Goal: Task Accomplishment & Management: Manage account settings

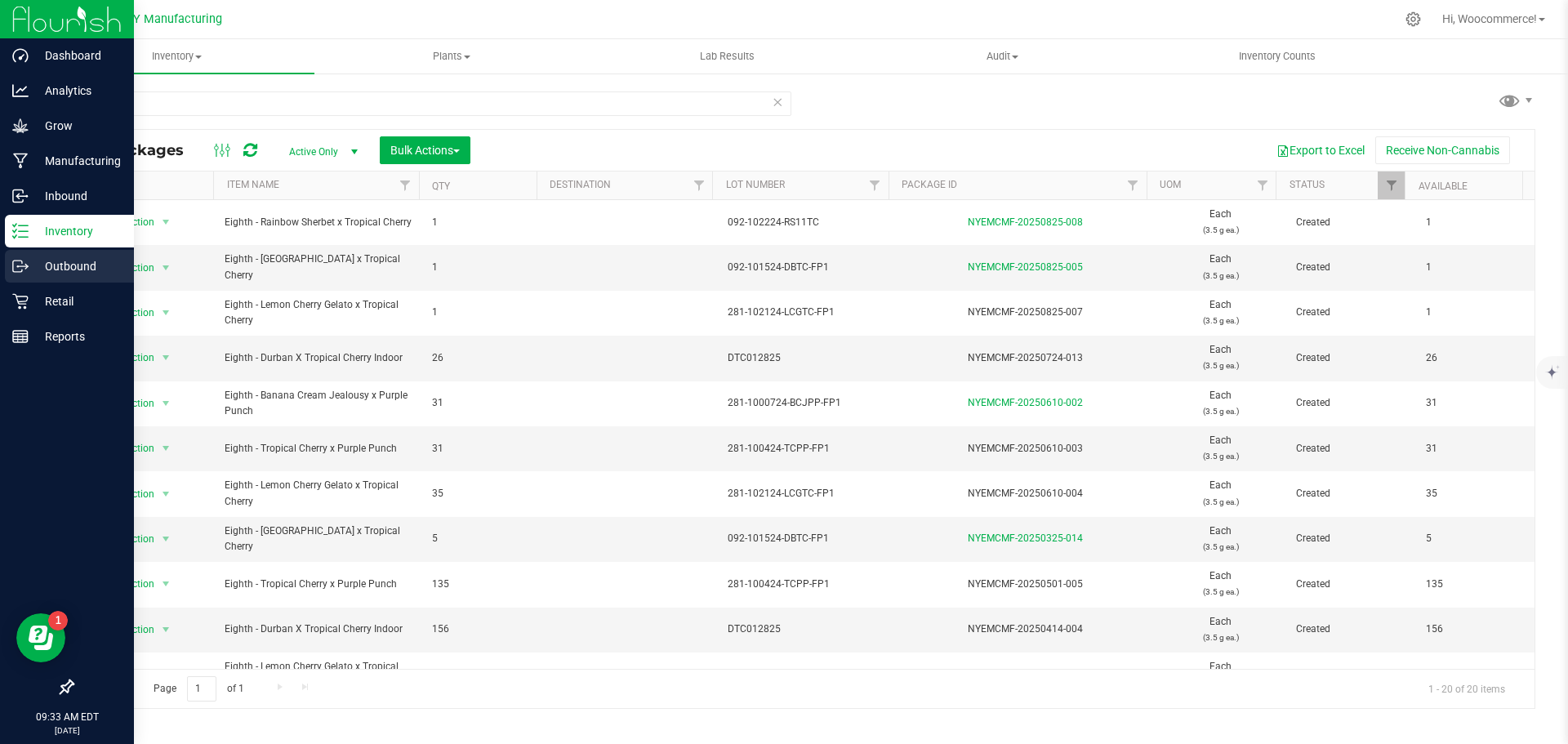
click at [94, 272] on p "Outbound" at bounding box center [77, 266] width 98 height 19
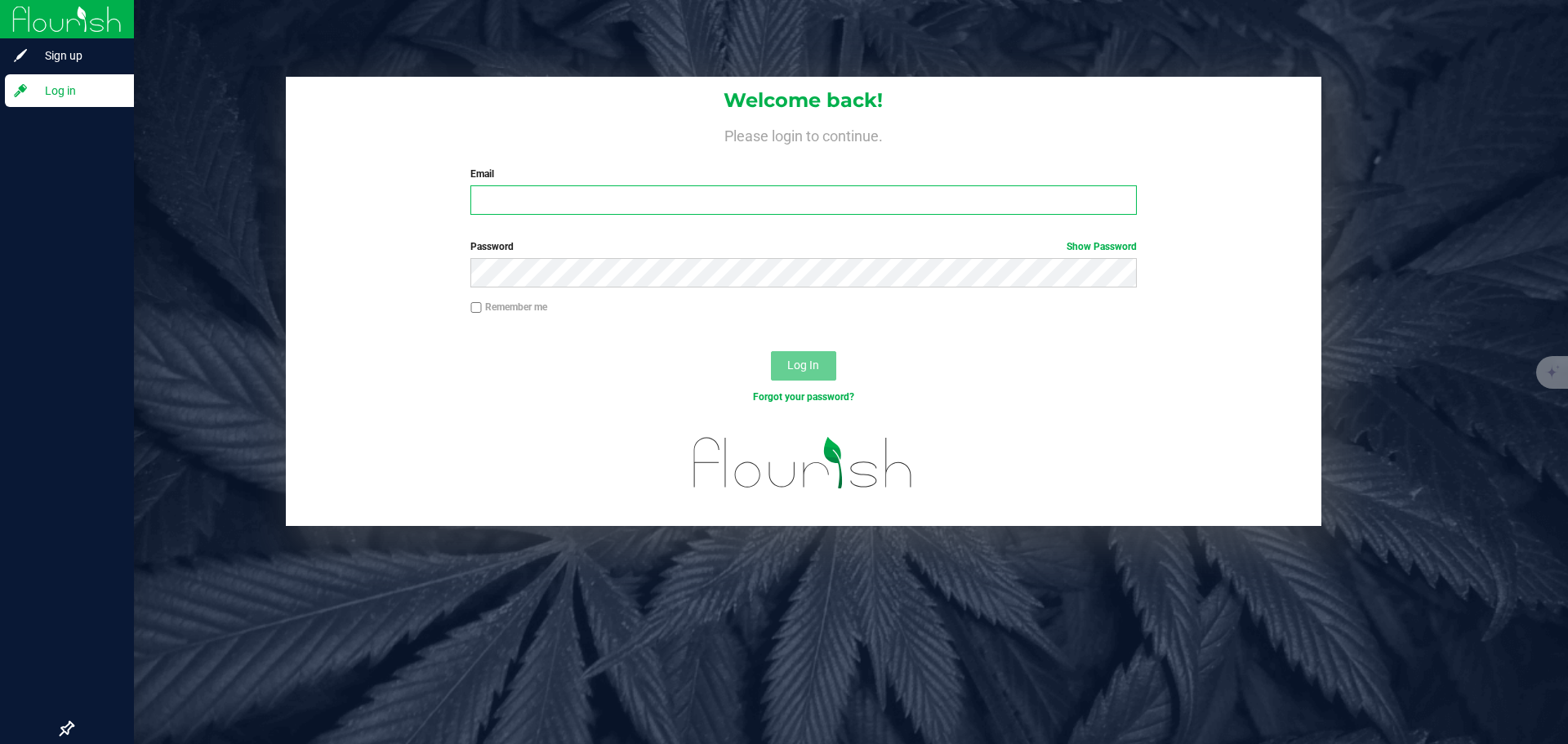
click at [505, 190] on input "Email" at bounding box center [804, 200] width 666 height 29
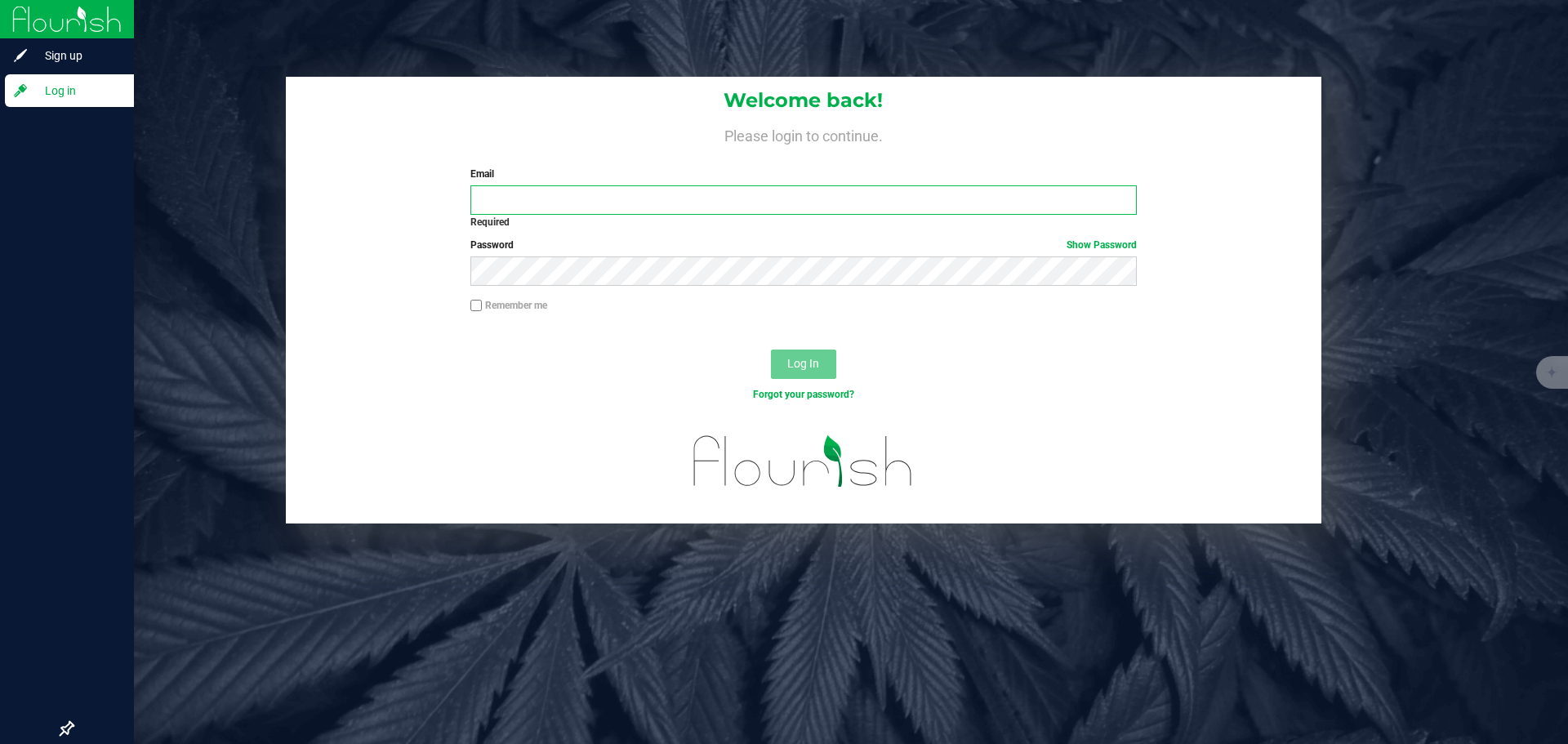
type input "[EMAIL_ADDRESS][DOMAIN_NAME]"
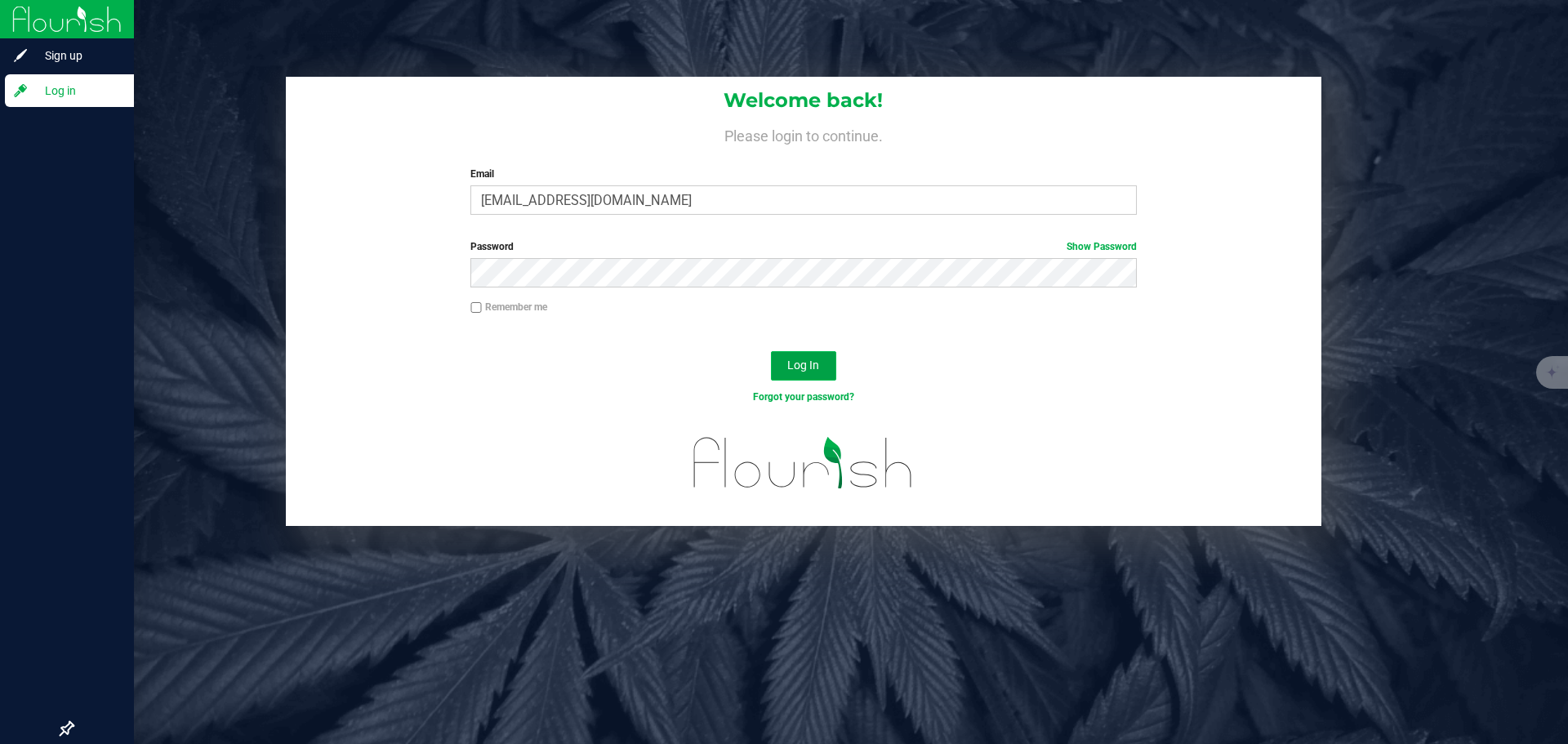
click at [806, 368] on span "Log In" at bounding box center [803, 364] width 32 height 13
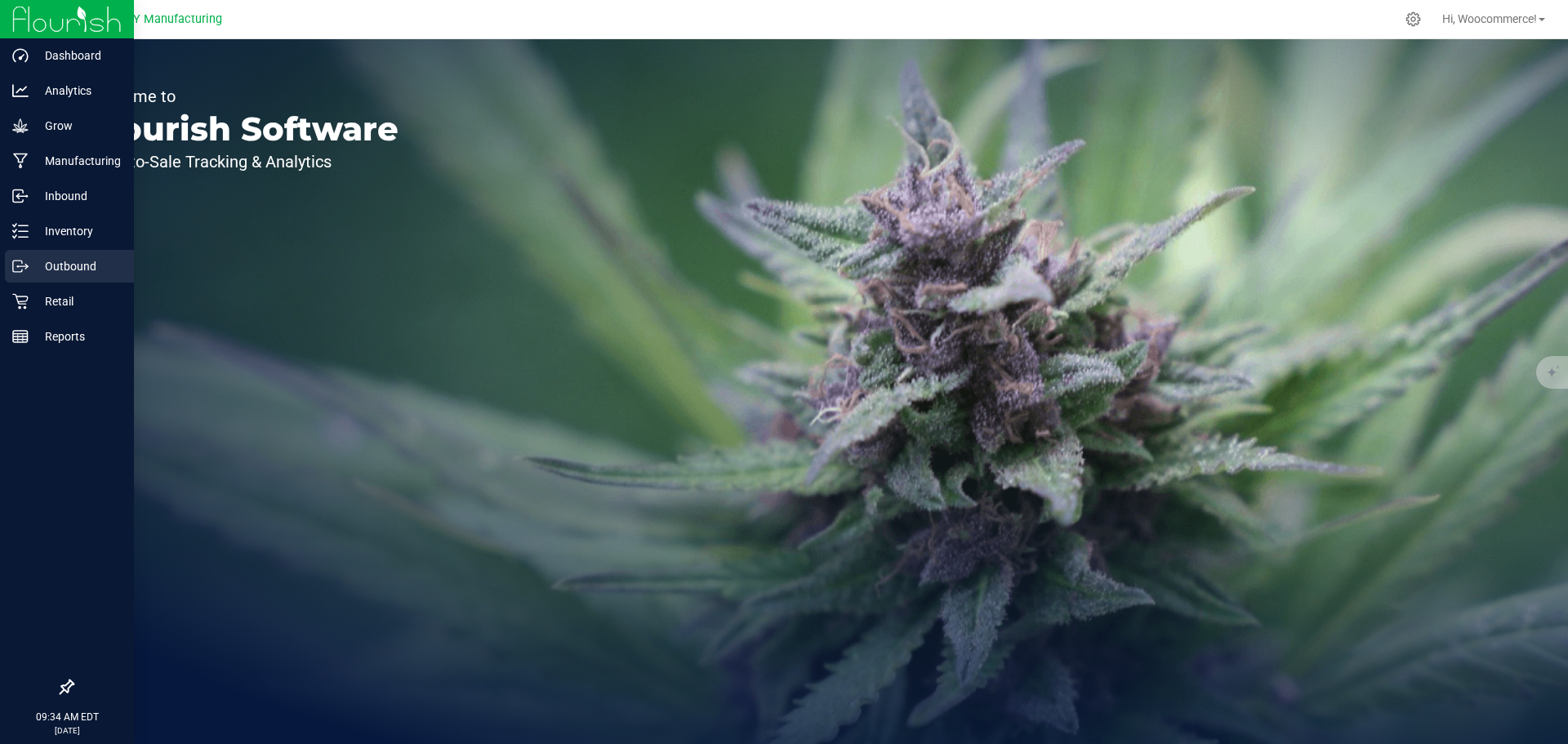
click at [42, 250] on div "Outbound" at bounding box center [69, 266] width 129 height 33
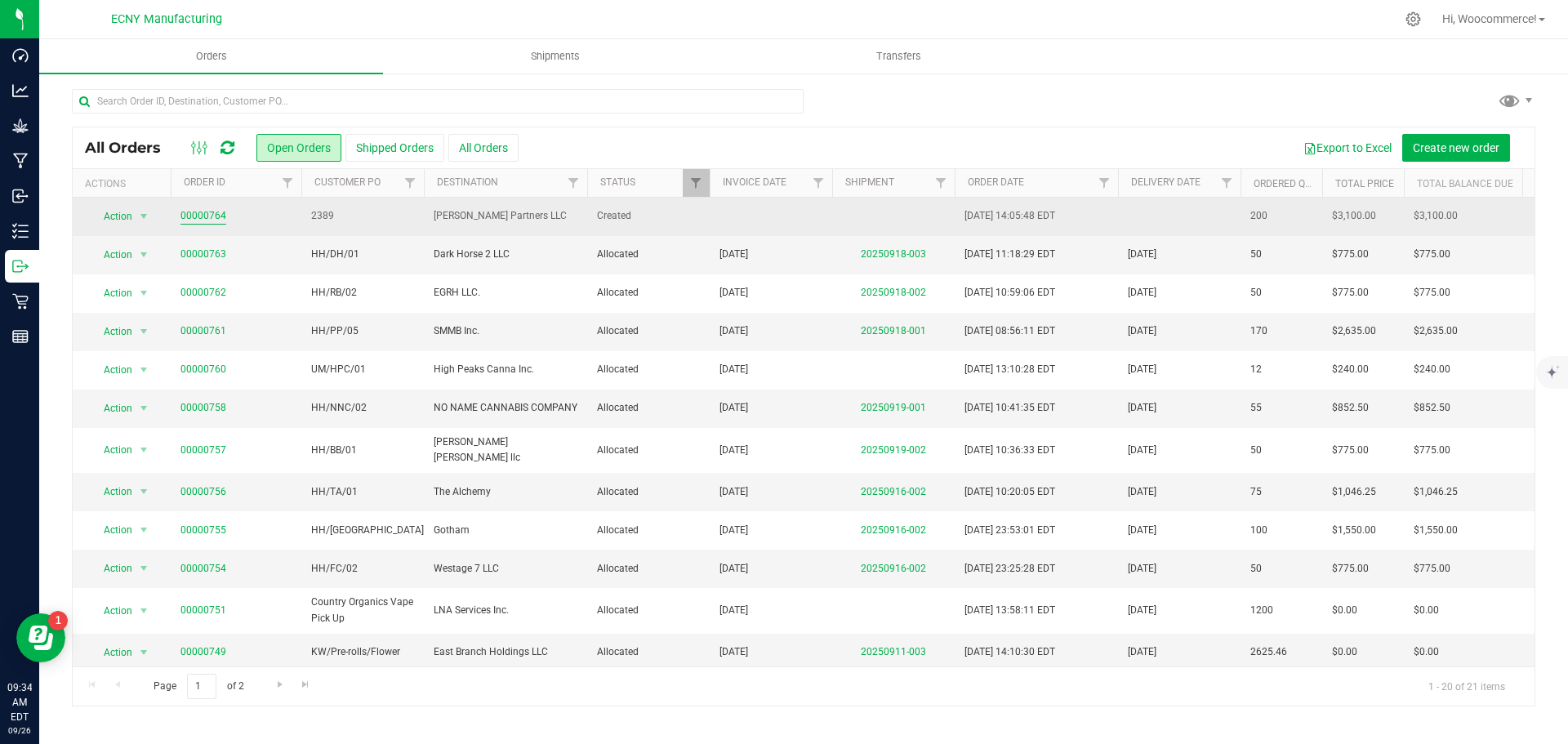
click at [207, 212] on link "00000764" at bounding box center [203, 217] width 46 height 16
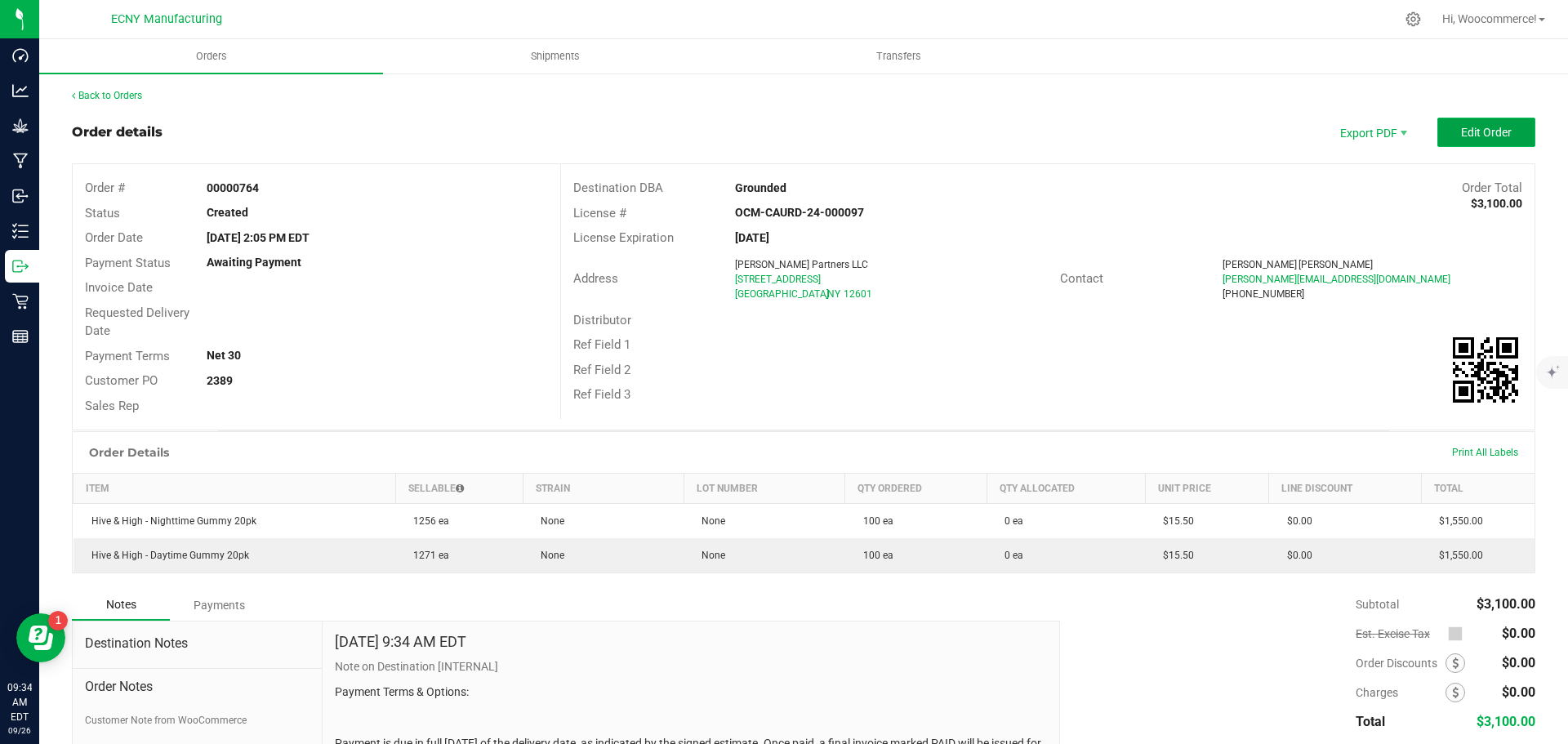
click at [1476, 135] on span "Edit Order" at bounding box center [1486, 132] width 50 height 13
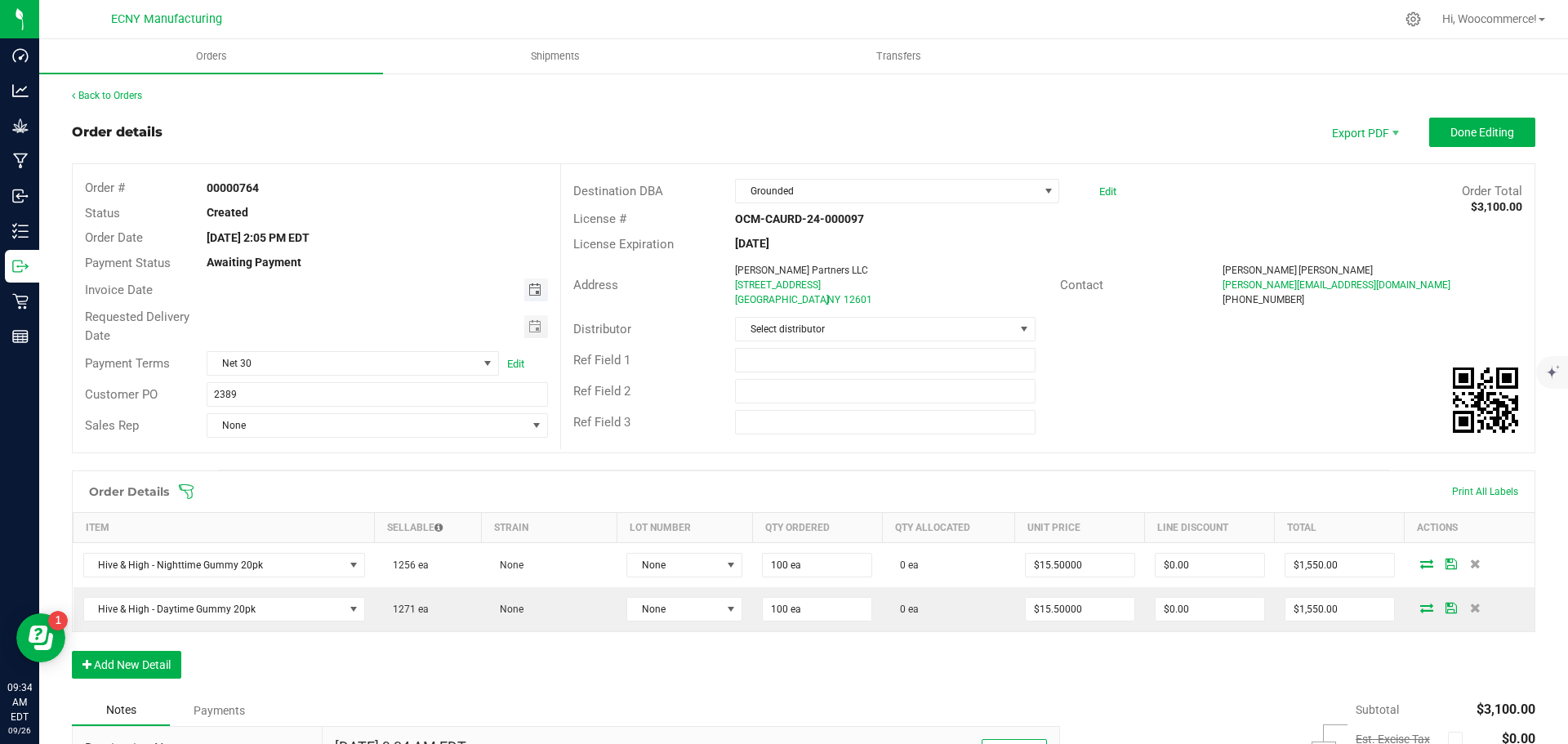
click at [533, 288] on span "Toggle calendar" at bounding box center [534, 289] width 13 height 13
click at [396, 449] on span "26" at bounding box center [400, 452] width 23 height 25
type input "[DATE]"
click at [538, 331] on span "Toggle calendar" at bounding box center [534, 326] width 13 height 13
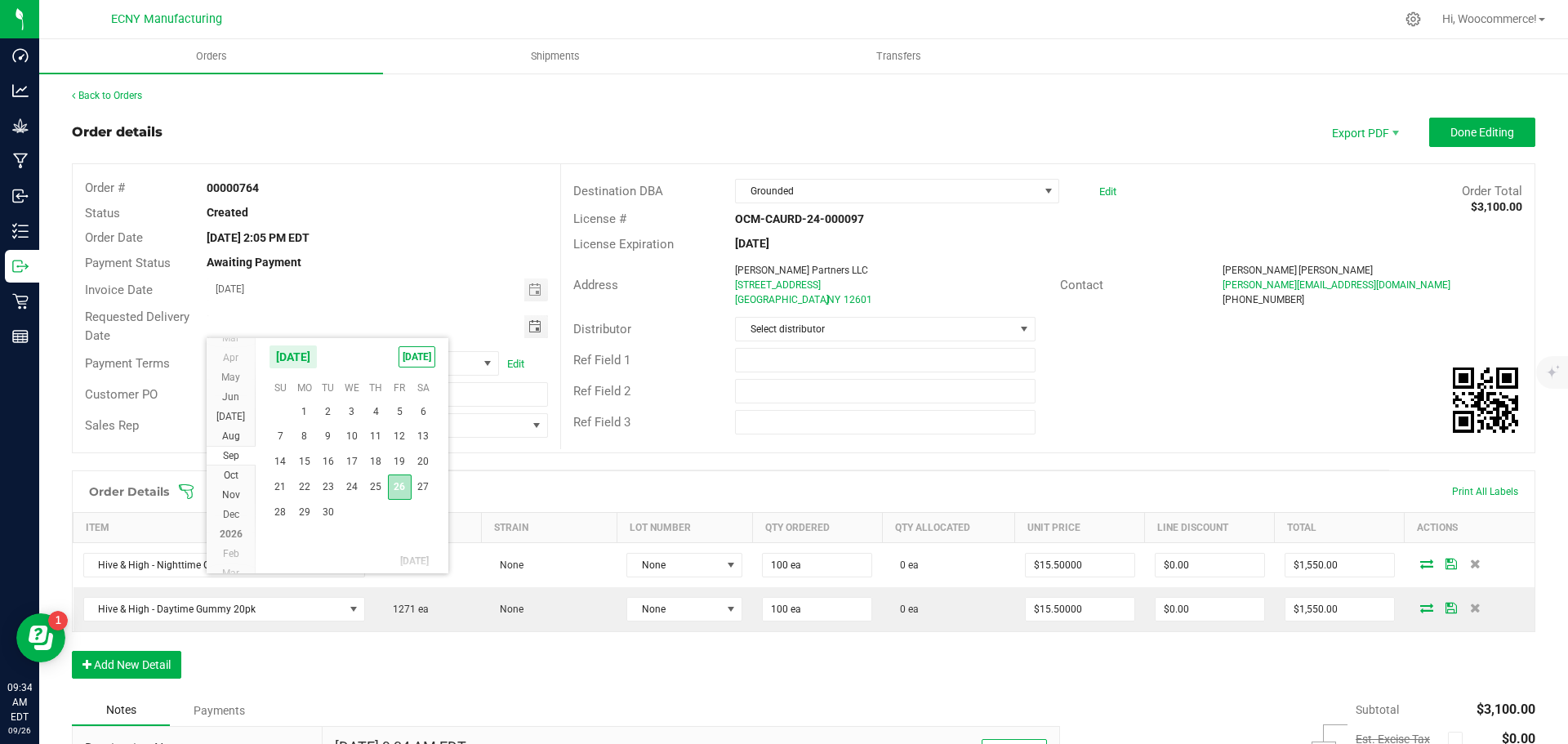
click at [399, 486] on span "26" at bounding box center [400, 488] width 23 height 25
type input "[DATE]"
click at [291, 393] on input "2389" at bounding box center [377, 394] width 341 height 24
type input "2"
type input "HH/"
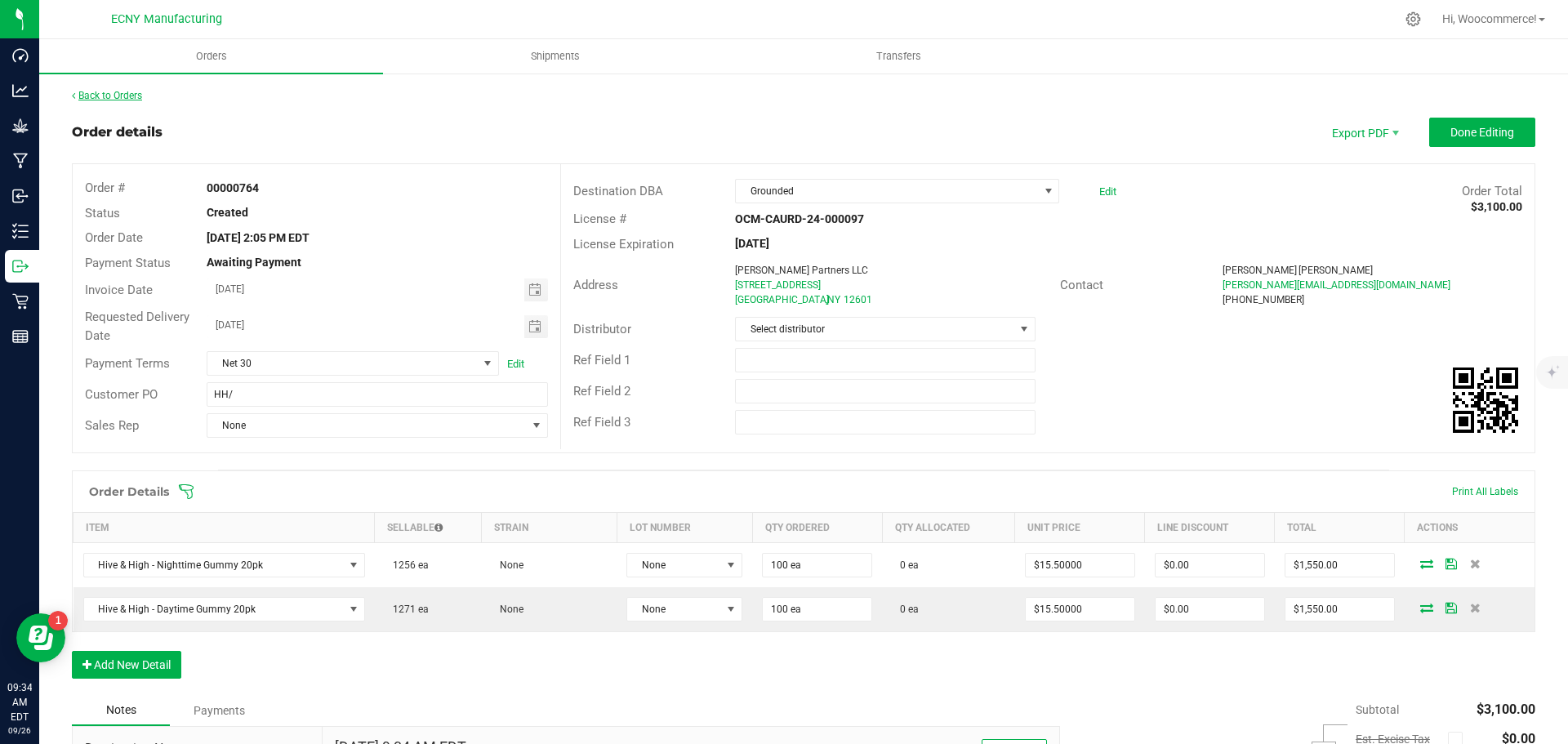
click at [114, 90] on link "Back to Orders" at bounding box center [107, 96] width 70 height 12
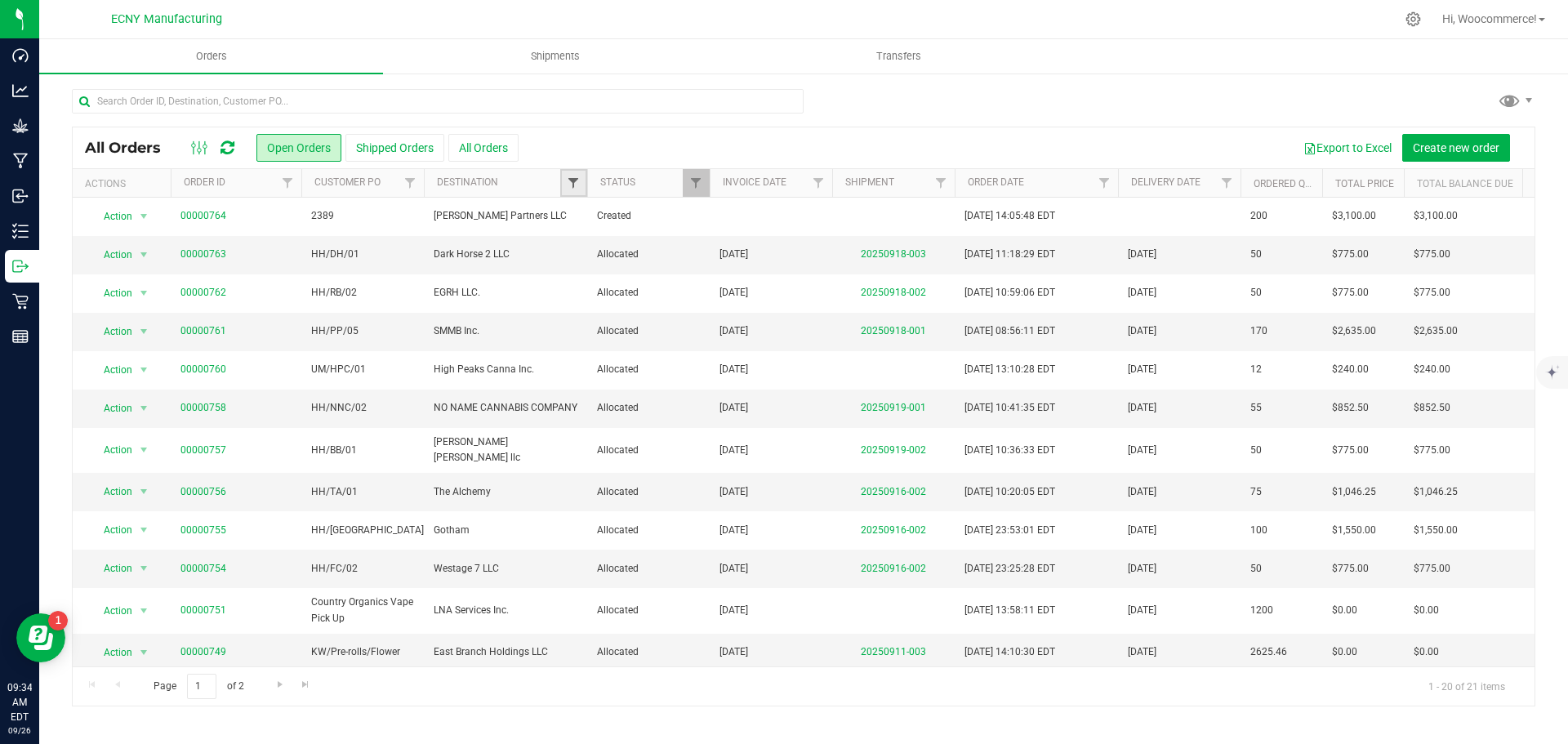
click at [570, 186] on span "Filter" at bounding box center [573, 183] width 13 height 13
type input "baro"
click at [584, 268] on div "baro Select All [GEOGRAPHIC_DATA] LLC 420 Bliss 463 Station, Inc. 7 Point Dispe…" at bounding box center [654, 270] width 188 height 146
click at [584, 259] on input "[PERSON_NAME] Partners LLC" at bounding box center [582, 257] width 11 height 11
checkbox input "true"
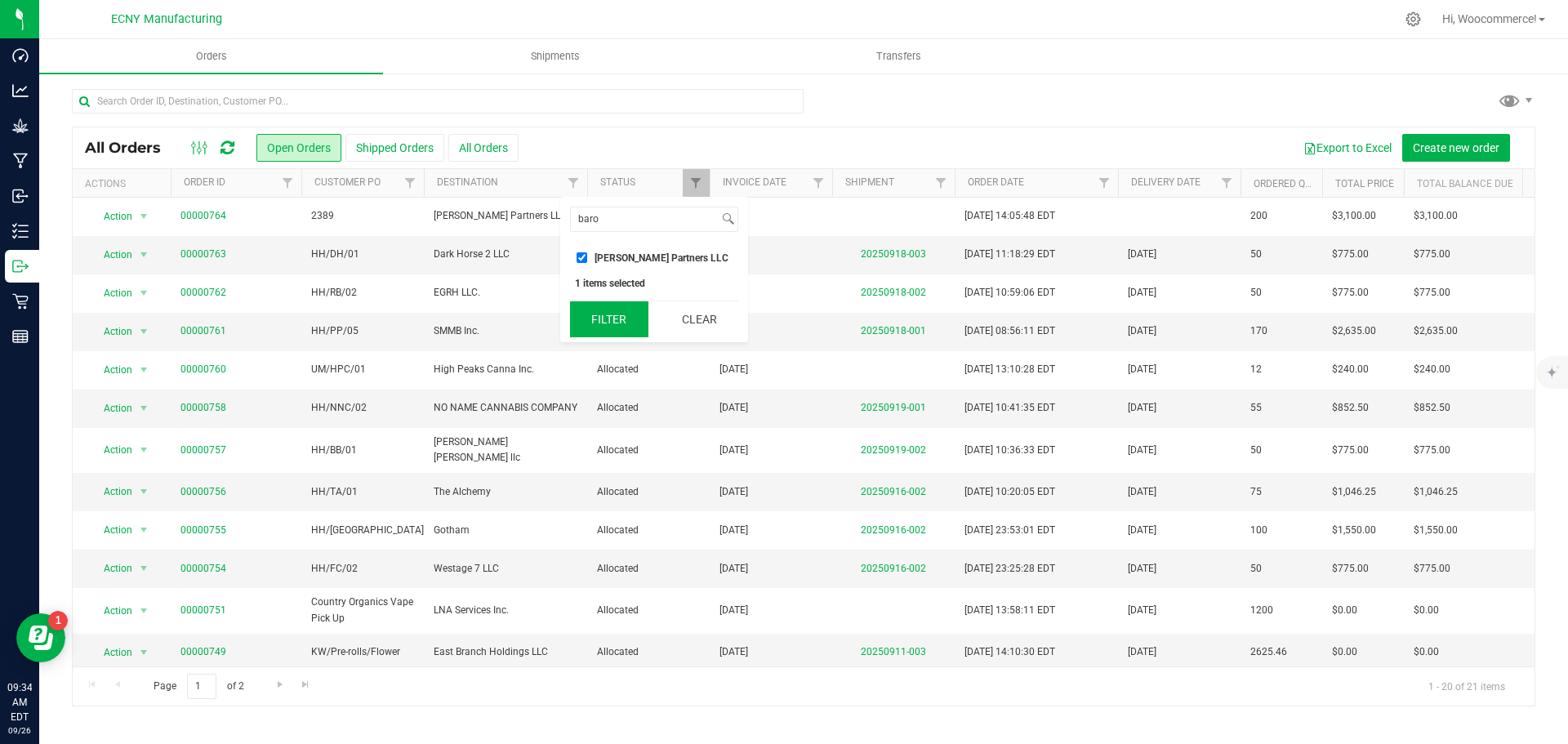
click at [609, 323] on button "Filter" at bounding box center [609, 319] width 79 height 36
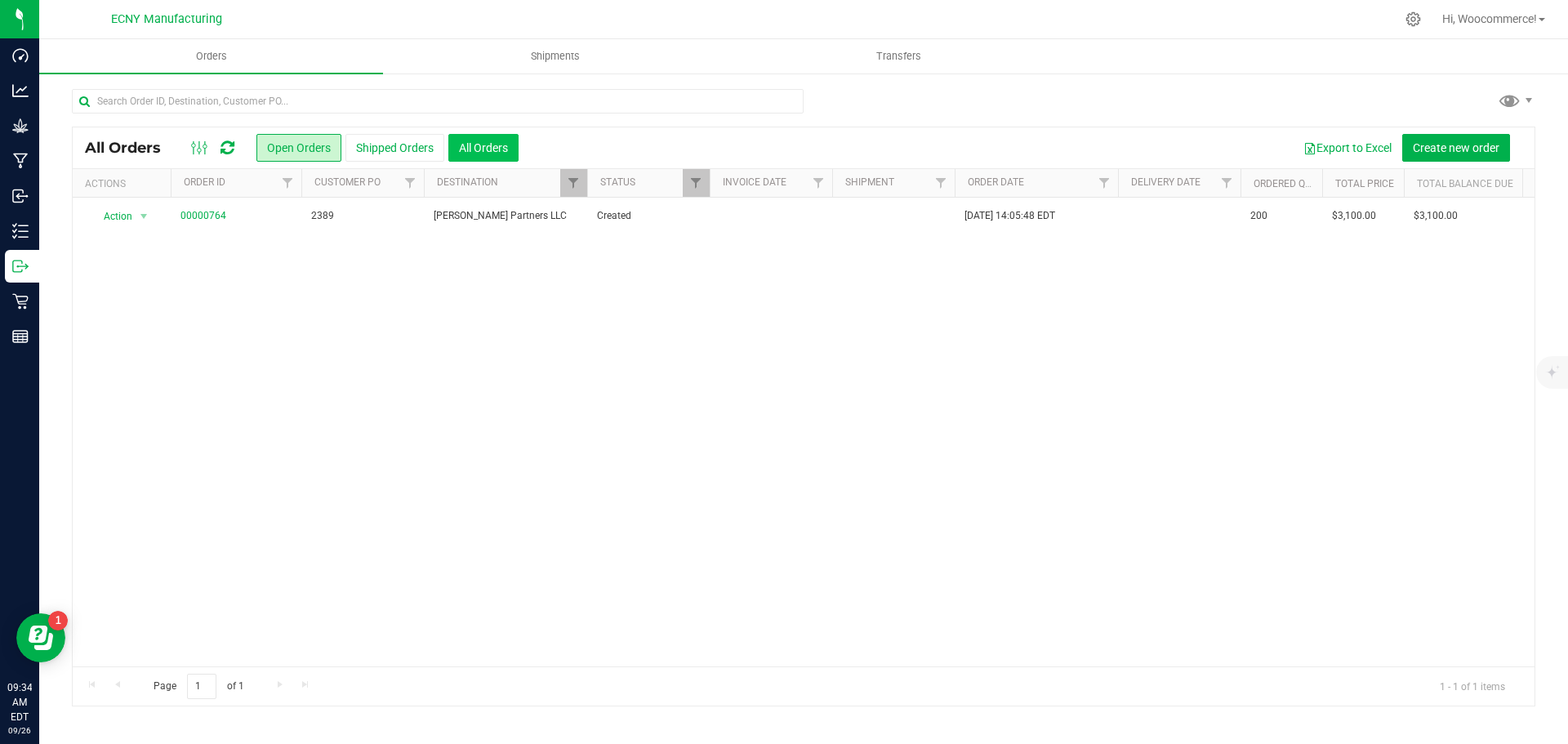
click at [449, 156] on button "All Orders" at bounding box center [484, 148] width 70 height 28
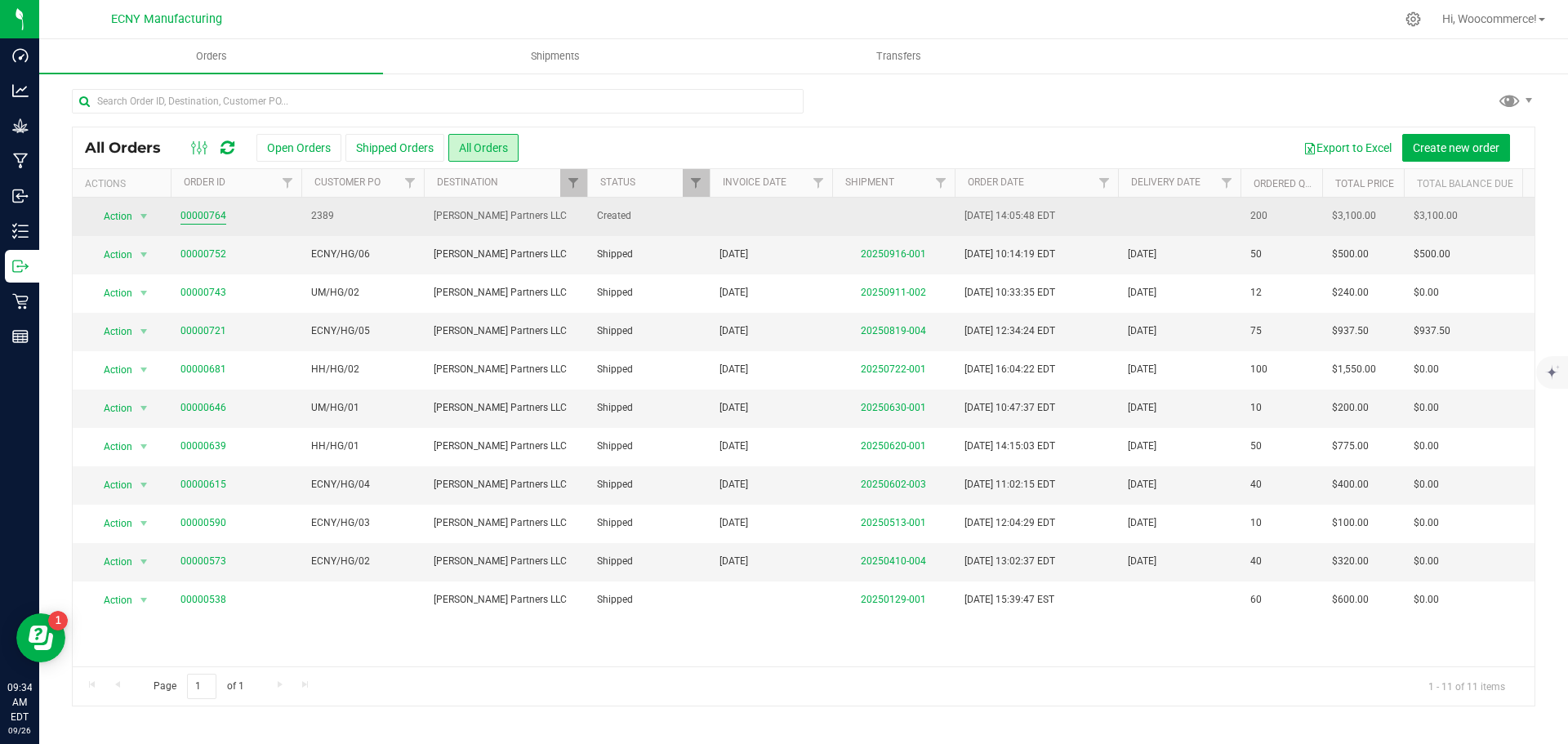
click at [198, 214] on link "00000764" at bounding box center [203, 217] width 46 height 16
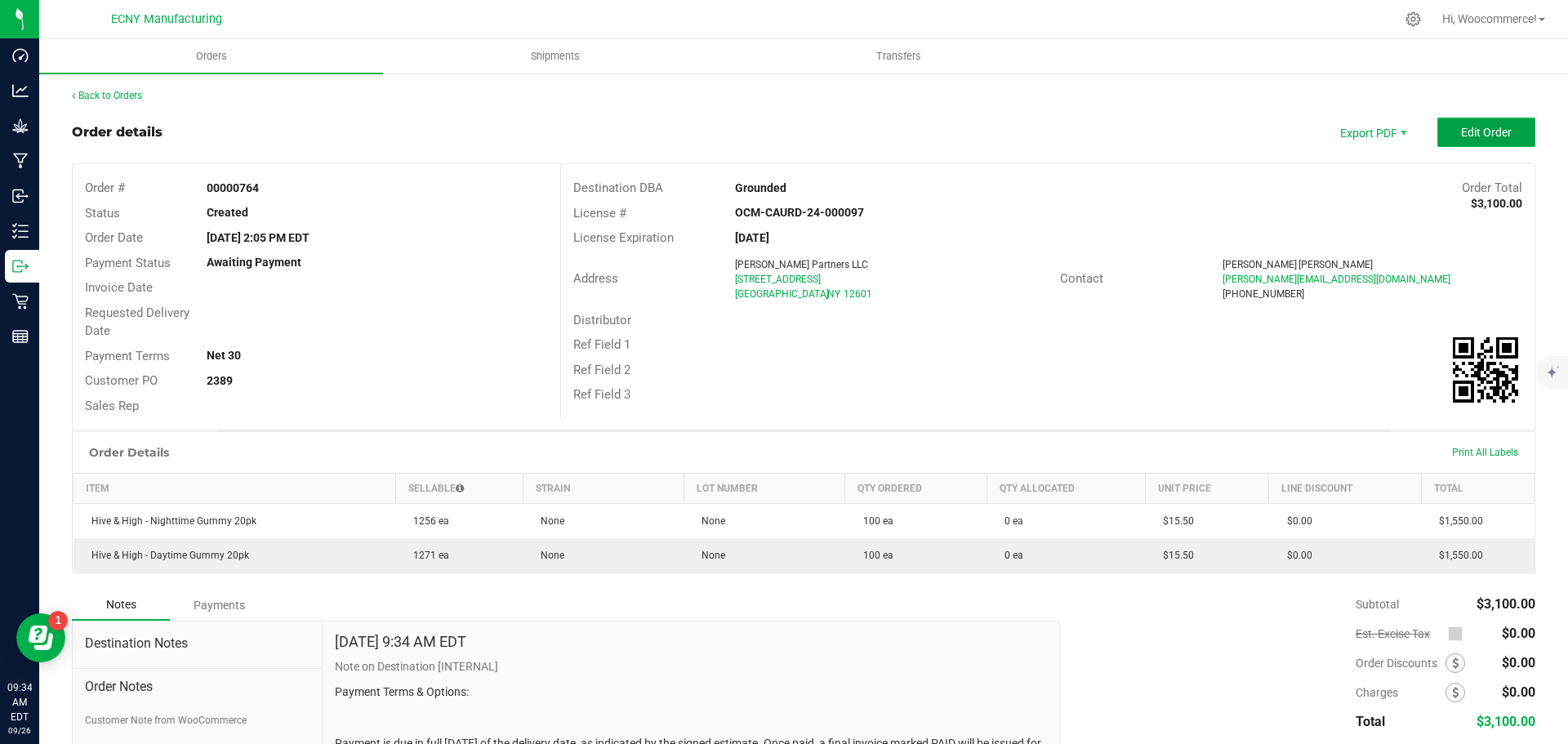
click at [1461, 126] on span "Edit Order" at bounding box center [1486, 132] width 50 height 13
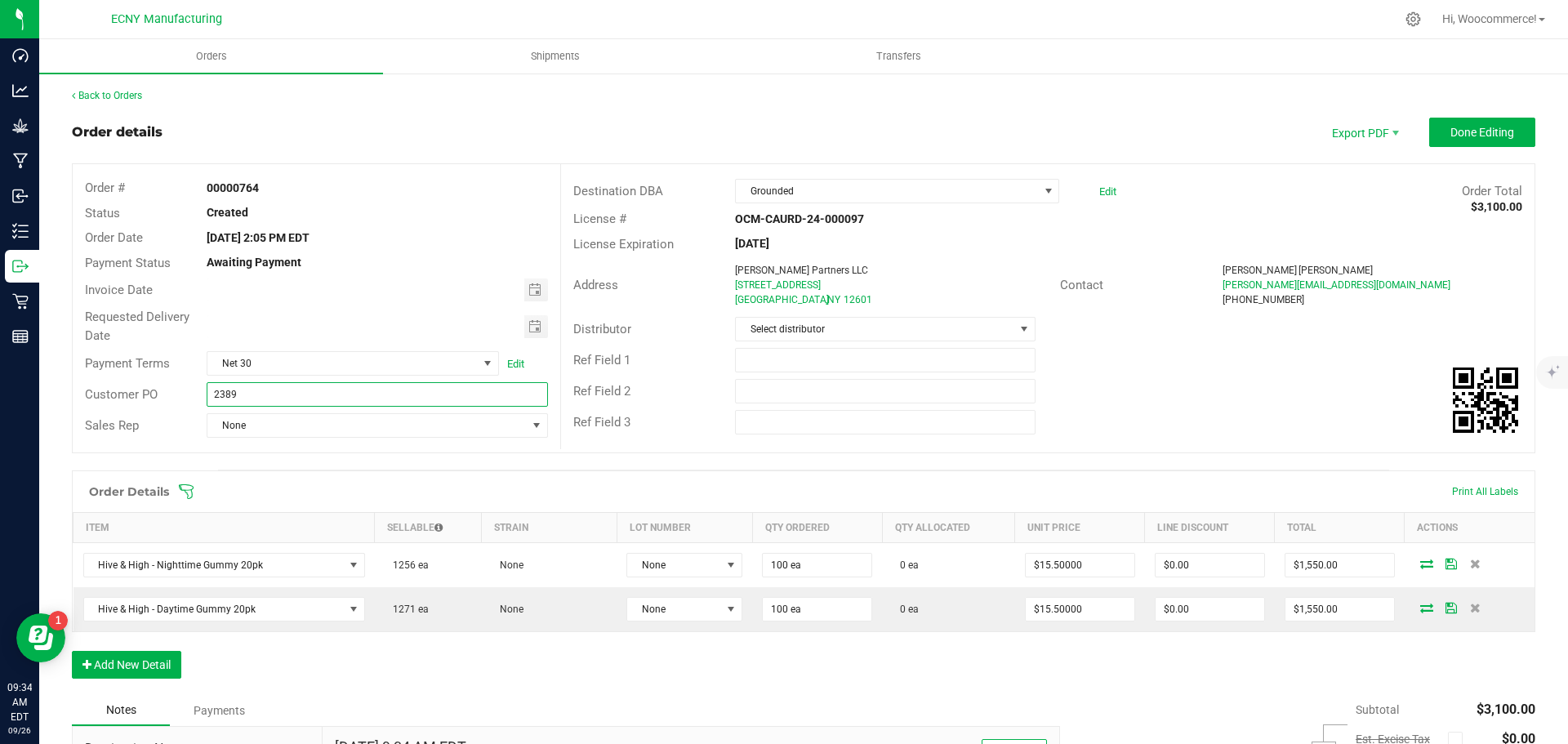
click at [261, 392] on input "2389" at bounding box center [377, 394] width 341 height 24
drag, startPoint x: 261, startPoint y: 392, endPoint x: 188, endPoint y: 398, distance: 73.2
click at [188, 398] on div "Customer PO 2389" at bounding box center [317, 394] width 487 height 31
type input "HH/HG/03"
click at [320, 430] on span "None" at bounding box center [367, 426] width 318 height 23
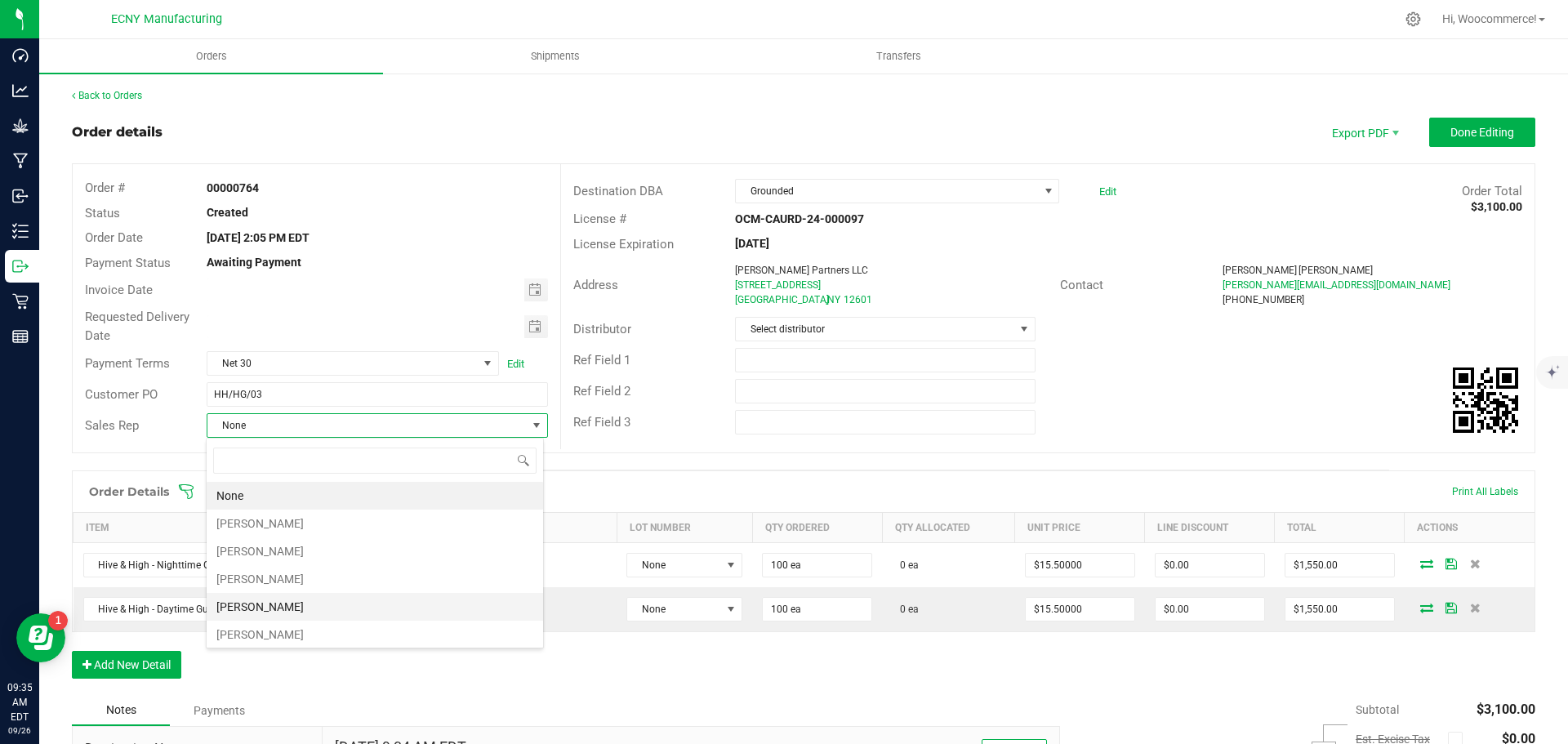
scroll to position [3, 0]
click at [302, 579] on li "[PERSON_NAME]" at bounding box center [375, 576] width 337 height 28
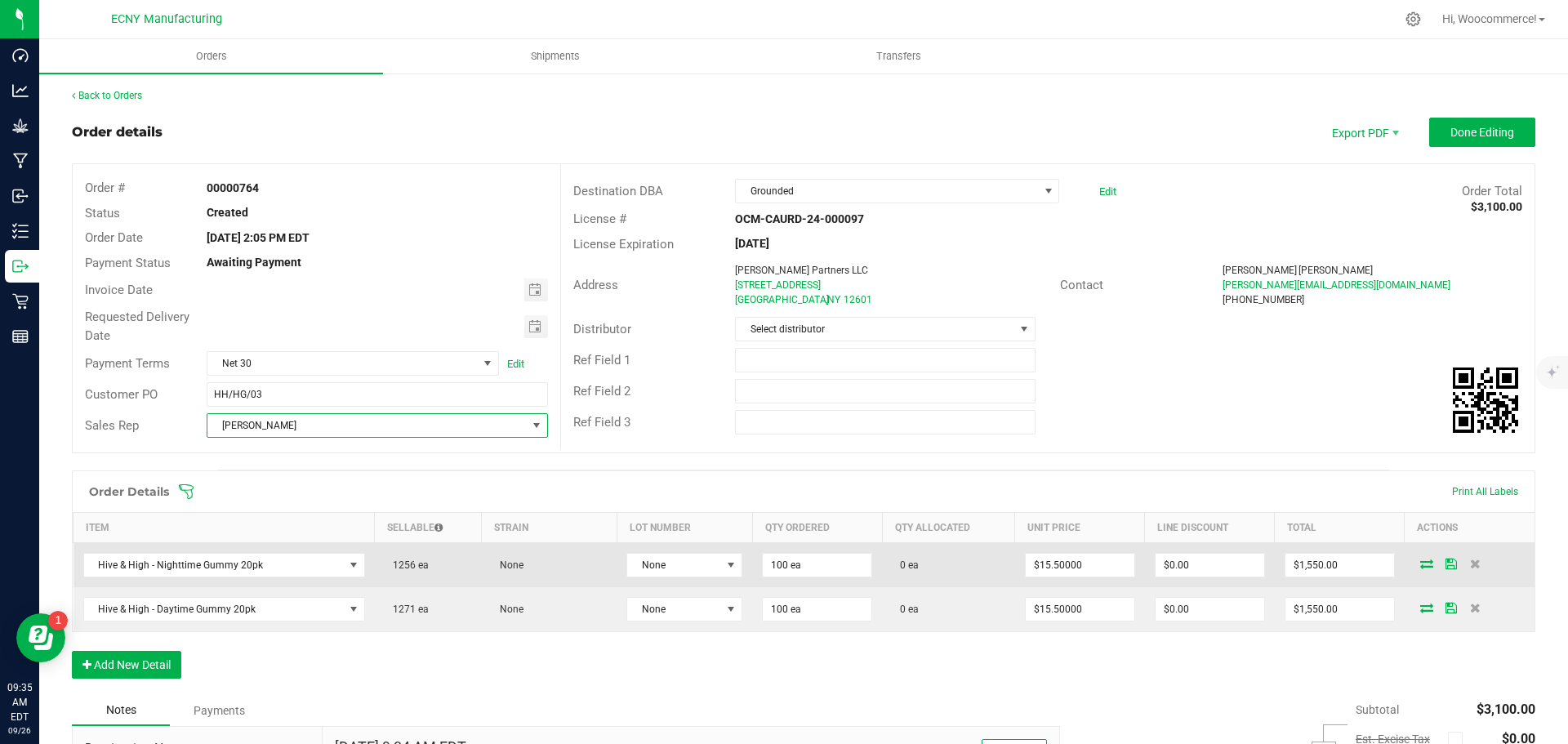
click at [679, 580] on td "None" at bounding box center [684, 566] width 136 height 45
click at [662, 569] on span "None" at bounding box center [674, 565] width 94 height 23
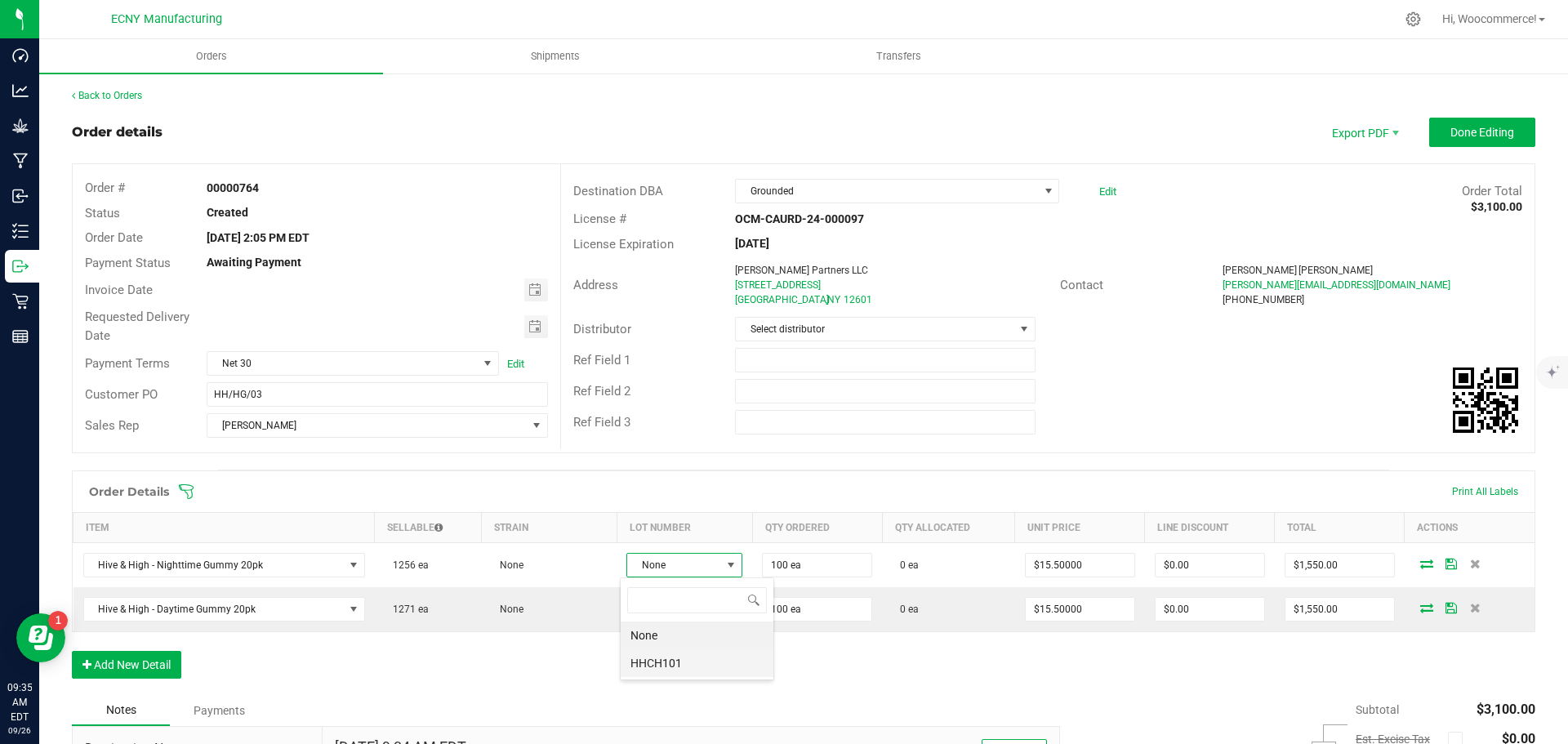
click at [646, 657] on li "HHCH101" at bounding box center [696, 663] width 152 height 28
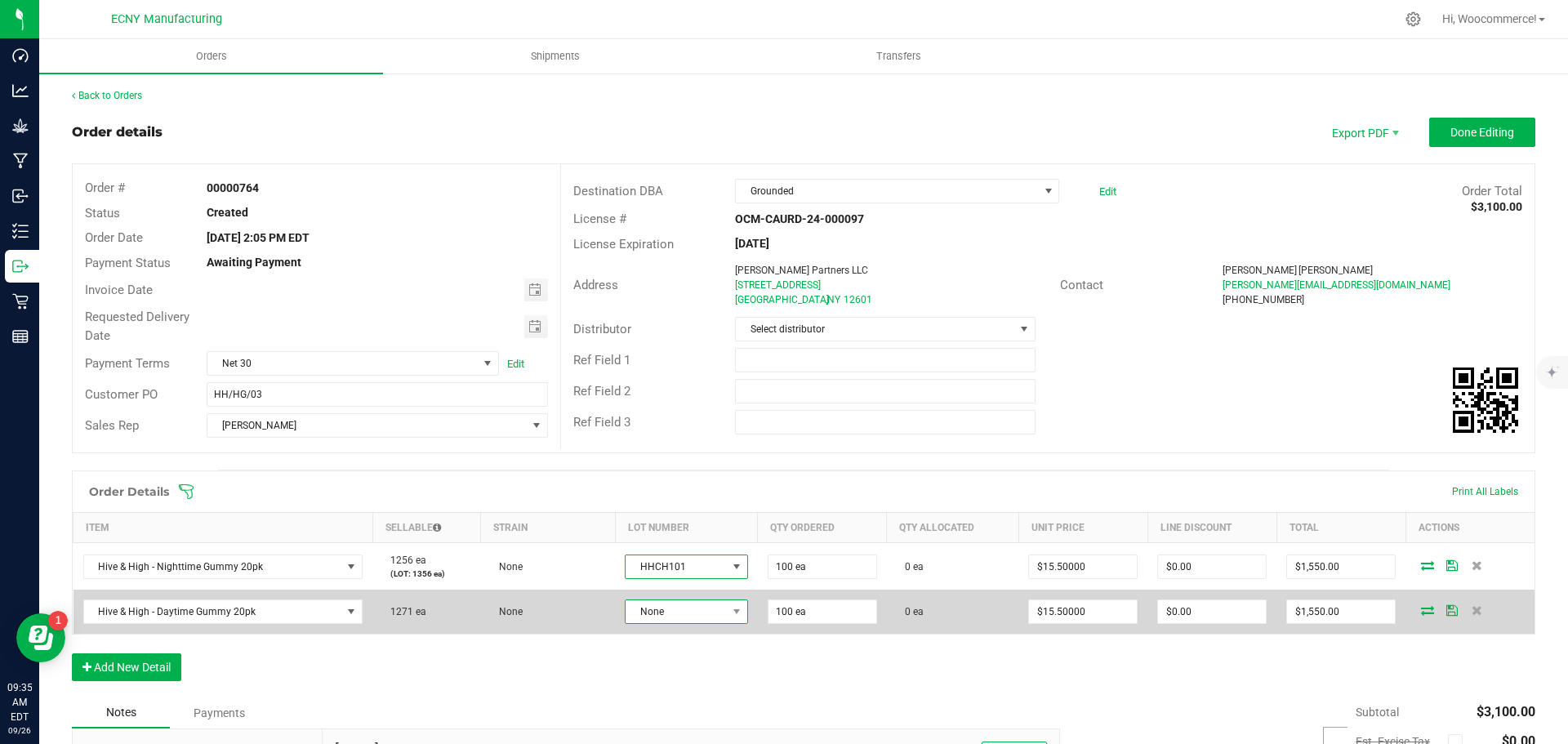
click at [637, 619] on span "None" at bounding box center [675, 612] width 100 height 23
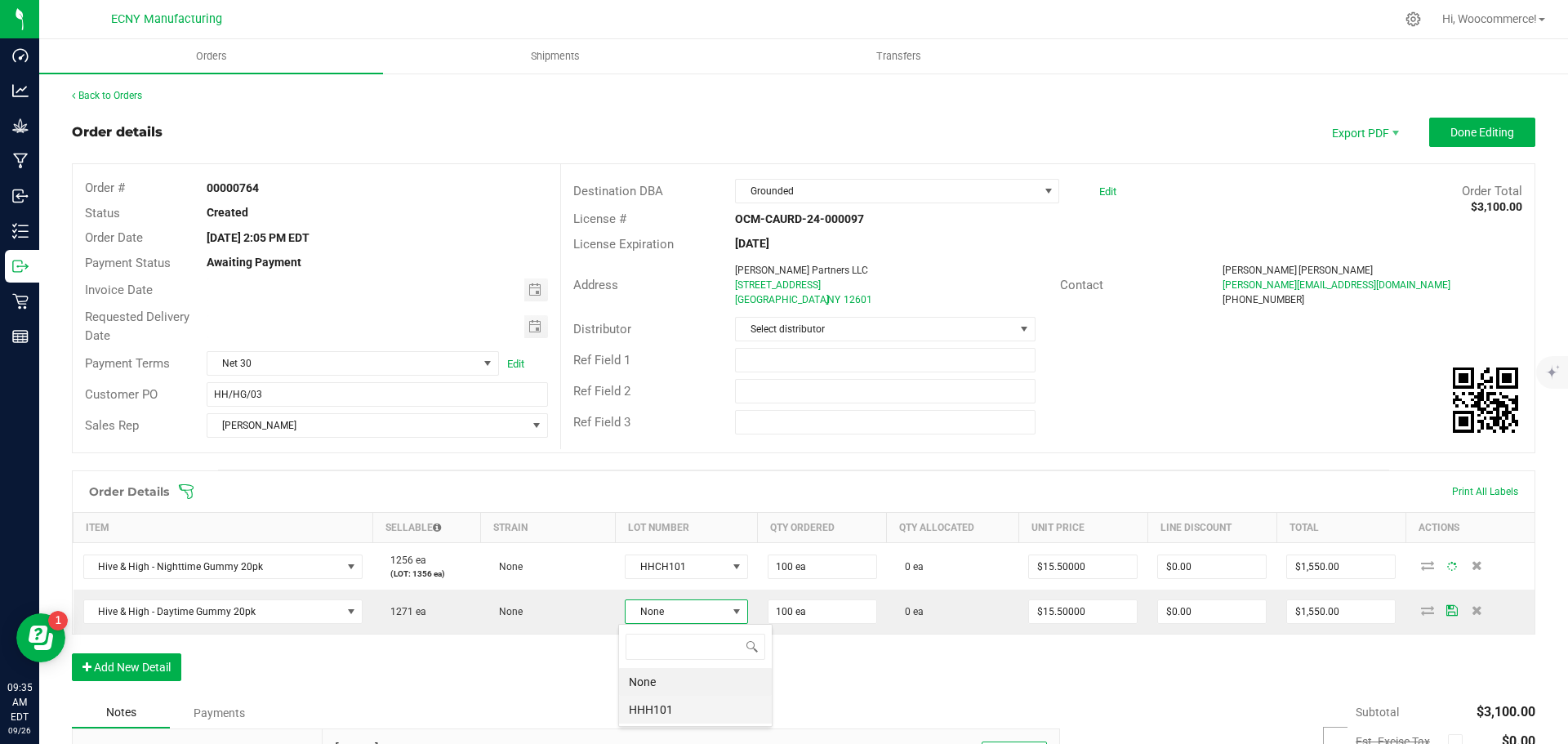
click at [636, 701] on li "HHH101" at bounding box center [695, 710] width 152 height 28
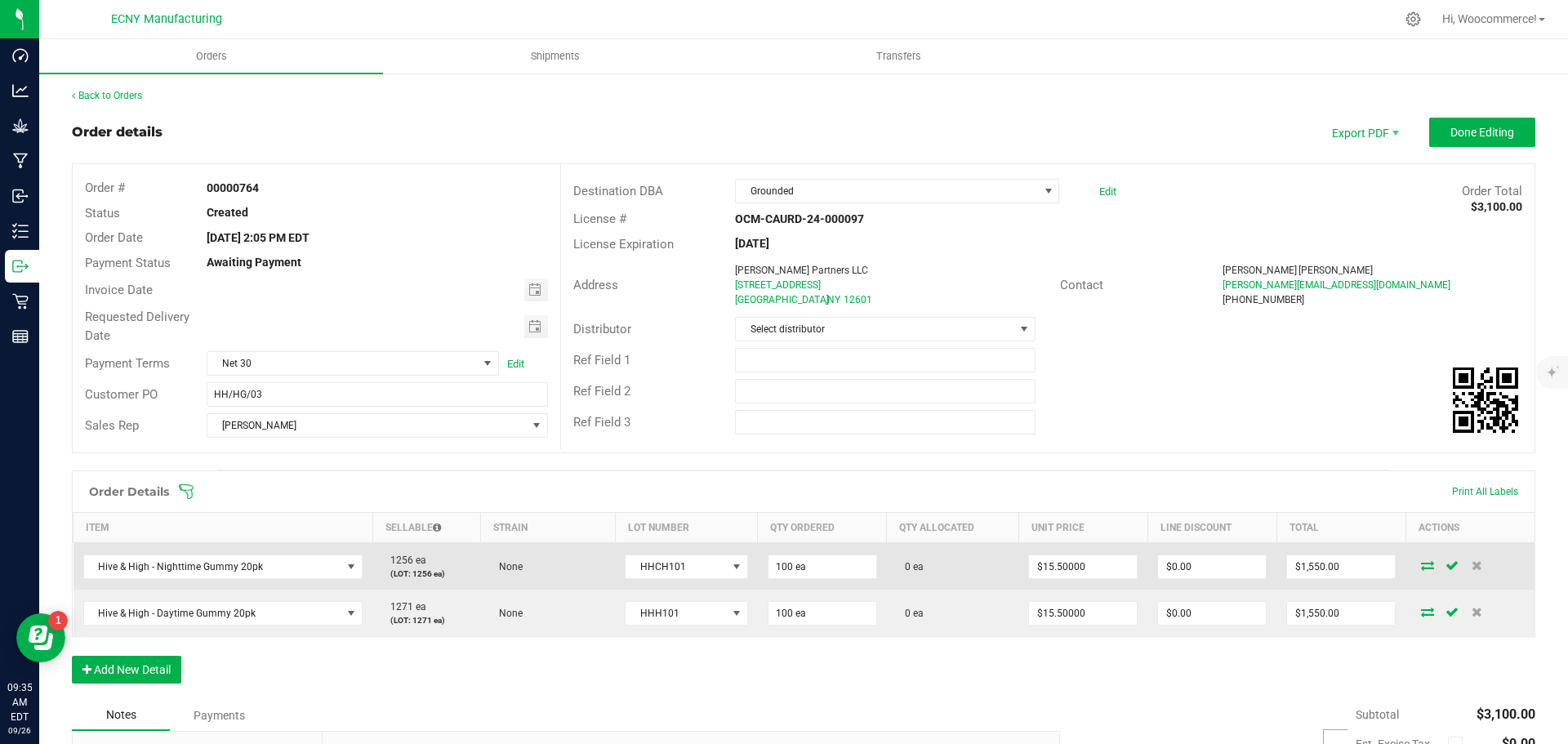
click at [1421, 560] on icon at bounding box center [1427, 565] width 13 height 10
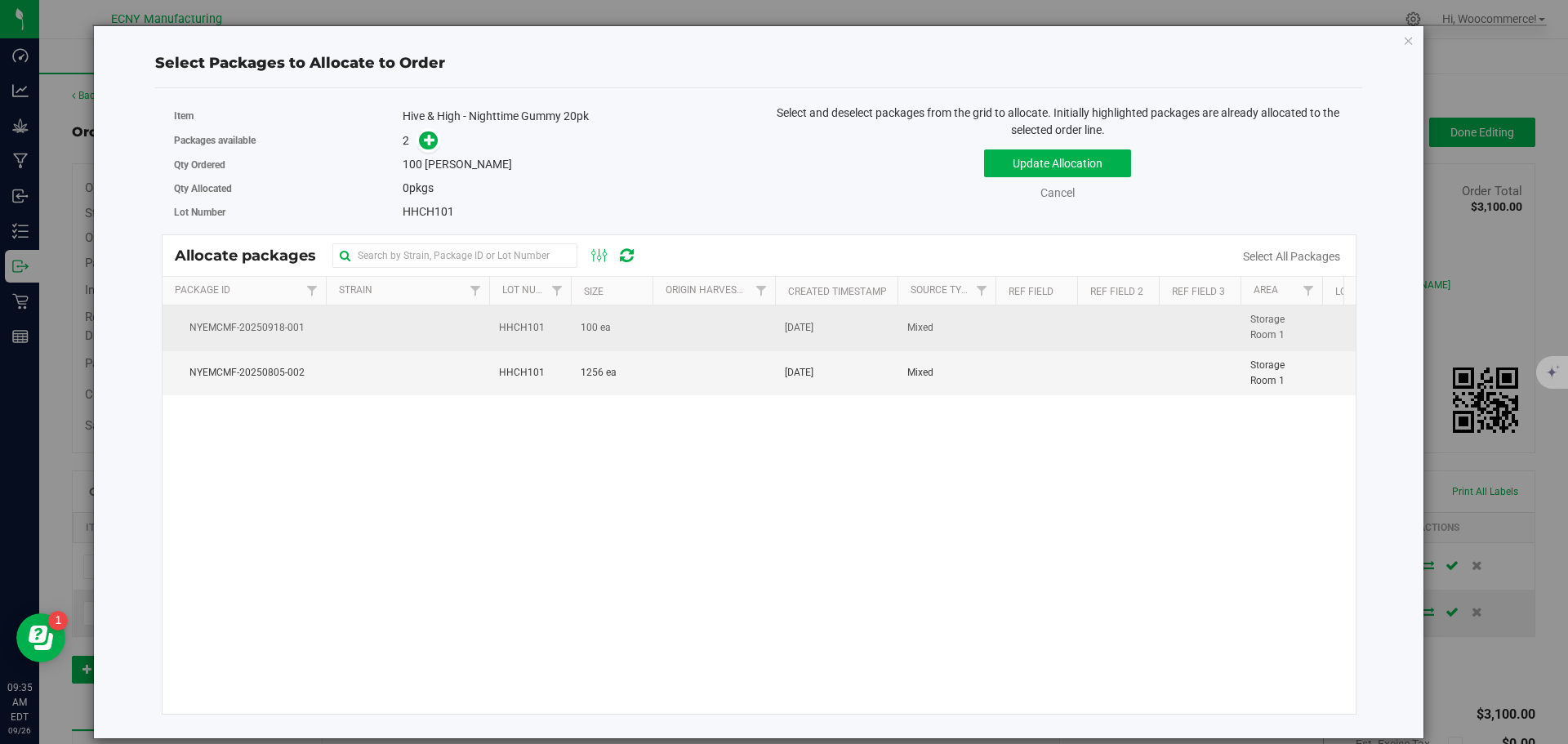
click at [622, 335] on td "100 ea" at bounding box center [612, 328] width 82 height 45
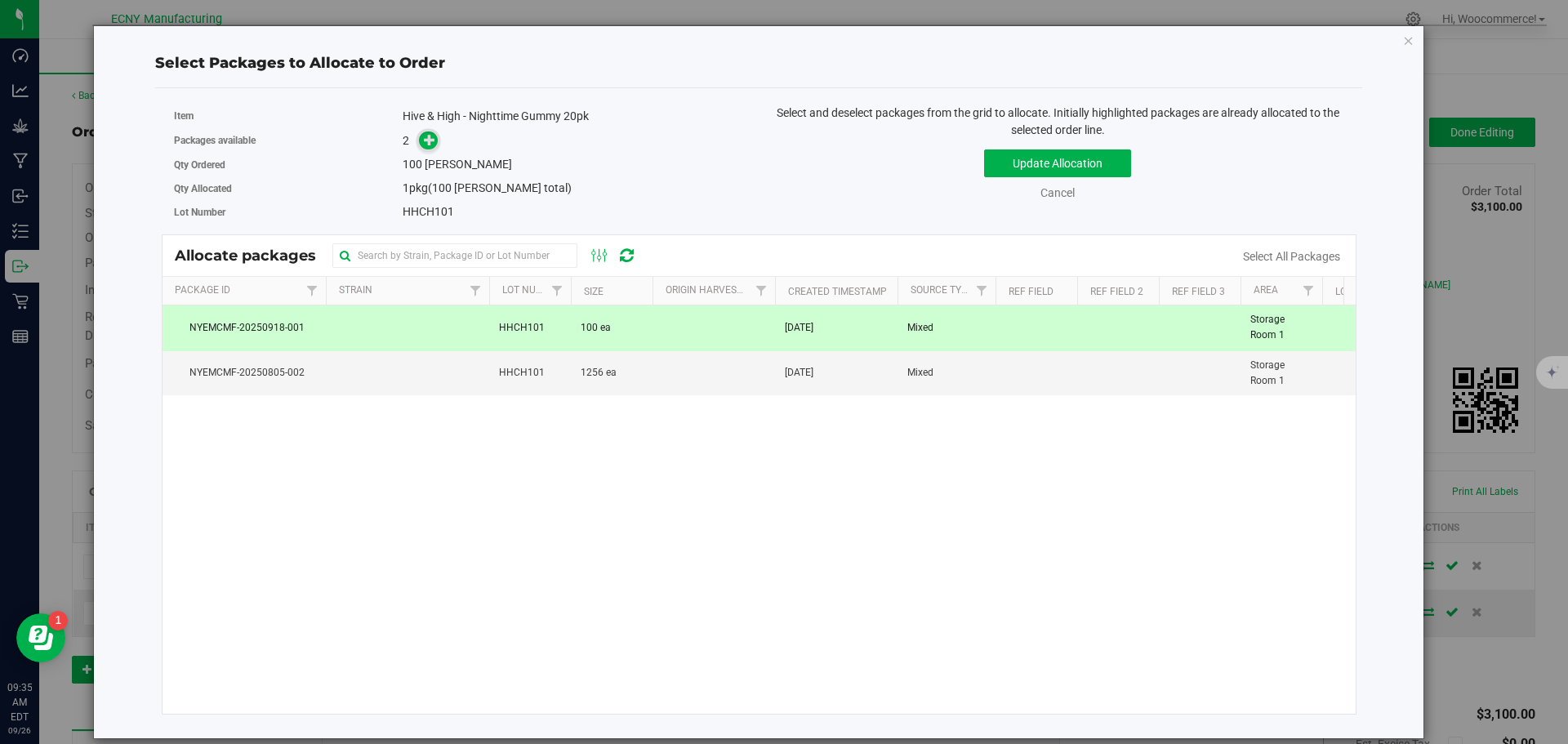
click at [429, 137] on icon at bounding box center [430, 140] width 12 height 12
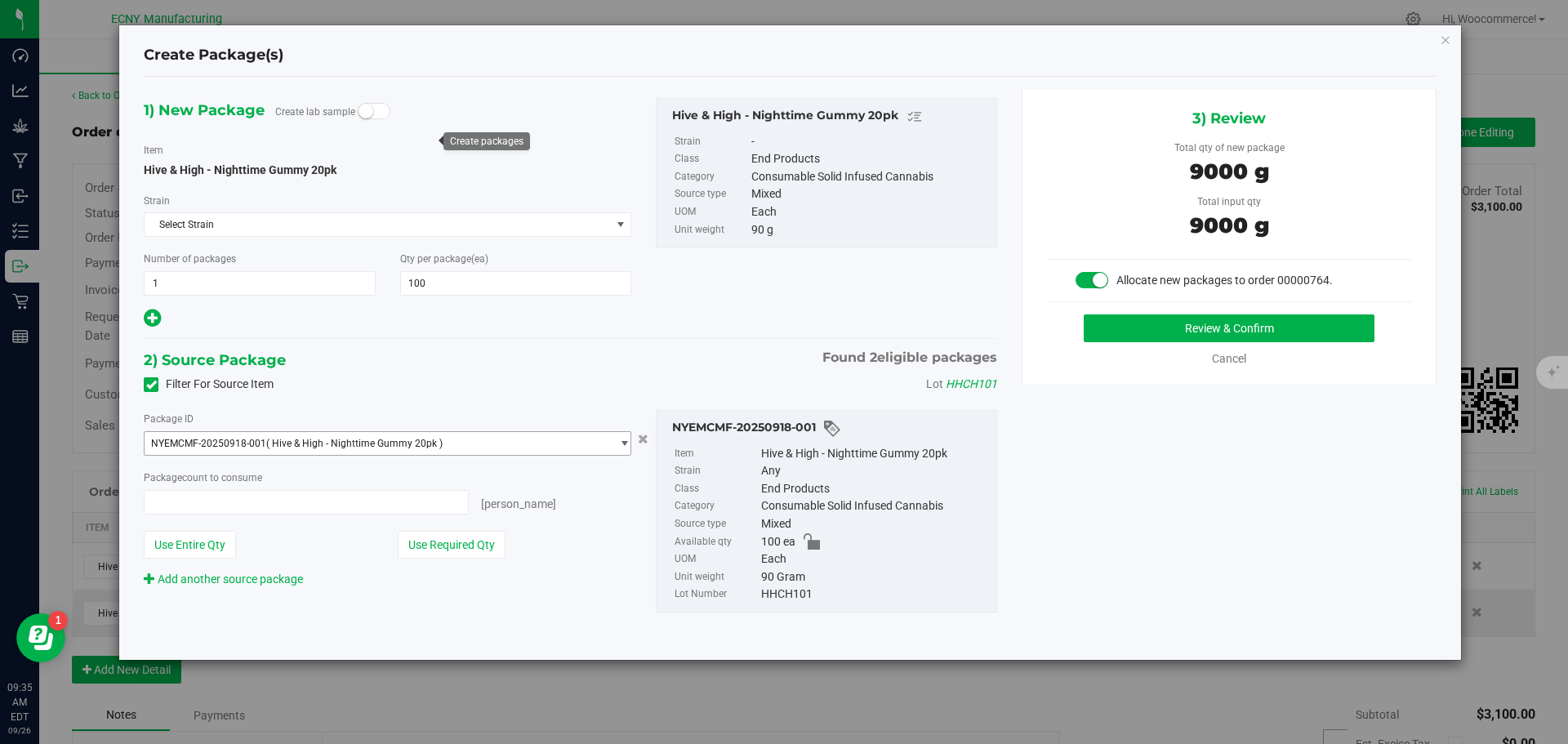
type input "100 ea"
click at [315, 270] on div "Number of packages 1 1" at bounding box center [259, 272] width 256 height 46
click at [309, 276] on span "1 1" at bounding box center [259, 283] width 232 height 24
type input "2"
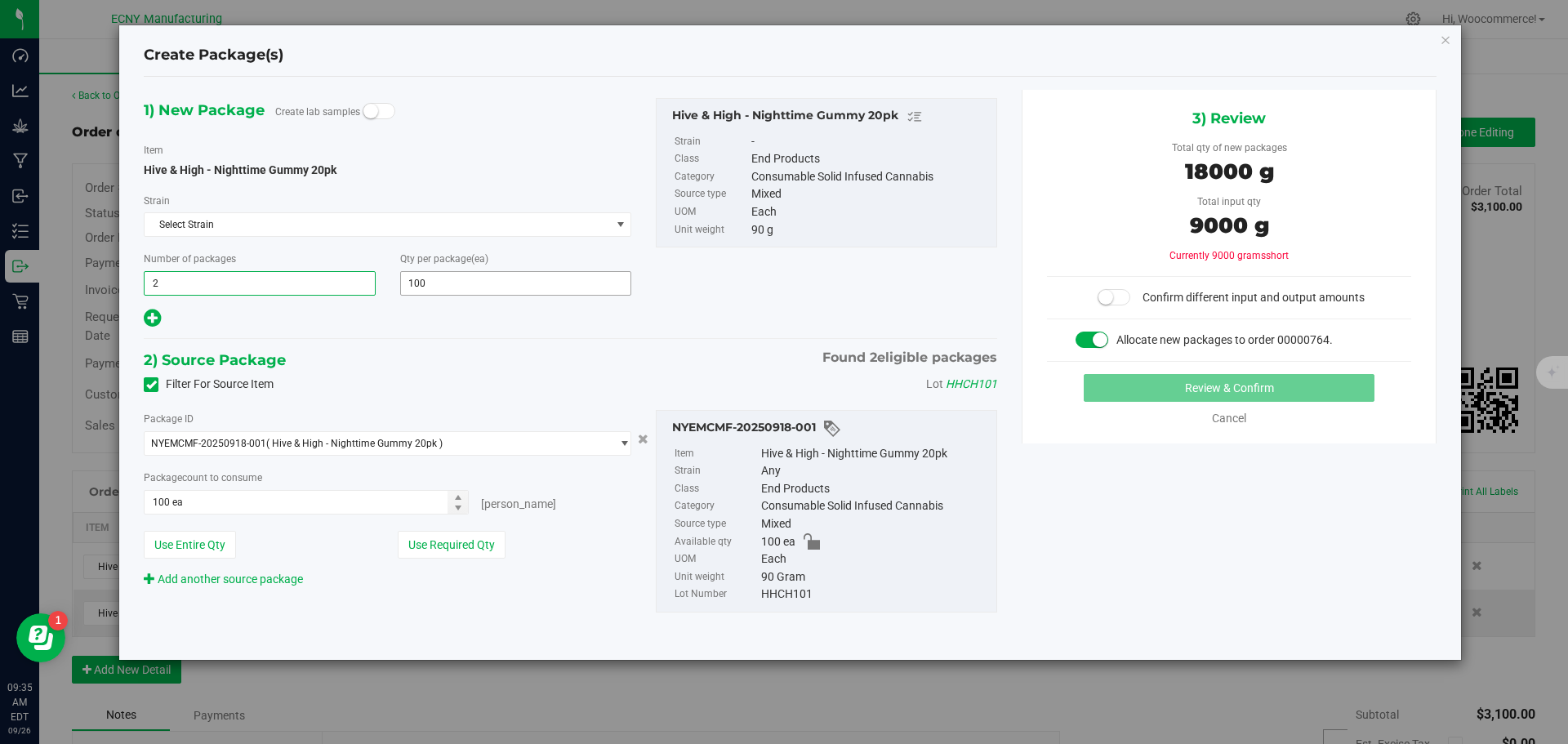
type input "2"
click at [441, 283] on span "100 100" at bounding box center [516, 283] width 232 height 24
type input "1"
type input "50"
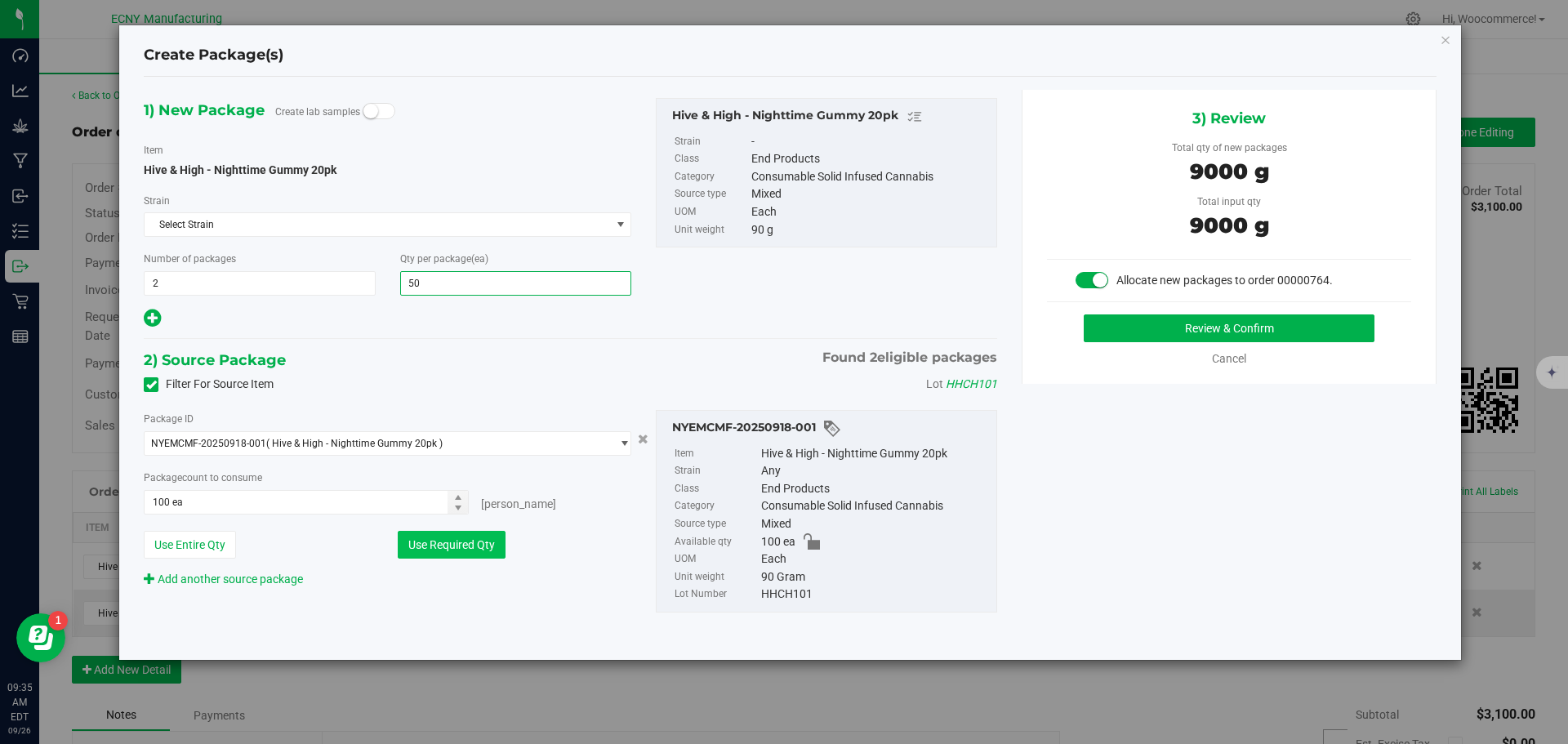
type input "50"
click at [493, 552] on button "Use Required Qty" at bounding box center [451, 545] width 108 height 28
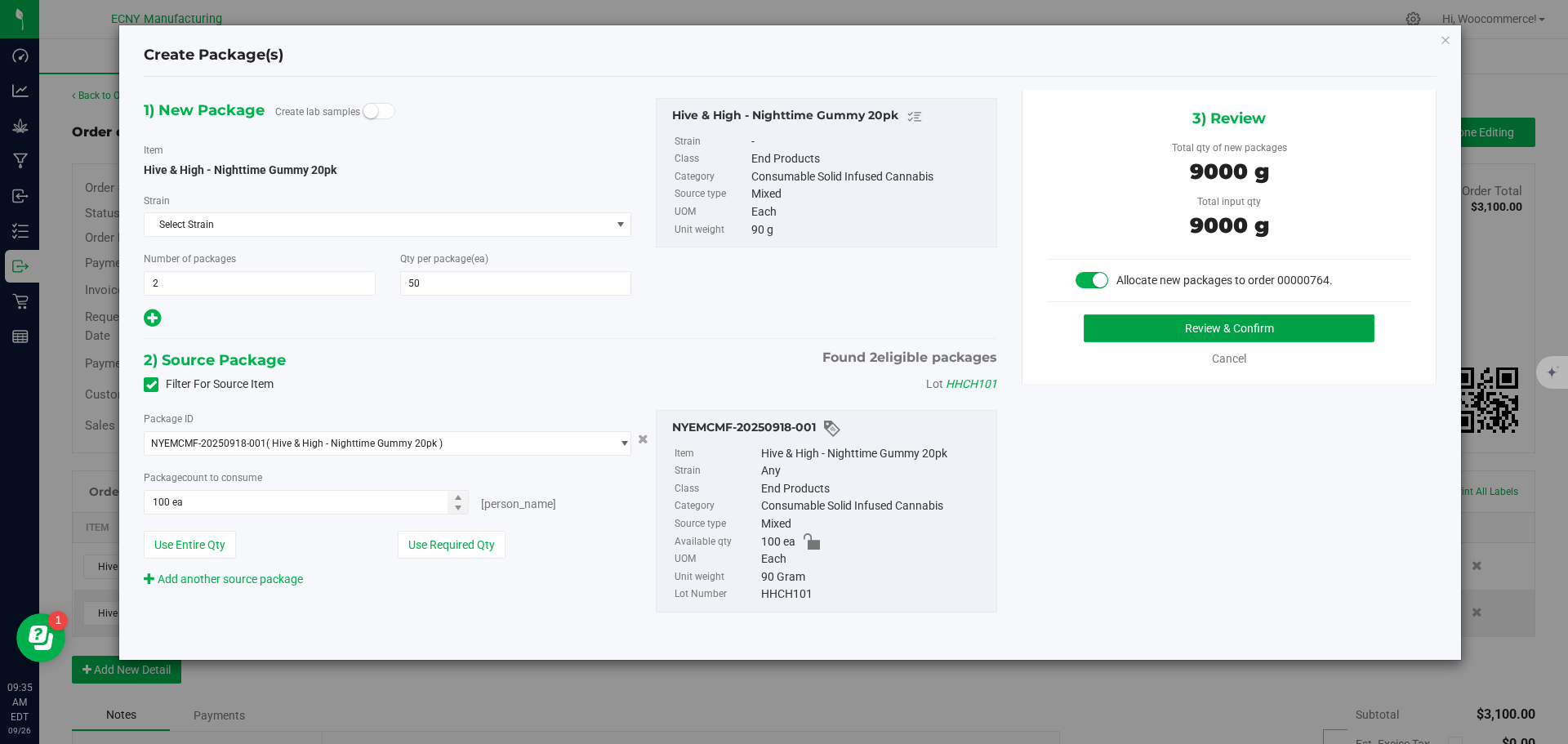
click at [1173, 315] on button "Review & Confirm" at bounding box center [1230, 328] width 291 height 28
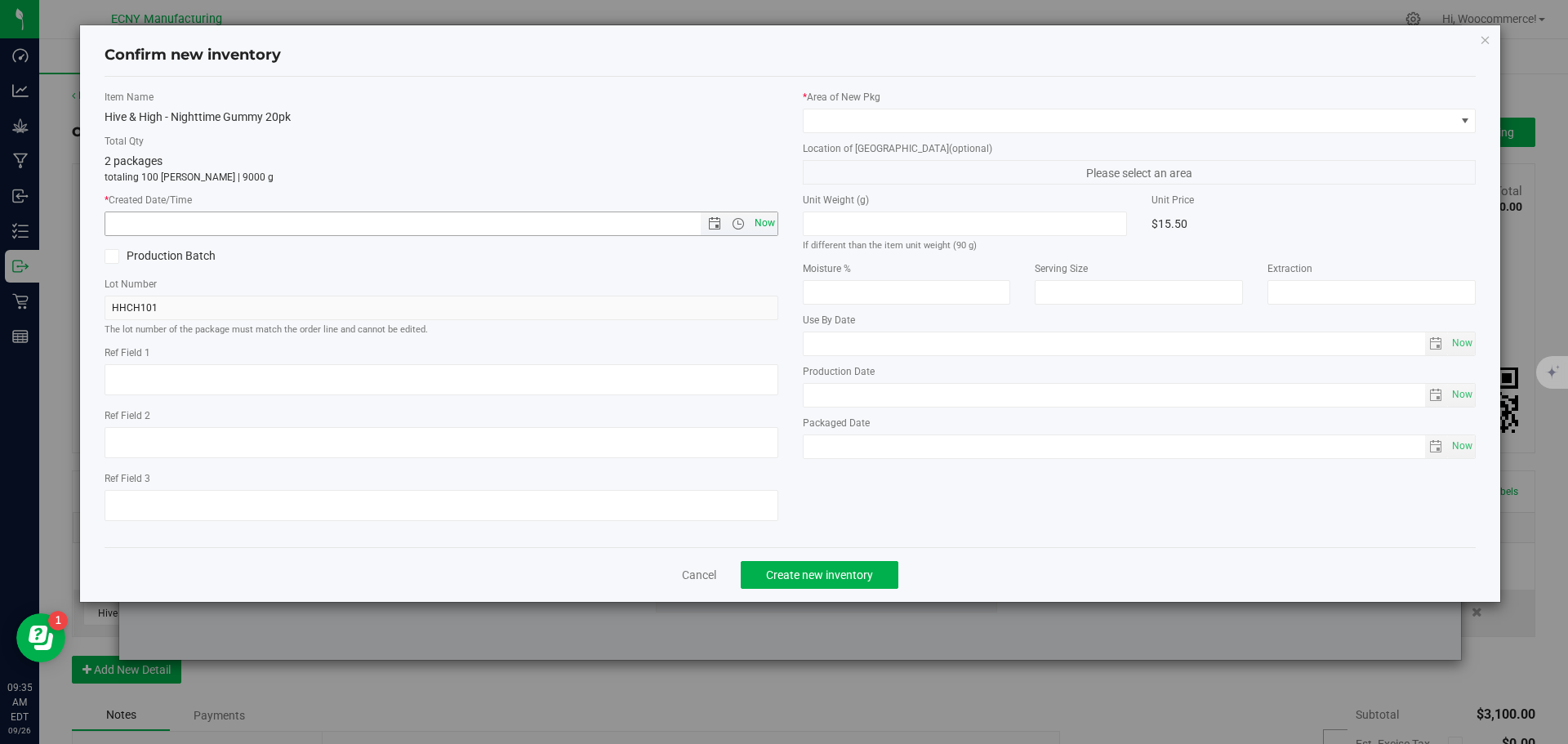
click at [771, 223] on span "Now" at bounding box center [764, 223] width 28 height 23
type input "[DATE] 9:35 AM"
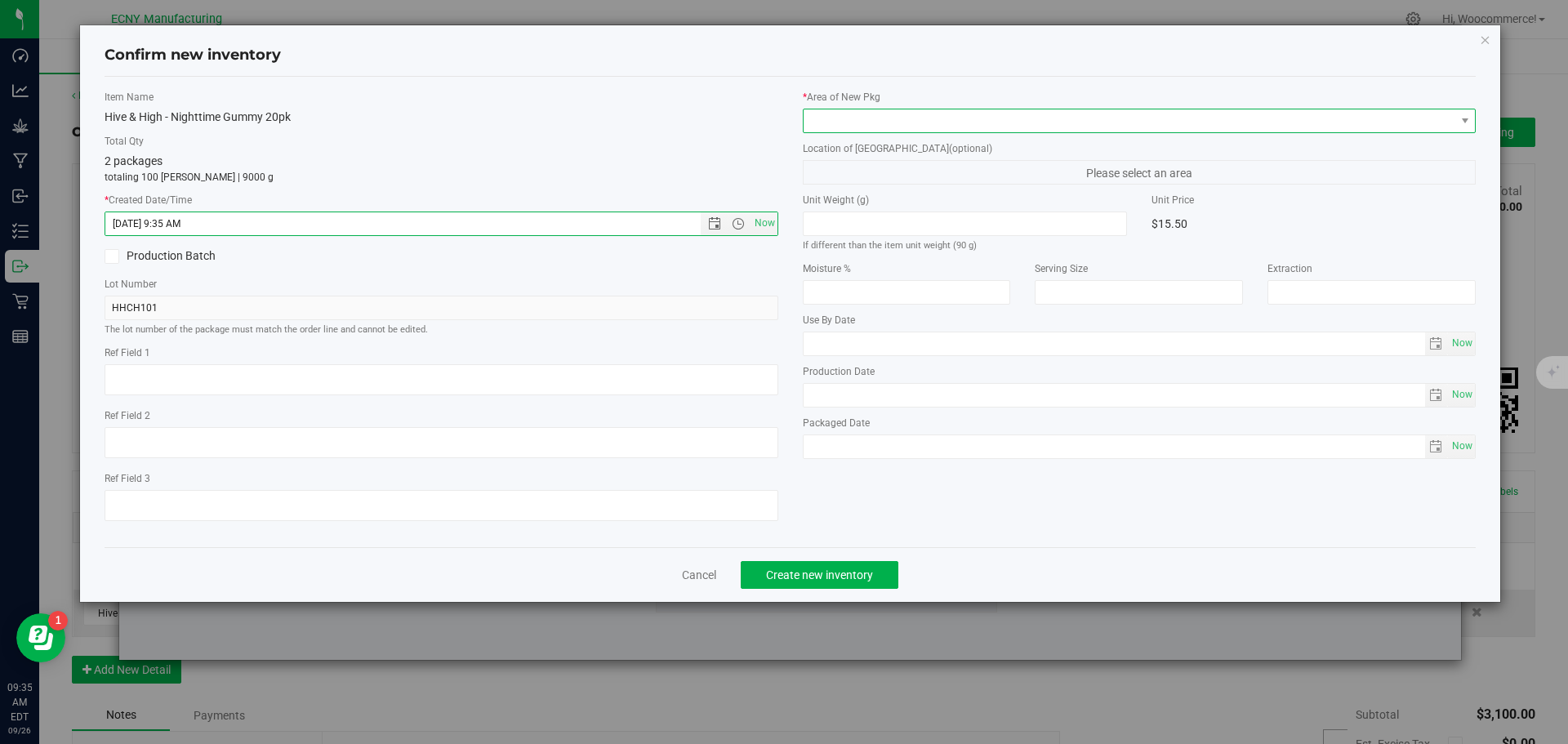
click at [871, 115] on span at bounding box center [1129, 121] width 651 height 23
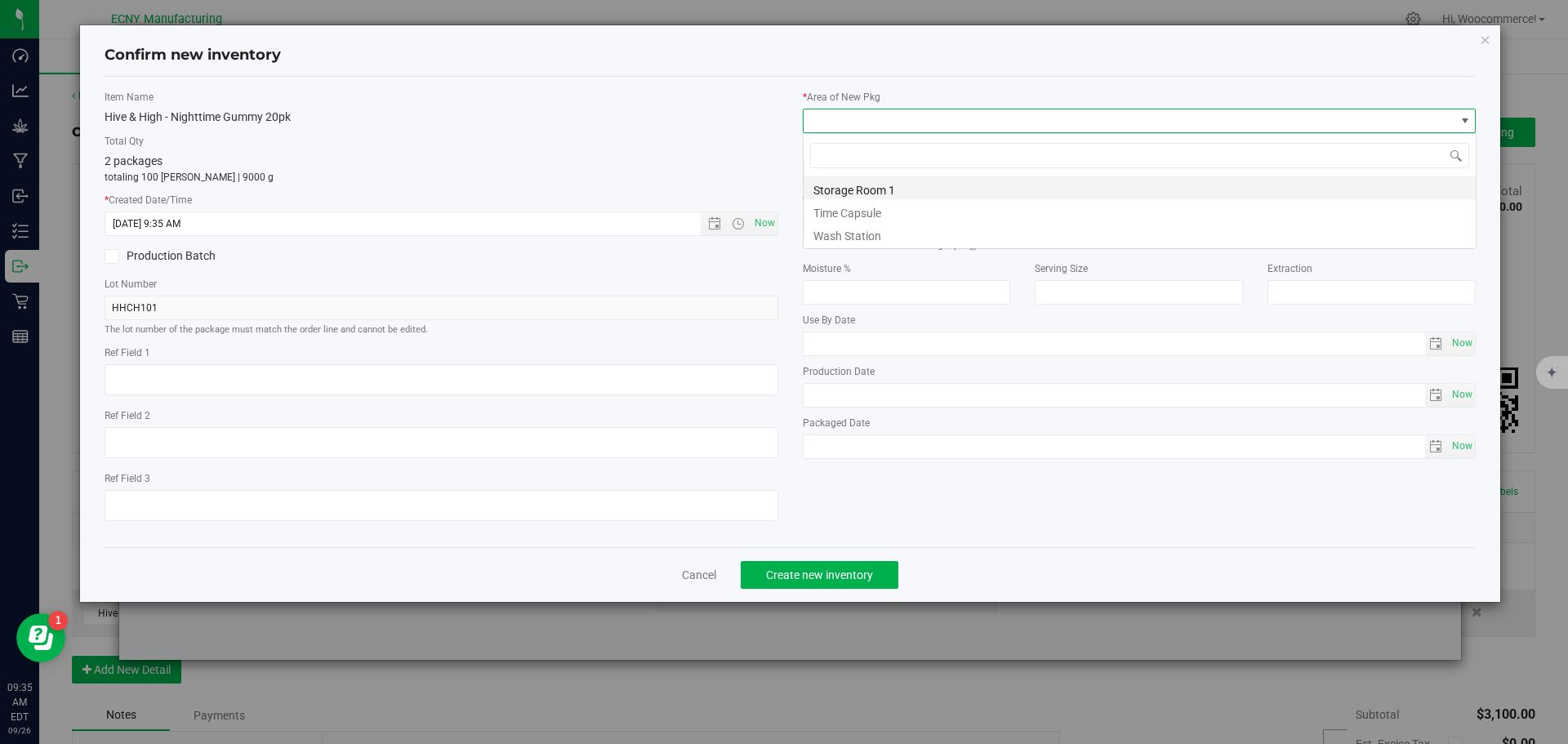
scroll to position [24, 674]
click at [836, 193] on li "Storage Room 1" at bounding box center [1140, 188] width 672 height 23
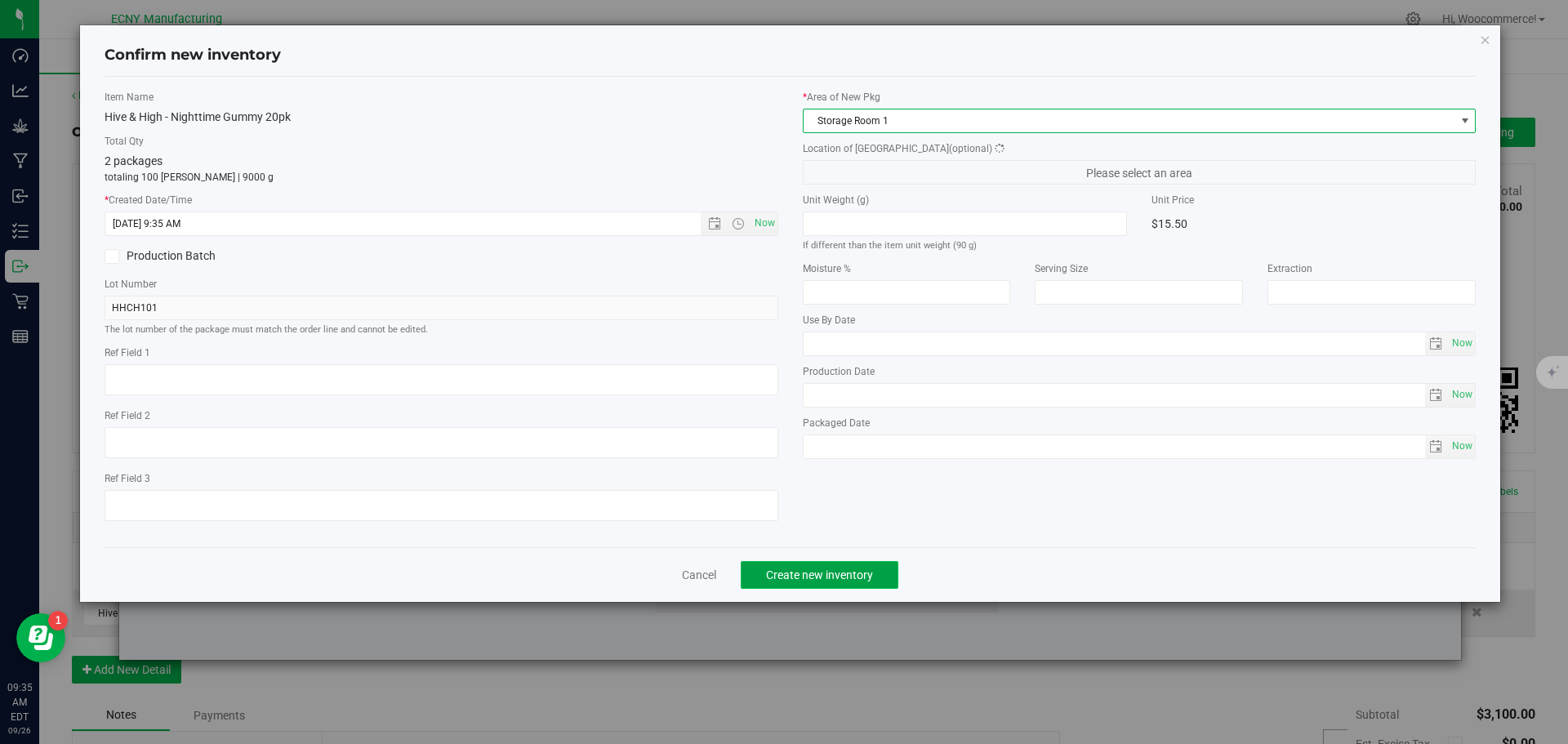
click at [883, 563] on button "Create new inventory" at bounding box center [819, 575] width 157 height 28
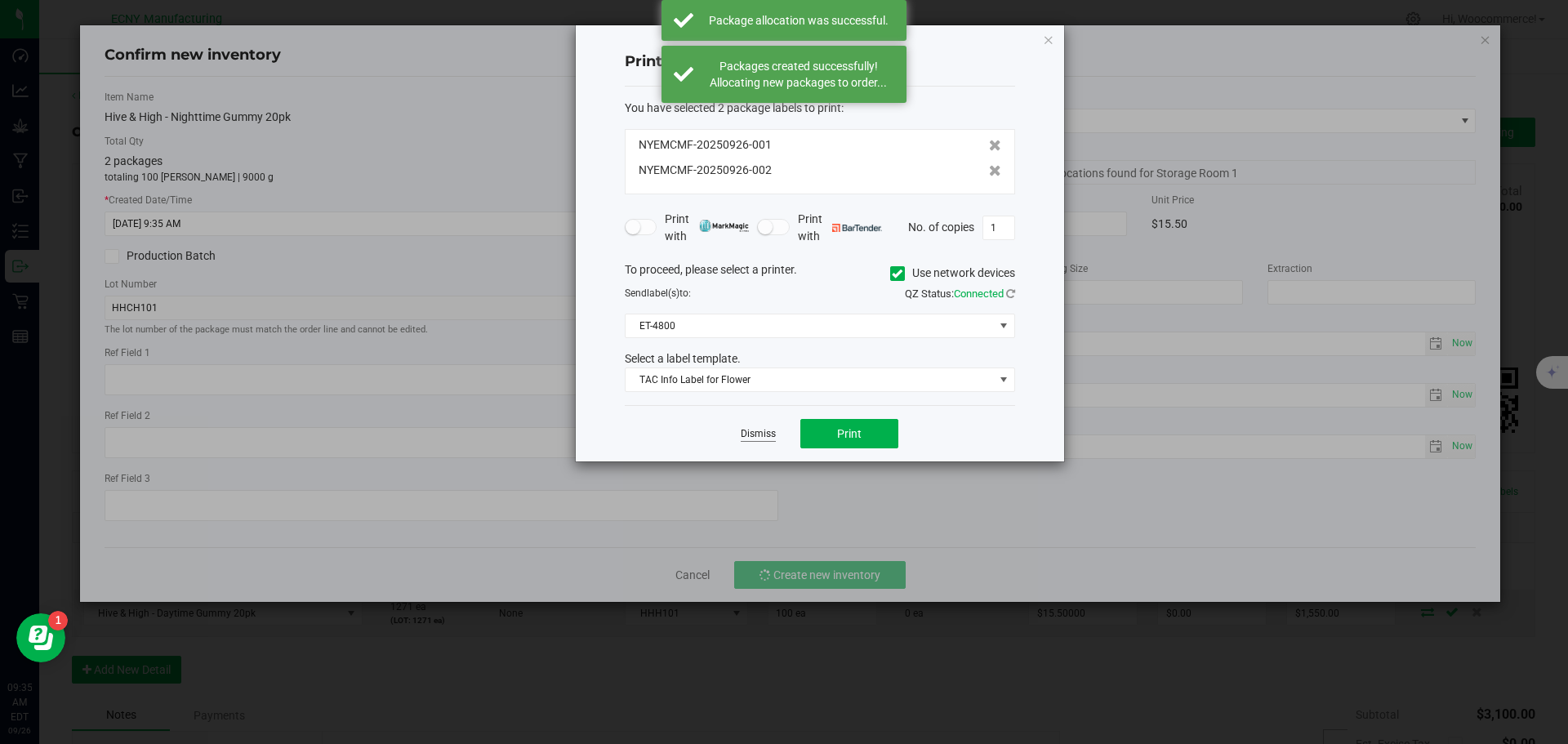
click at [748, 429] on link "Dismiss" at bounding box center [758, 434] width 35 height 14
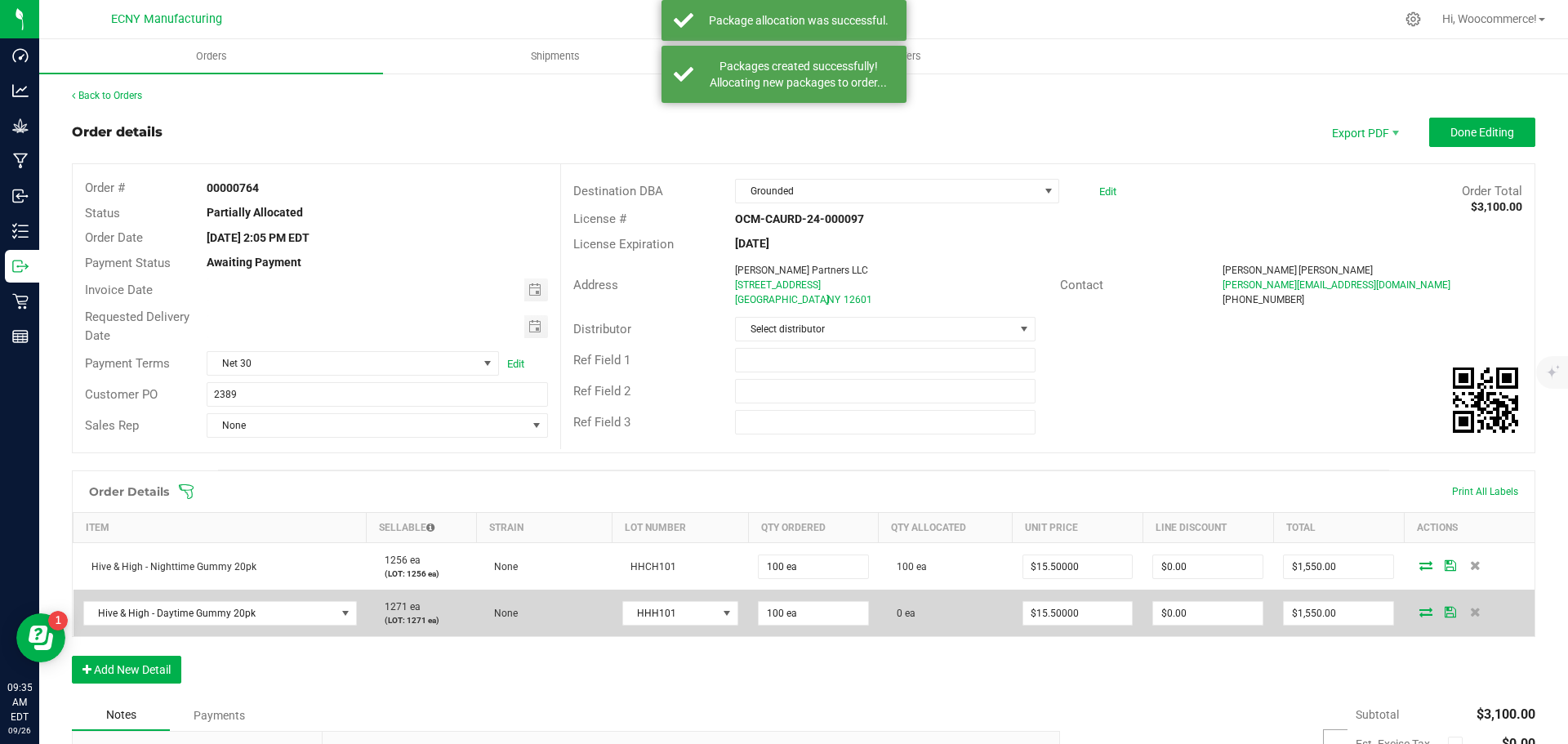
click at [1419, 614] on icon at bounding box center [1425, 612] width 13 height 10
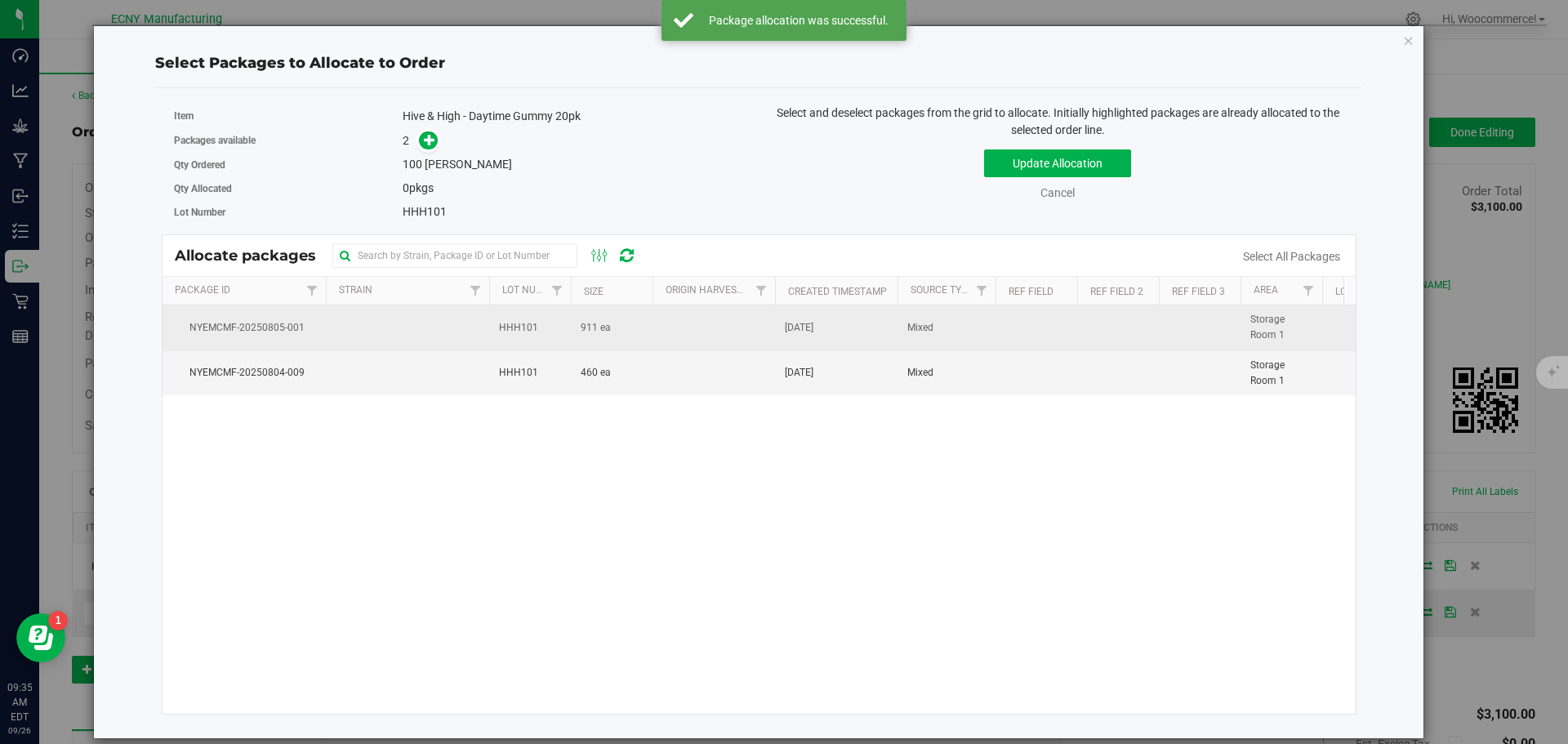
click at [585, 332] on span "911 ea" at bounding box center [595, 328] width 30 height 16
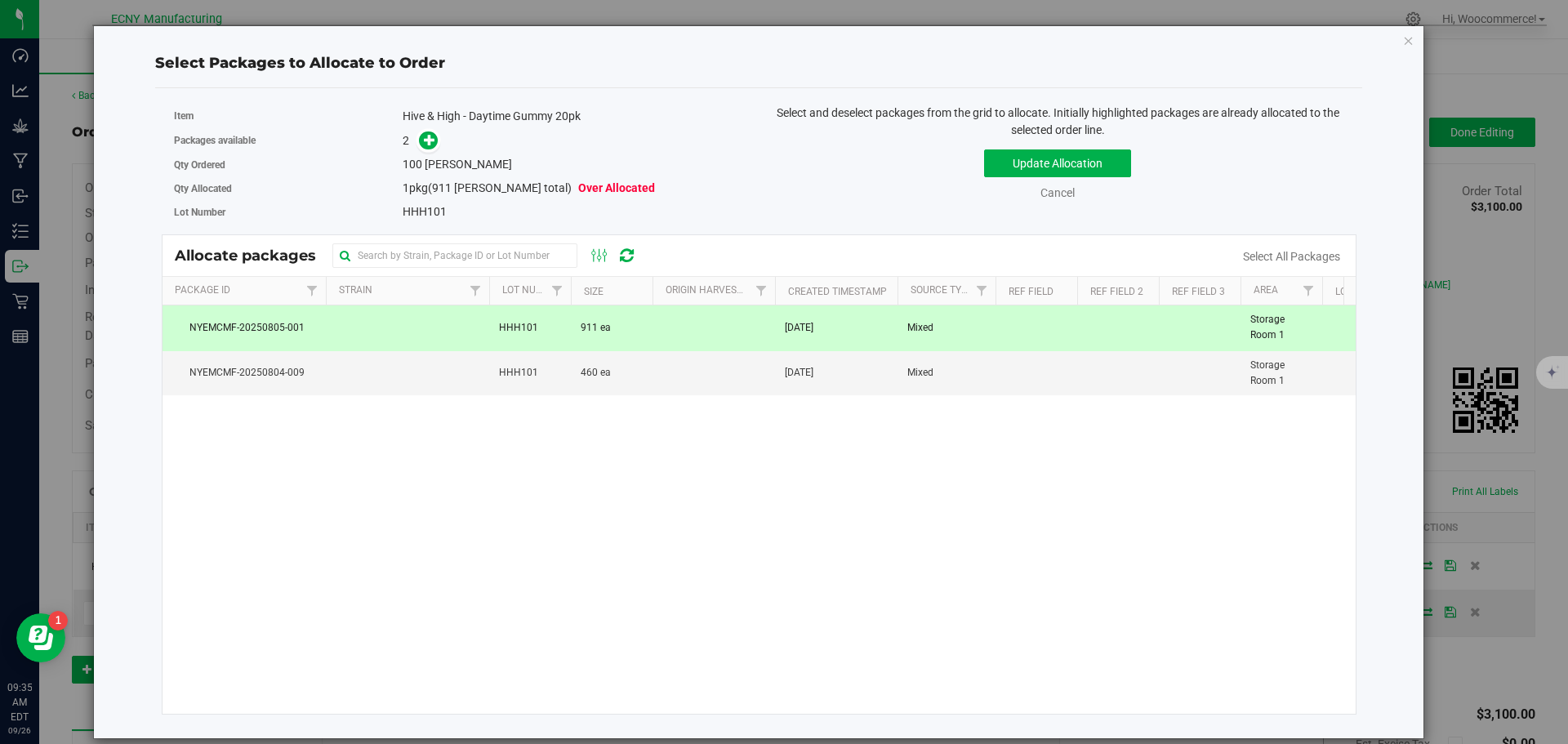
click at [419, 147] on link at bounding box center [428, 140] width 18 height 13
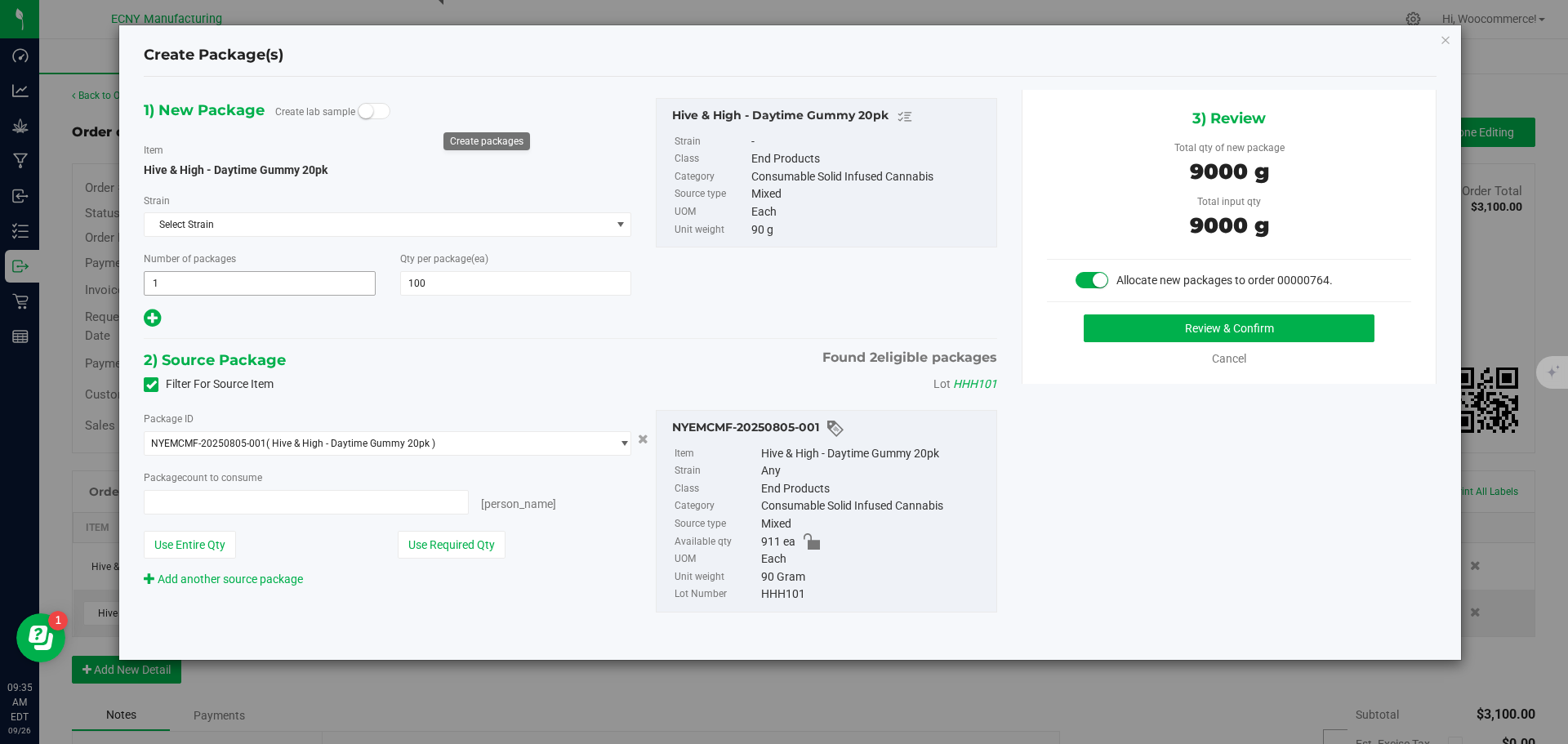
type input "100 ea"
click at [350, 285] on span "1 1" at bounding box center [259, 283] width 232 height 24
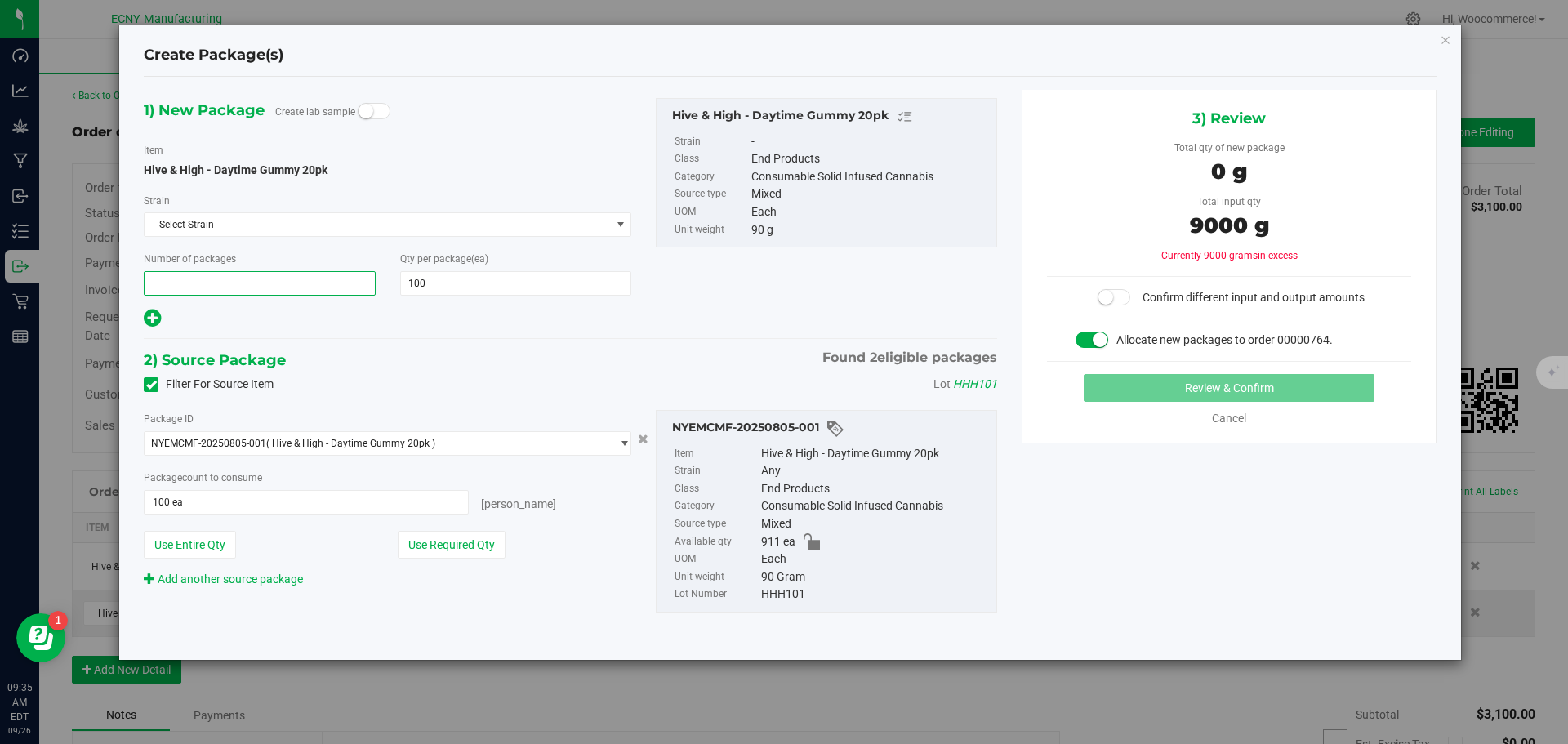
type input "2"
click at [417, 287] on span "100 100" at bounding box center [516, 283] width 232 height 24
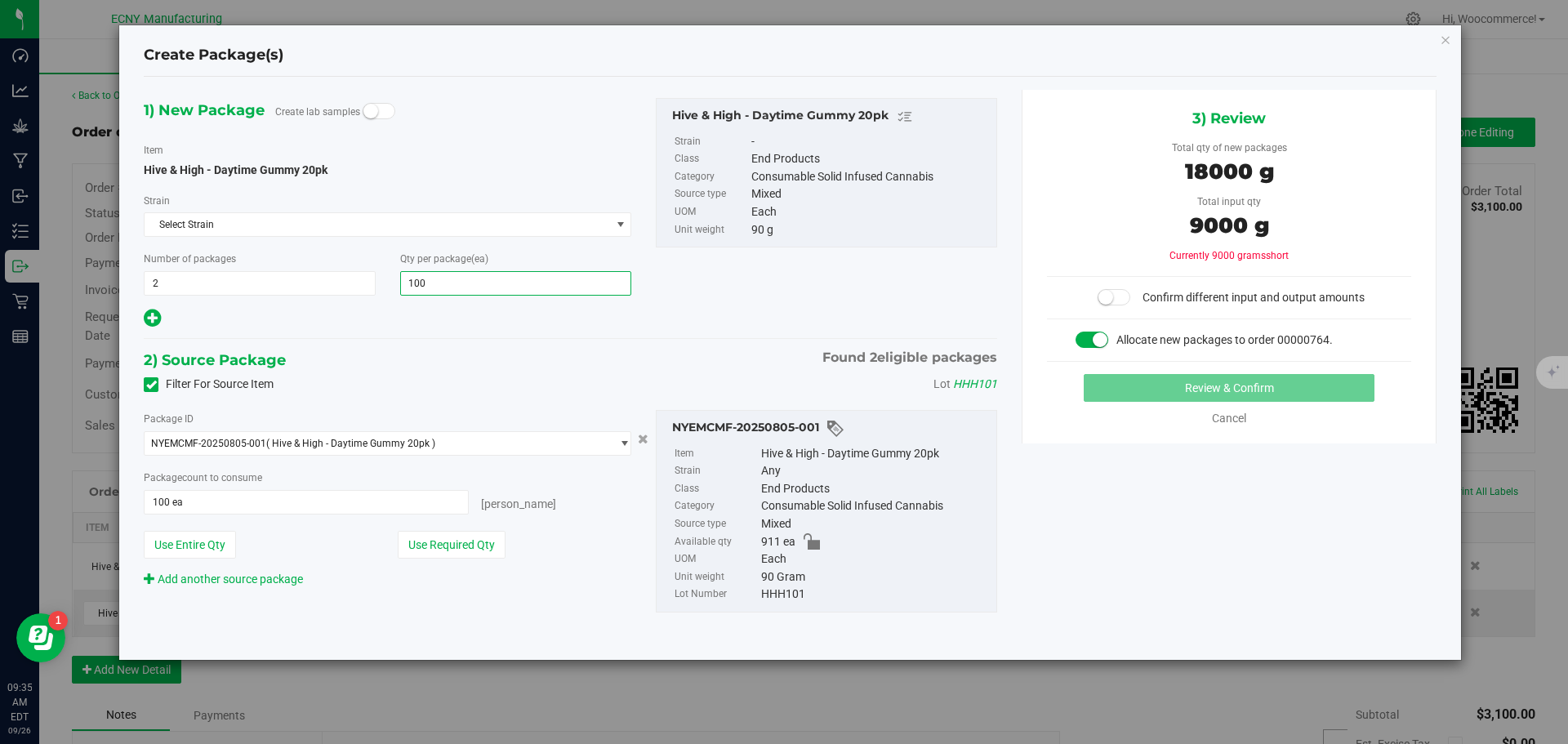
drag, startPoint x: 419, startPoint y: 285, endPoint x: 379, endPoint y: 280, distance: 40.3
click at [379, 280] on div "Number of packages 2 2 Qty per package (ea) 100 100" at bounding box center [387, 272] width 513 height 46
type input "50"
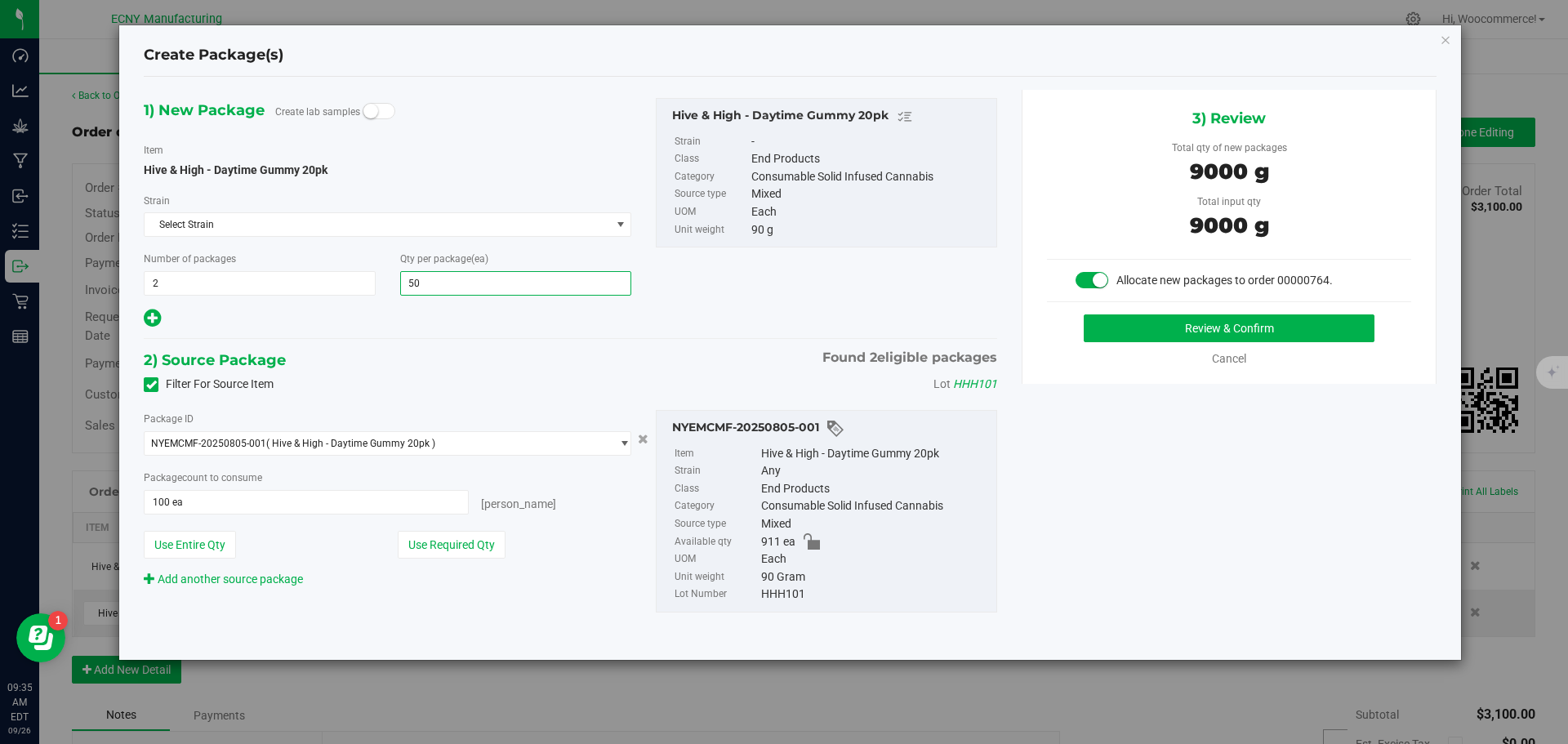
type input "50"
click at [388, 351] on div "2) Source Package Found 2 eligible packages" at bounding box center [570, 359] width 853 height 24
click at [428, 538] on button "Use Required Qty" at bounding box center [451, 545] width 108 height 28
click at [1166, 337] on button "Review & Confirm" at bounding box center [1230, 328] width 291 height 28
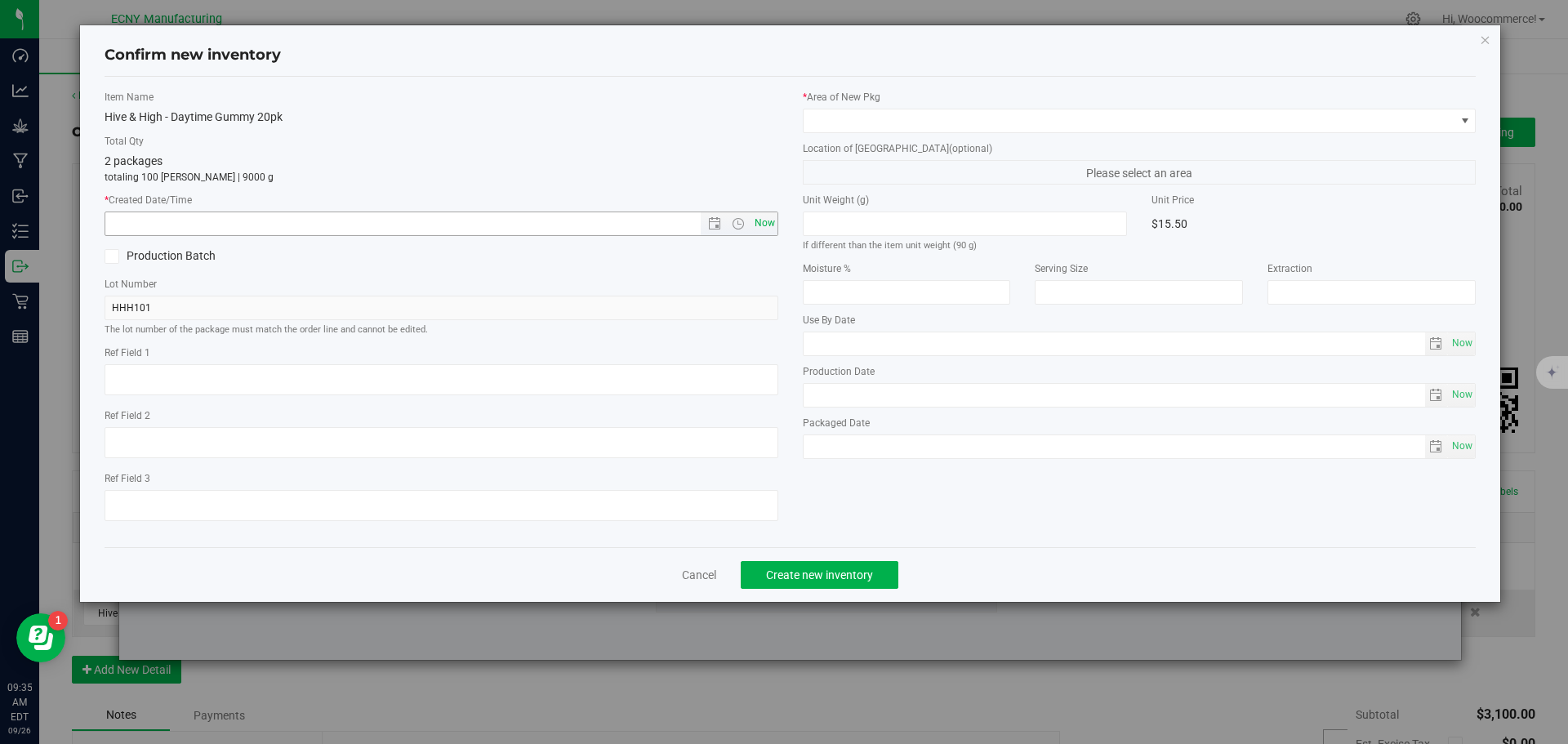
click at [762, 229] on span "Now" at bounding box center [764, 223] width 28 height 23
type input "[DATE] 9:35 AM"
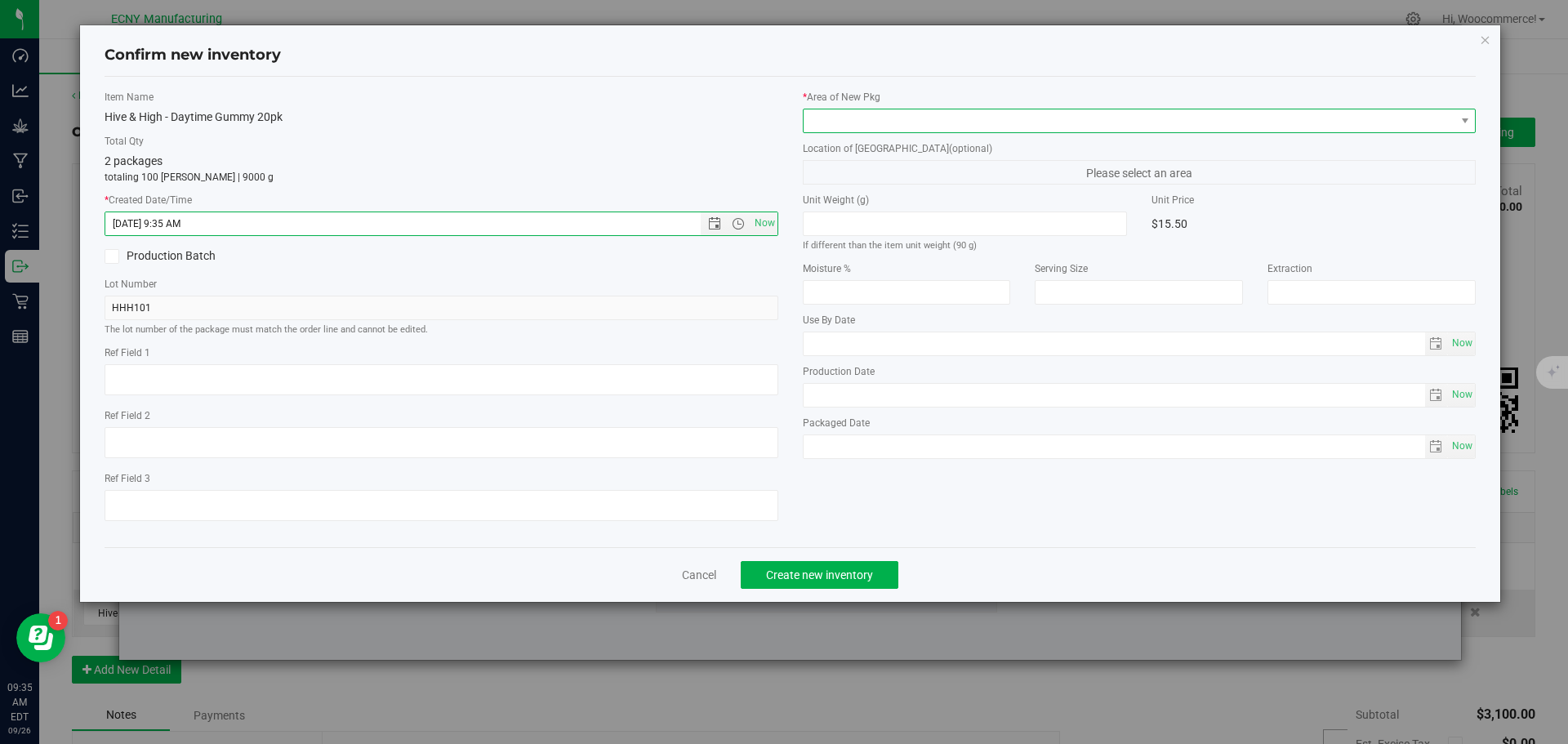
click at [828, 112] on span at bounding box center [1129, 121] width 651 height 23
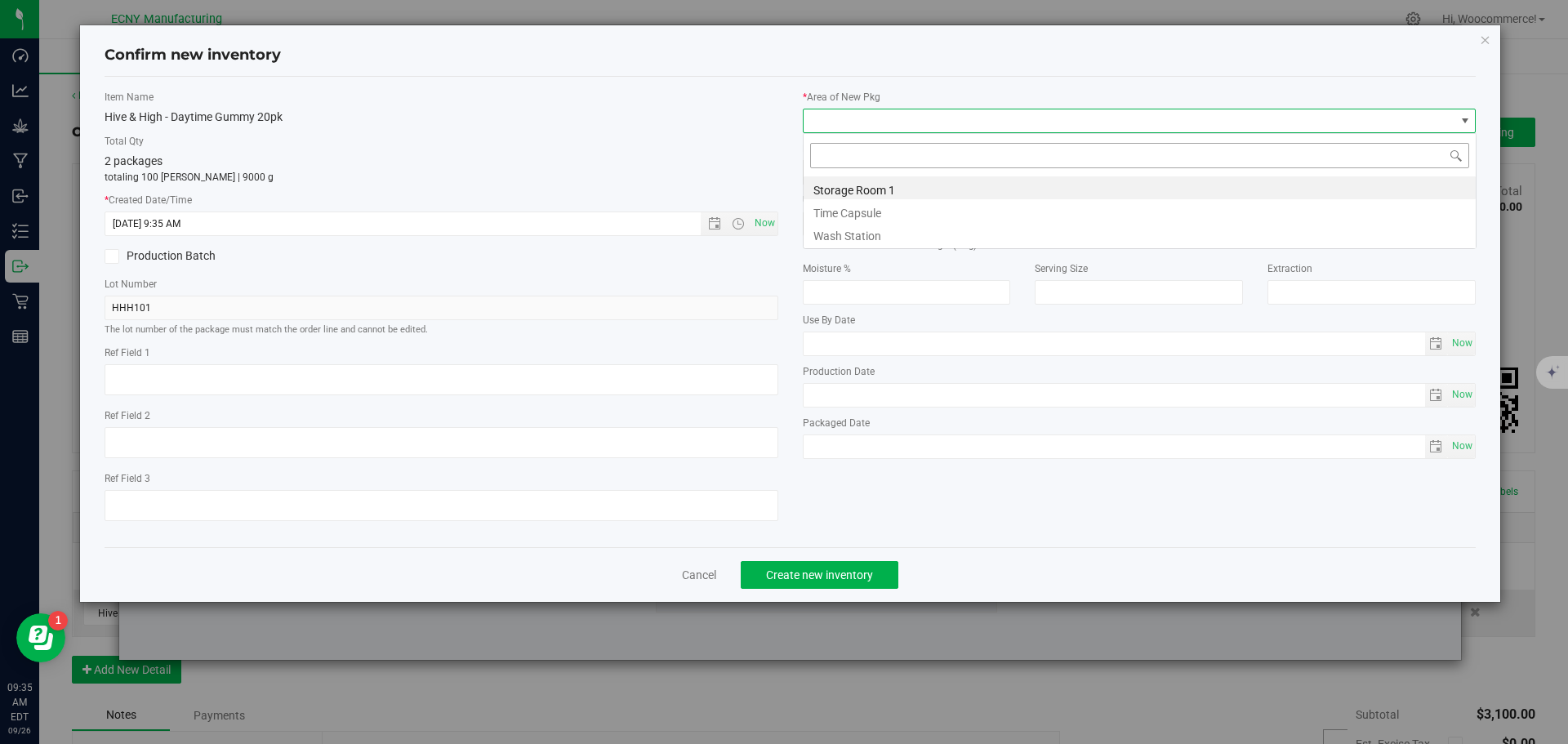
scroll to position [24, 674]
click at [824, 185] on li "Storage Room 1" at bounding box center [1140, 188] width 672 height 23
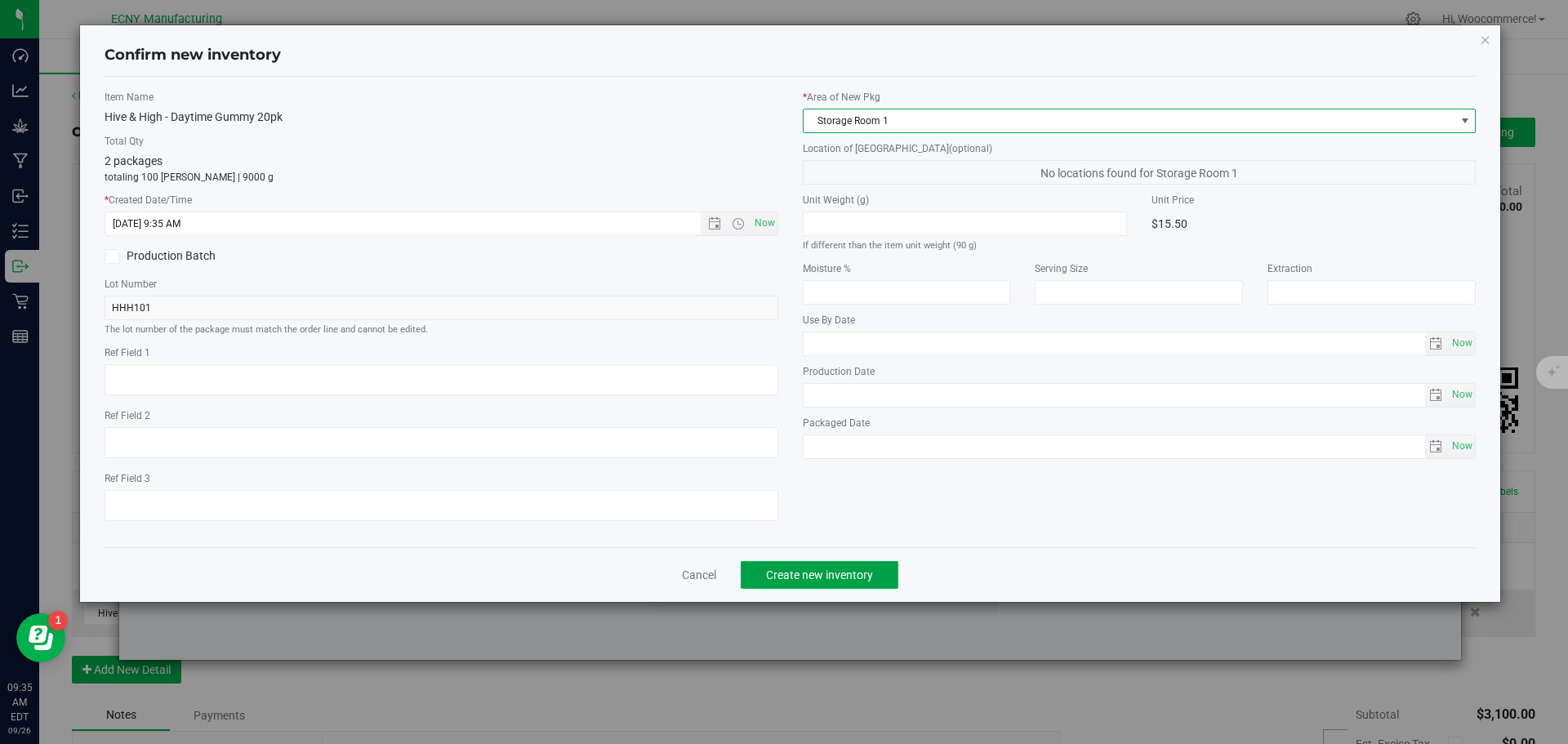
click at [797, 583] on button "Create new inventory" at bounding box center [819, 575] width 157 height 28
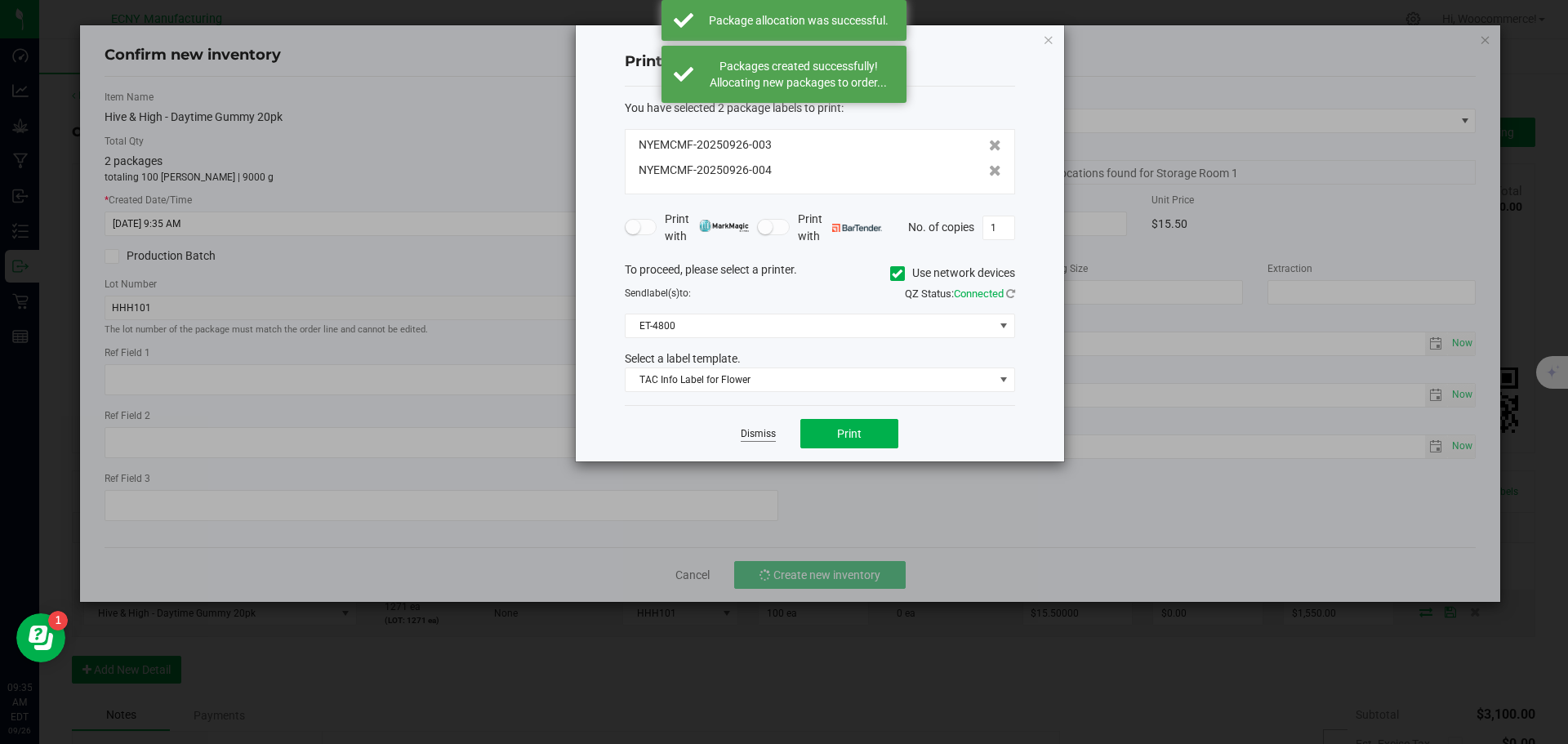
click at [743, 437] on link "Dismiss" at bounding box center [758, 434] width 35 height 14
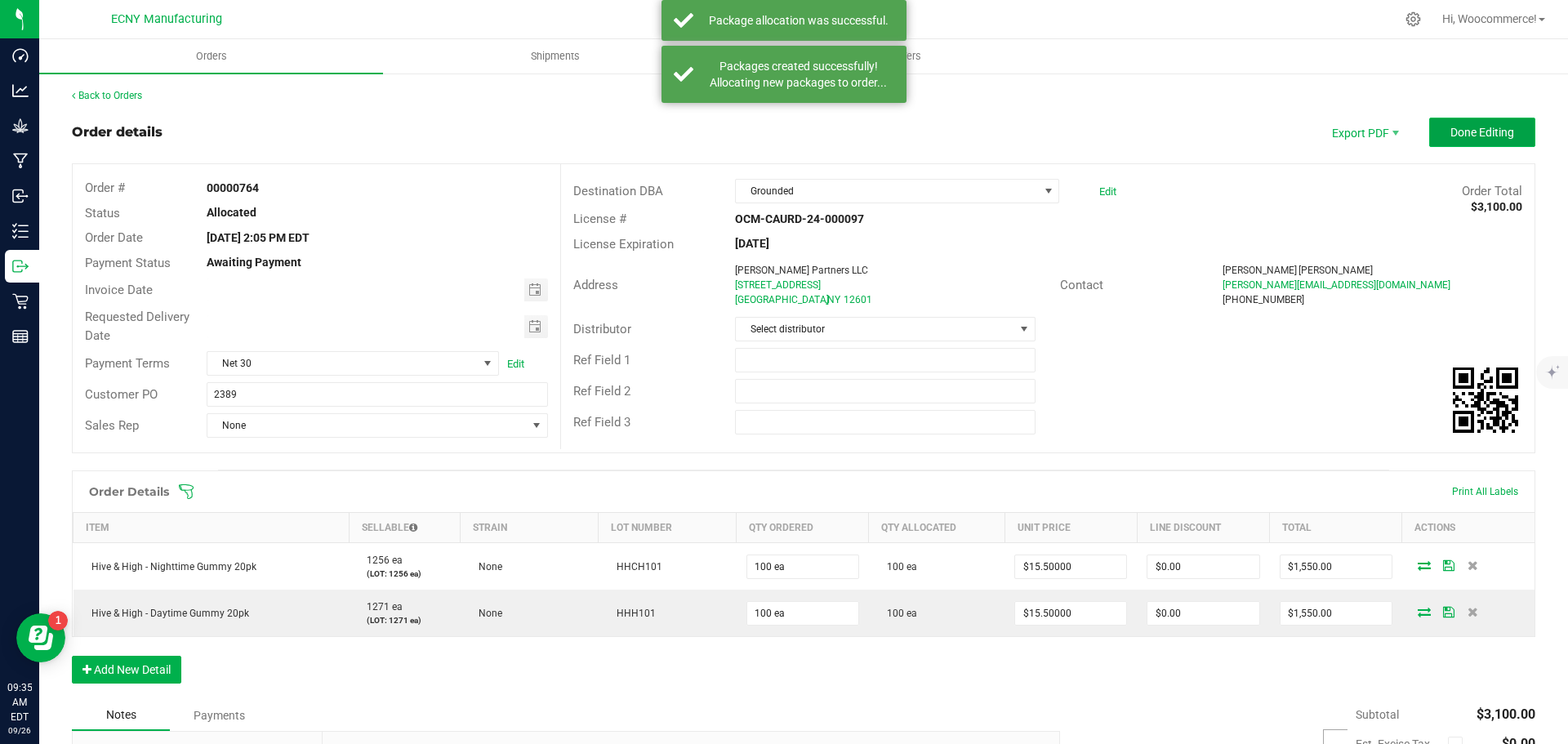
click at [1429, 142] on button "Done Editing" at bounding box center [1482, 132] width 106 height 29
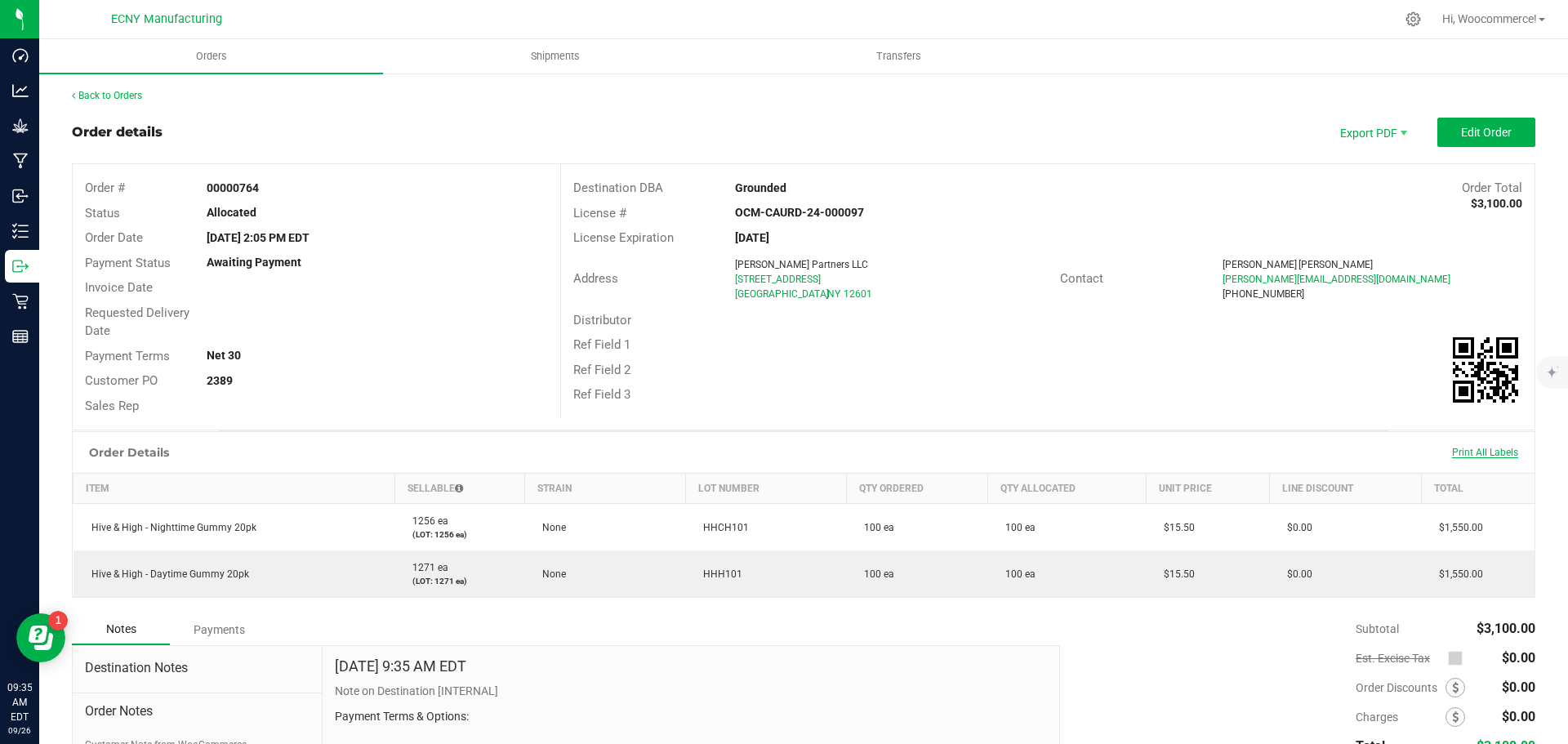
click at [1457, 451] on span "Print All Labels" at bounding box center [1485, 453] width 66 height 12
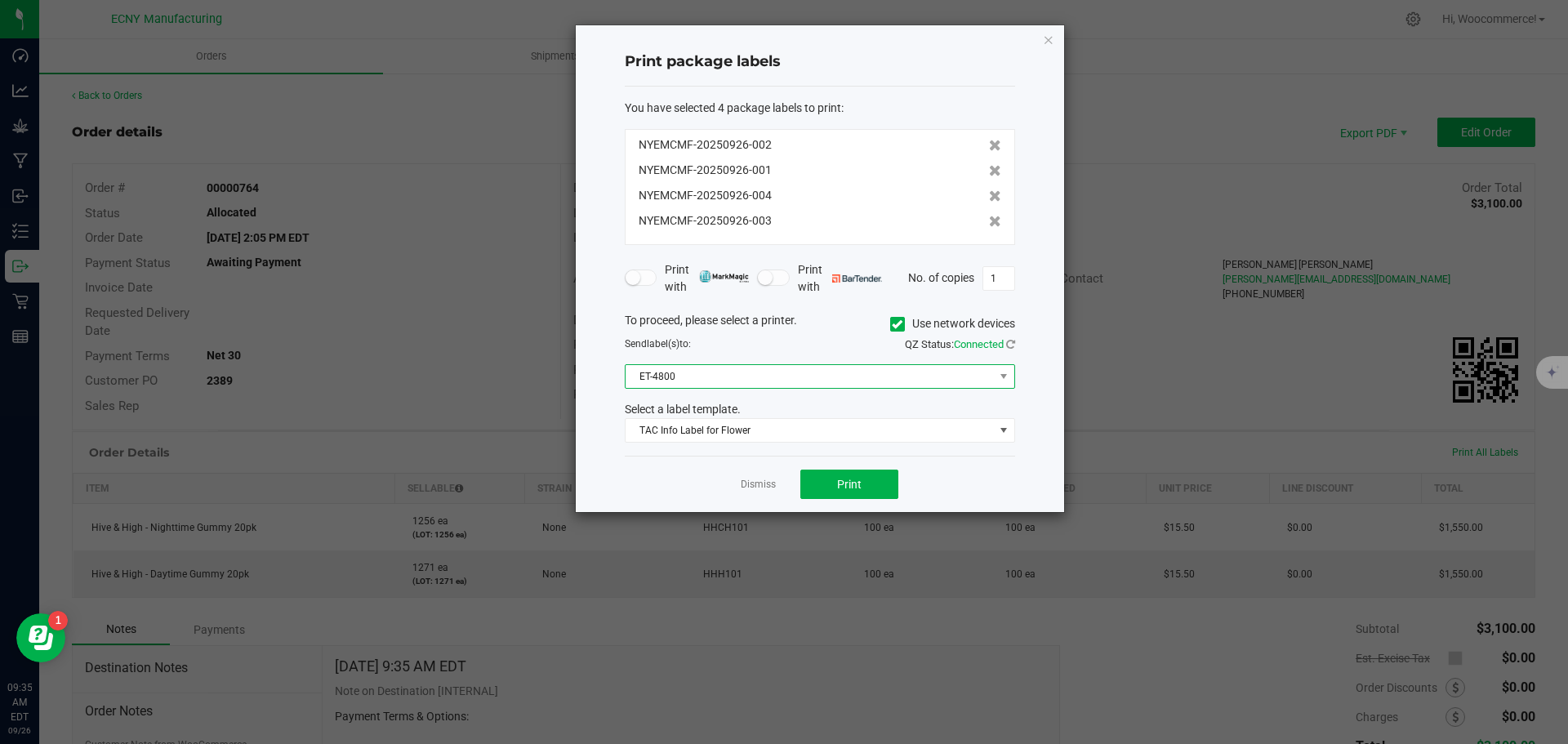
click at [954, 366] on span "ET-4800" at bounding box center [809, 377] width 368 height 23
click at [899, 324] on icon at bounding box center [897, 324] width 11 height 0
click at [0, 0] on input "Use network devices" at bounding box center [0, 0] width 0 height 0
click at [792, 378] on span at bounding box center [809, 377] width 368 height 23
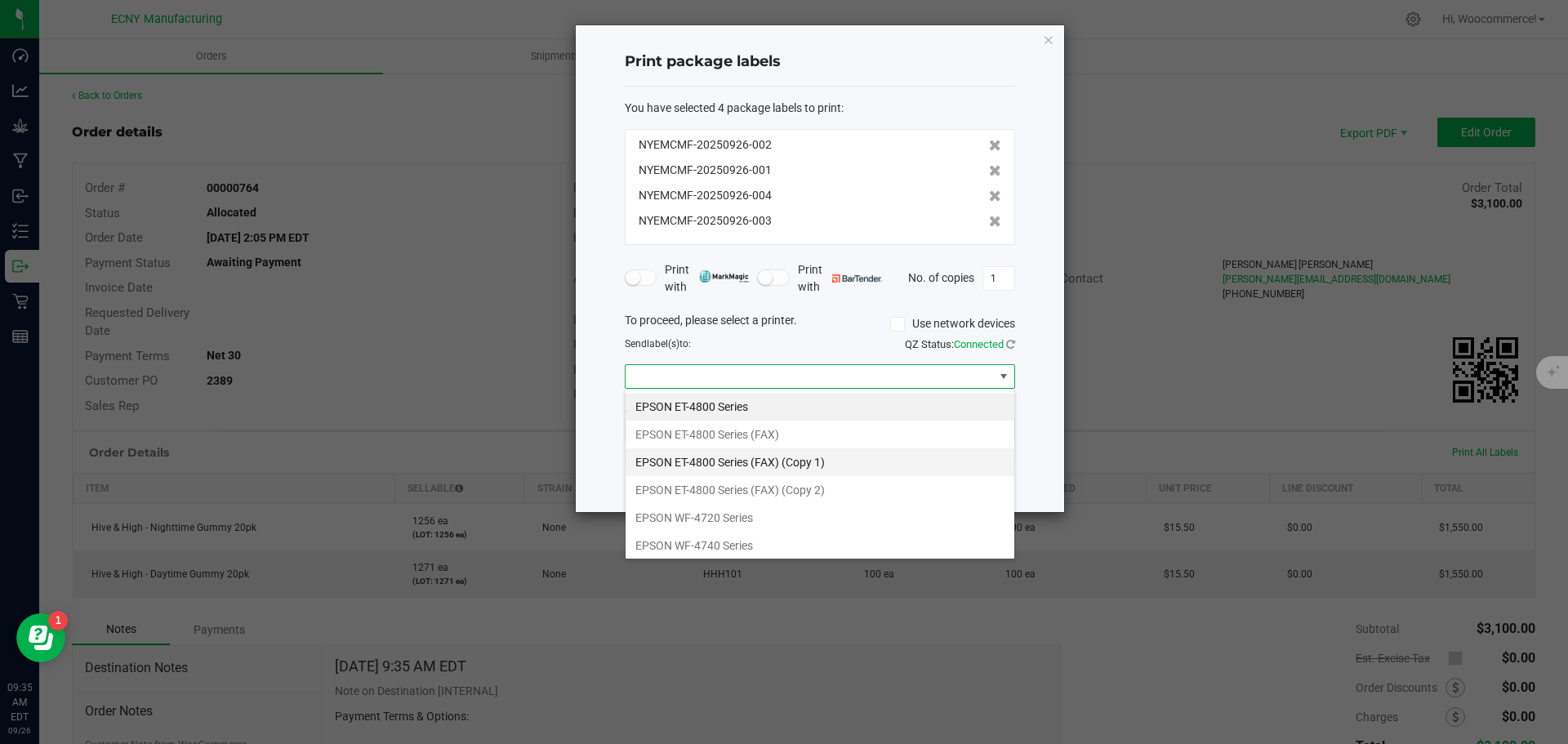
scroll to position [142, 0]
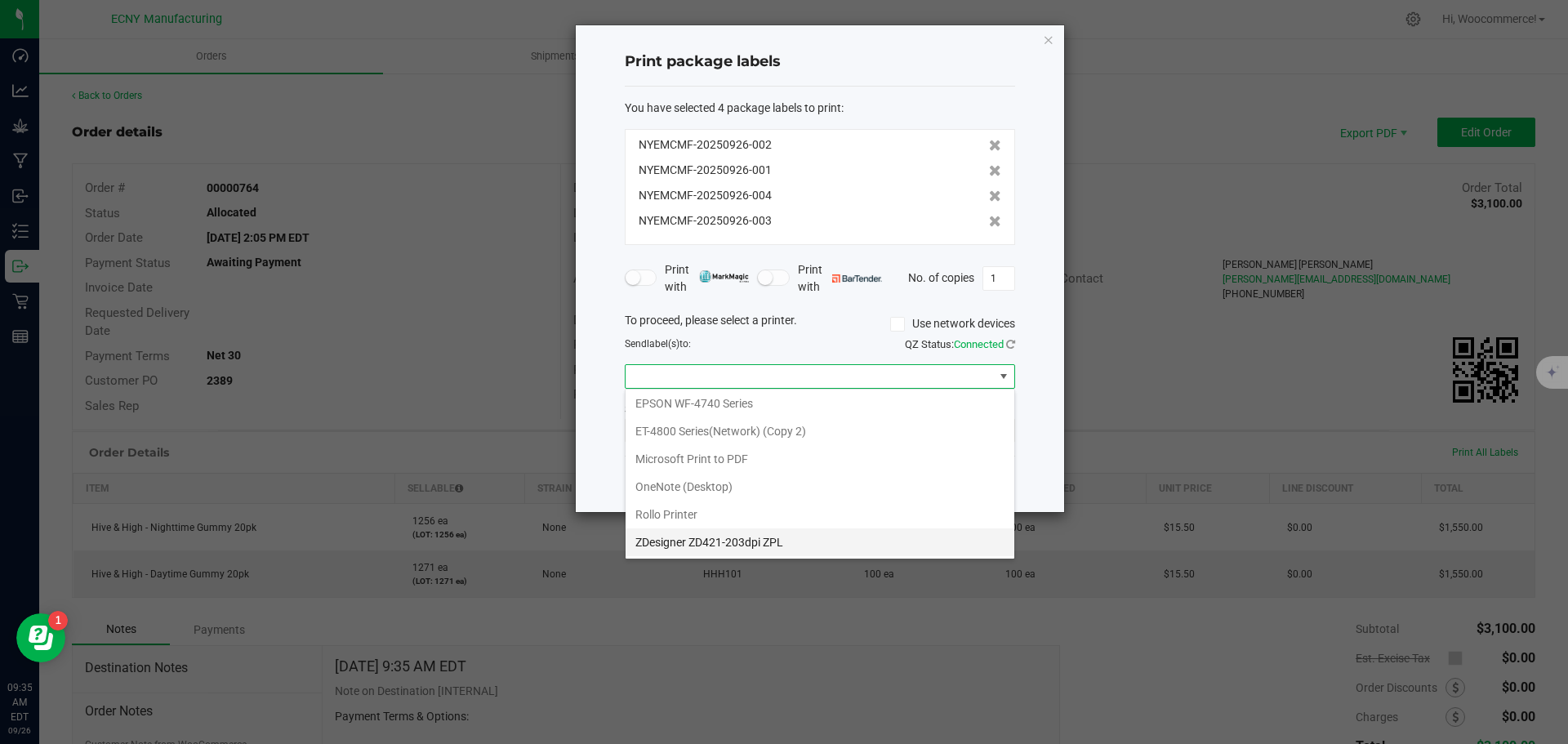
click at [714, 535] on ZPL "ZDesigner ZD421-203dpi ZPL" at bounding box center [819, 542] width 388 height 28
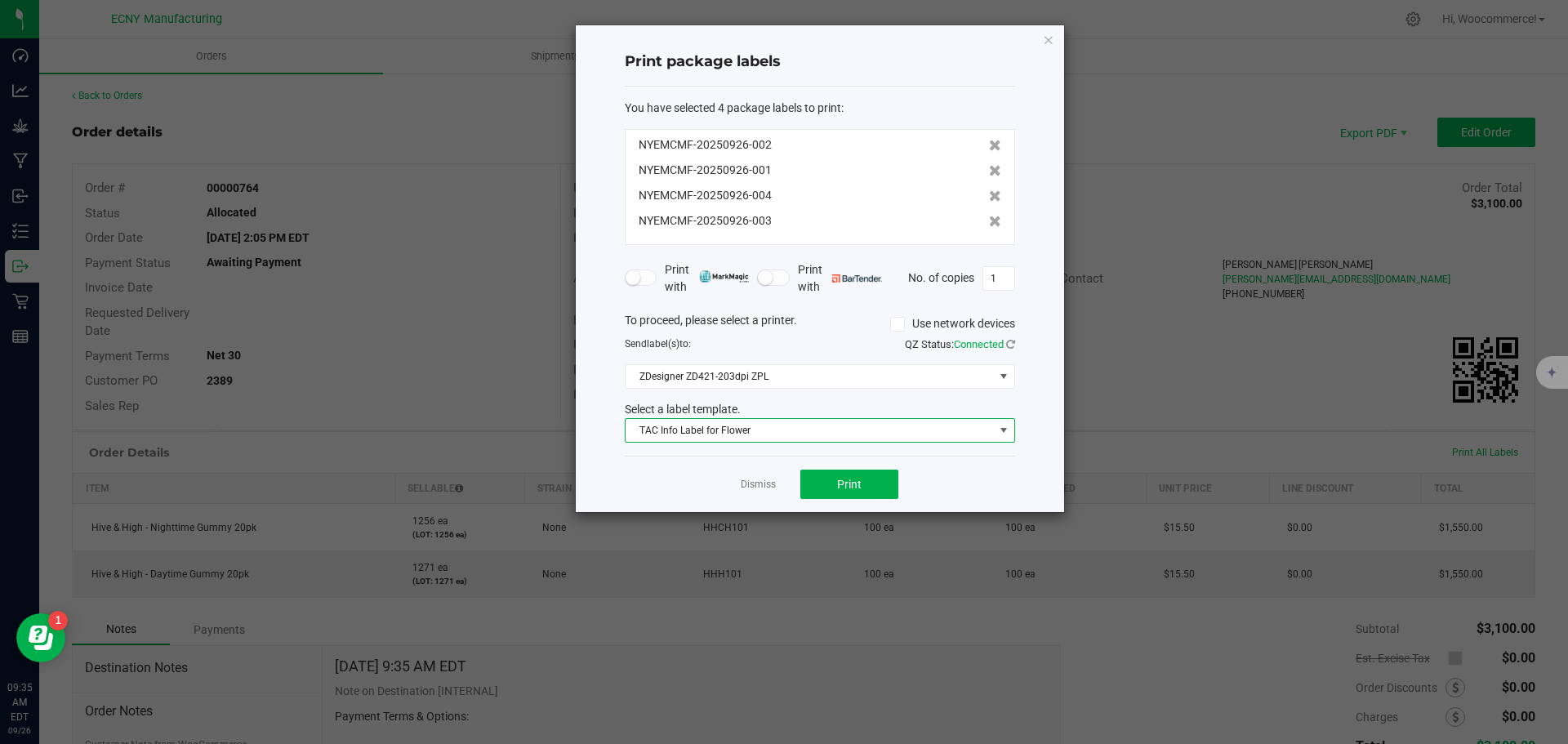
click at [678, 435] on span "TAC Info Label for Flower" at bounding box center [809, 431] width 368 height 23
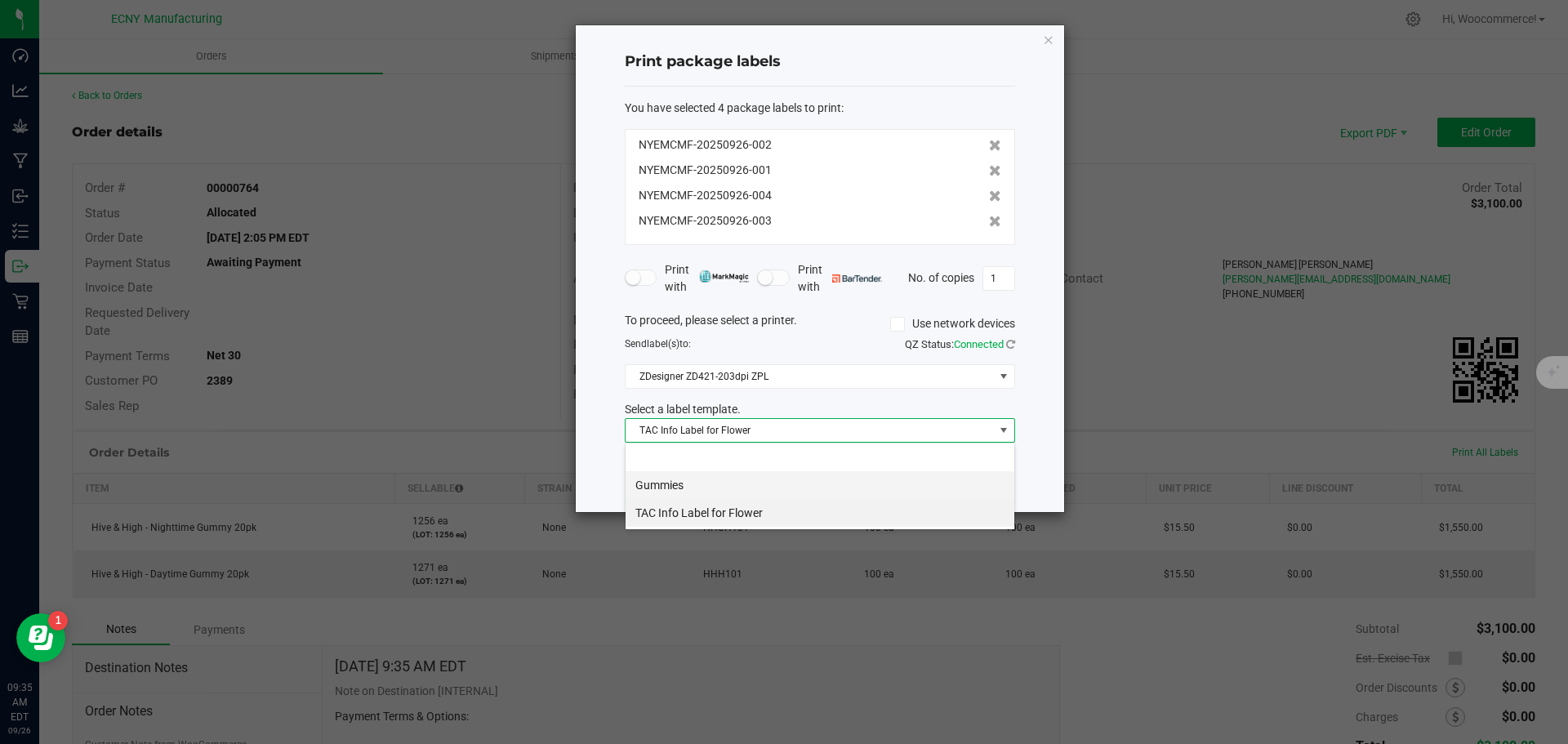
scroll to position [24, 390]
click at [689, 489] on li "Gummies" at bounding box center [819, 485] width 388 height 28
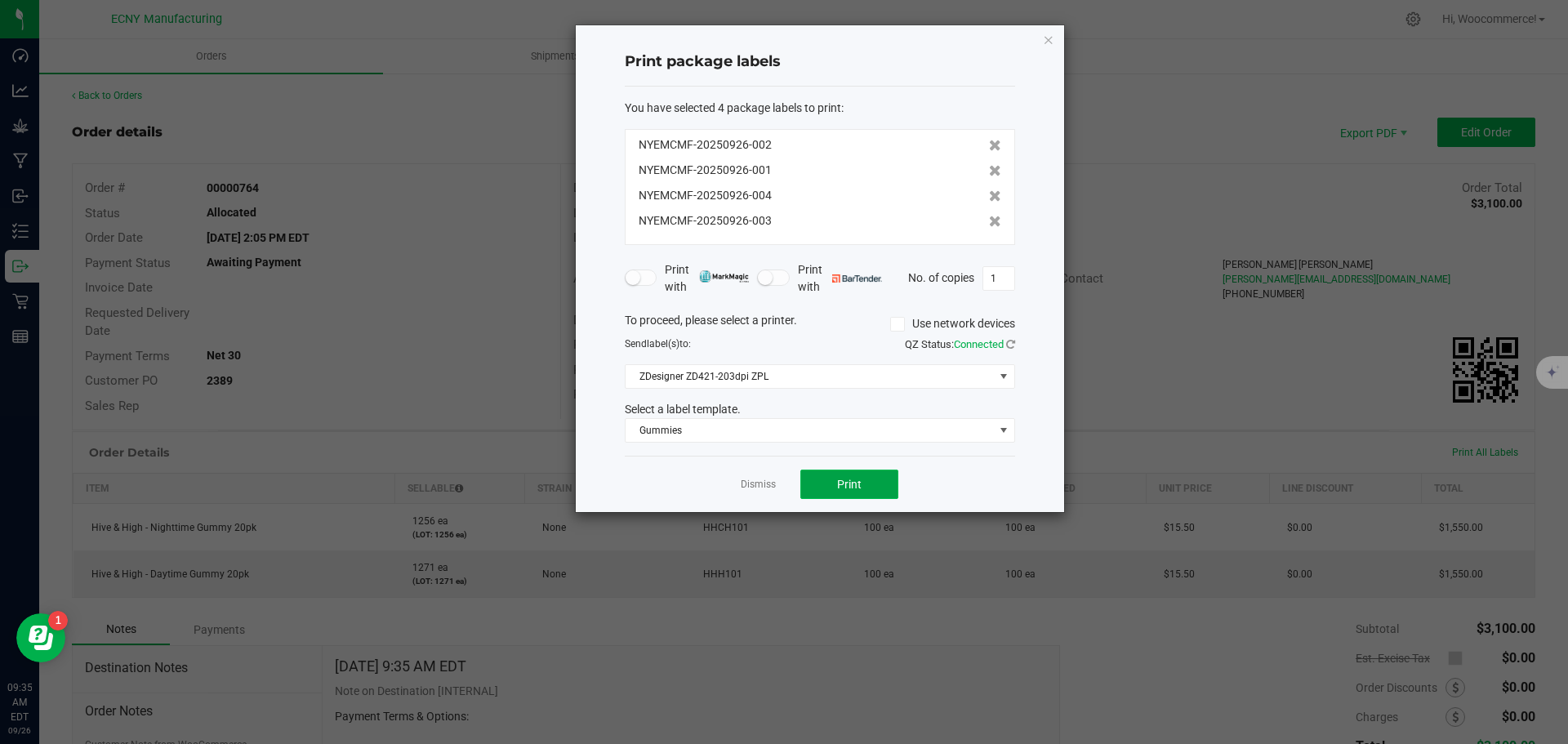
click at [855, 487] on span "Print" at bounding box center [849, 484] width 24 height 13
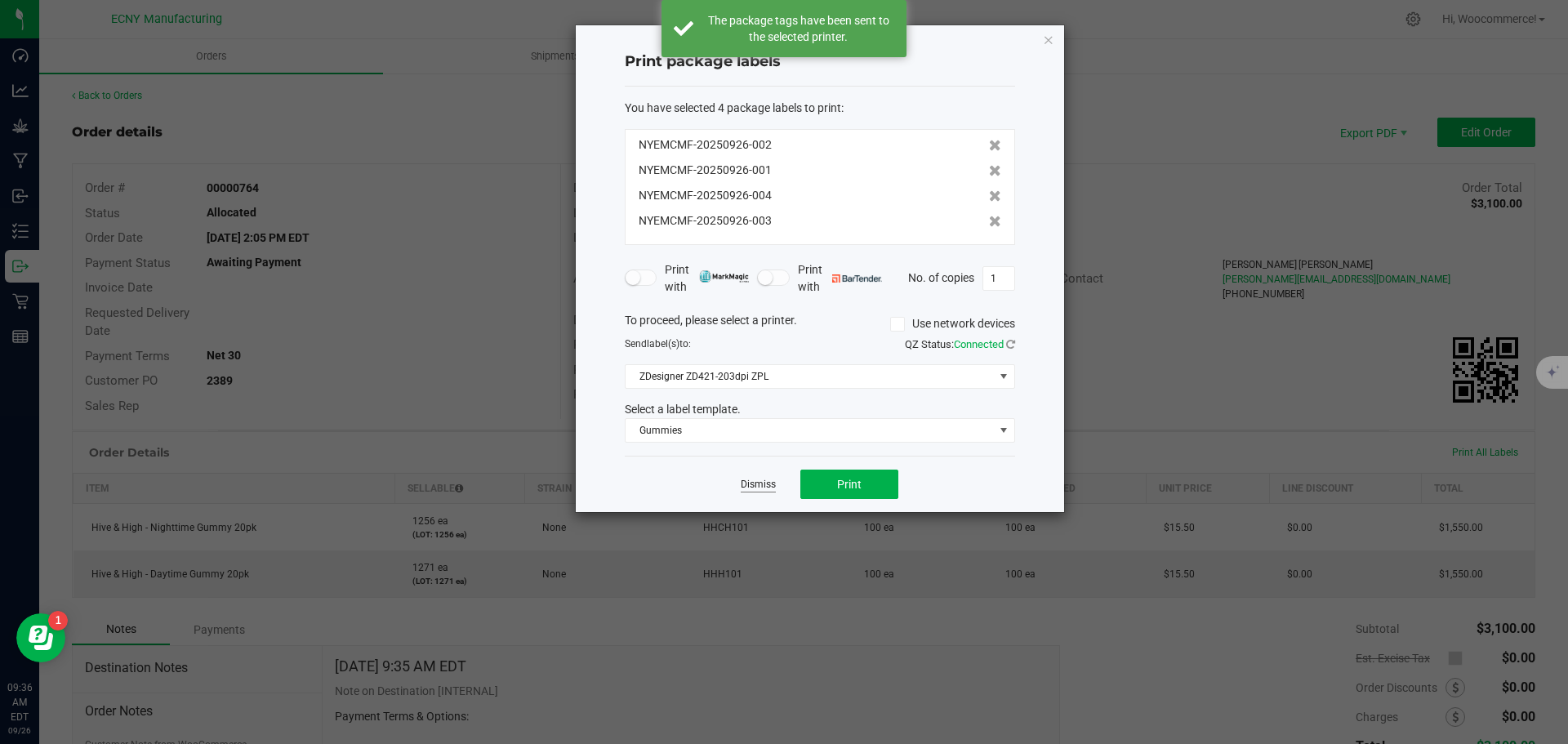
click at [745, 480] on link "Dismiss" at bounding box center [758, 485] width 35 height 14
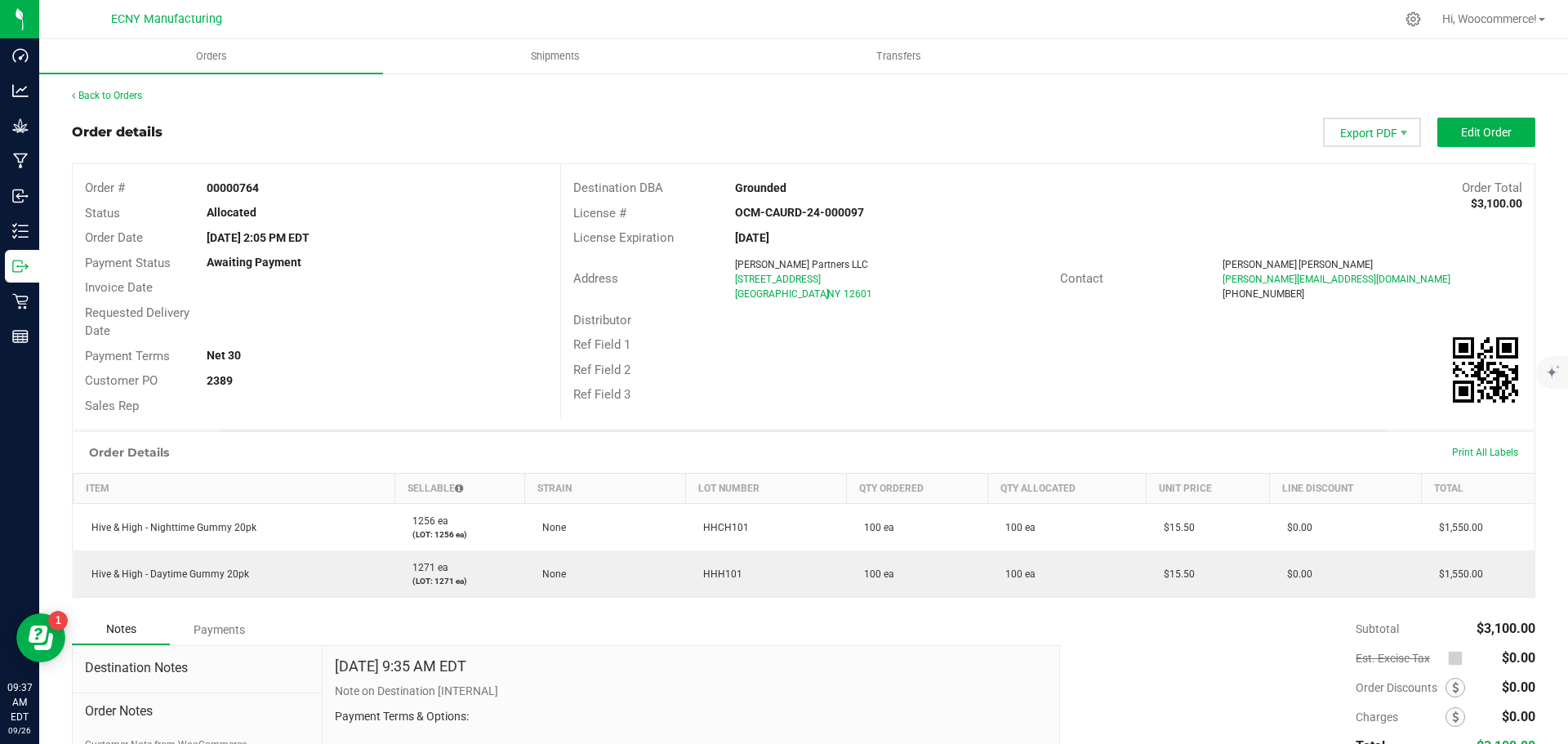
click at [1394, 144] on span "Export PDF" at bounding box center [1372, 132] width 98 height 29
click at [1365, 174] on span "Invoice PDF" at bounding box center [1362, 184] width 101 height 23
click at [955, 232] on div "[DATE]" at bounding box center [885, 238] width 324 height 17
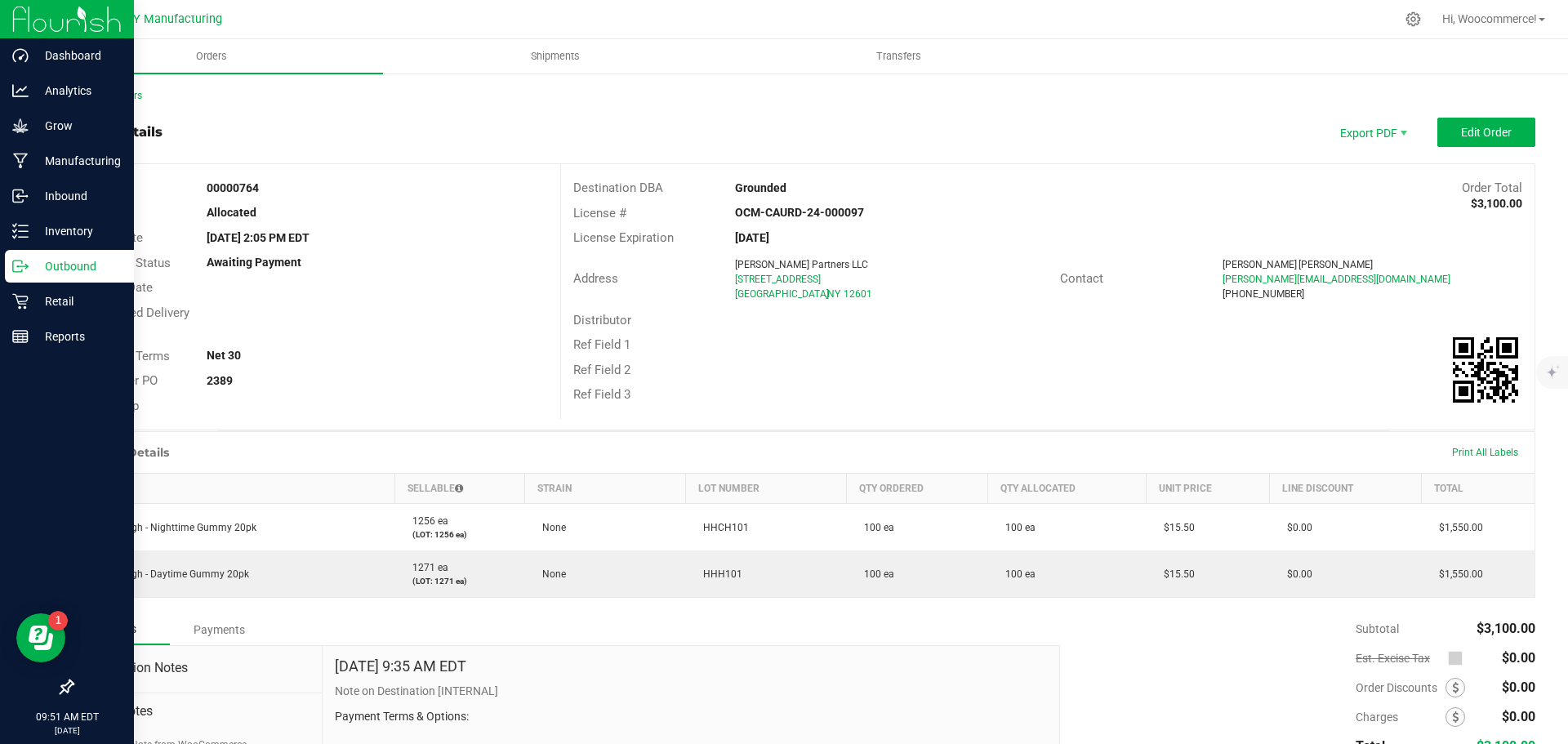
click at [23, 257] on div "Outbound" at bounding box center [69, 266] width 129 height 33
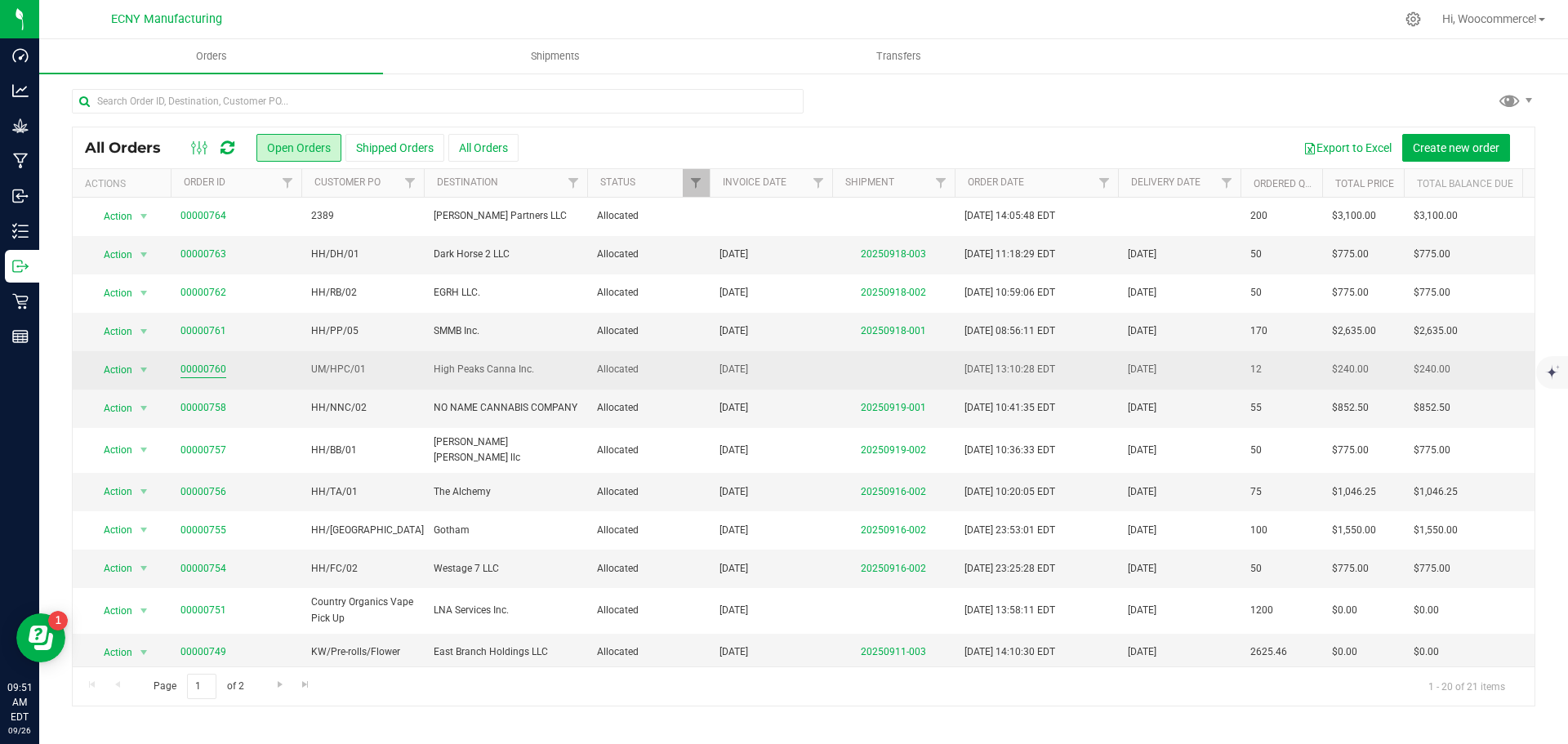
click at [218, 372] on link "00000760" at bounding box center [203, 370] width 46 height 16
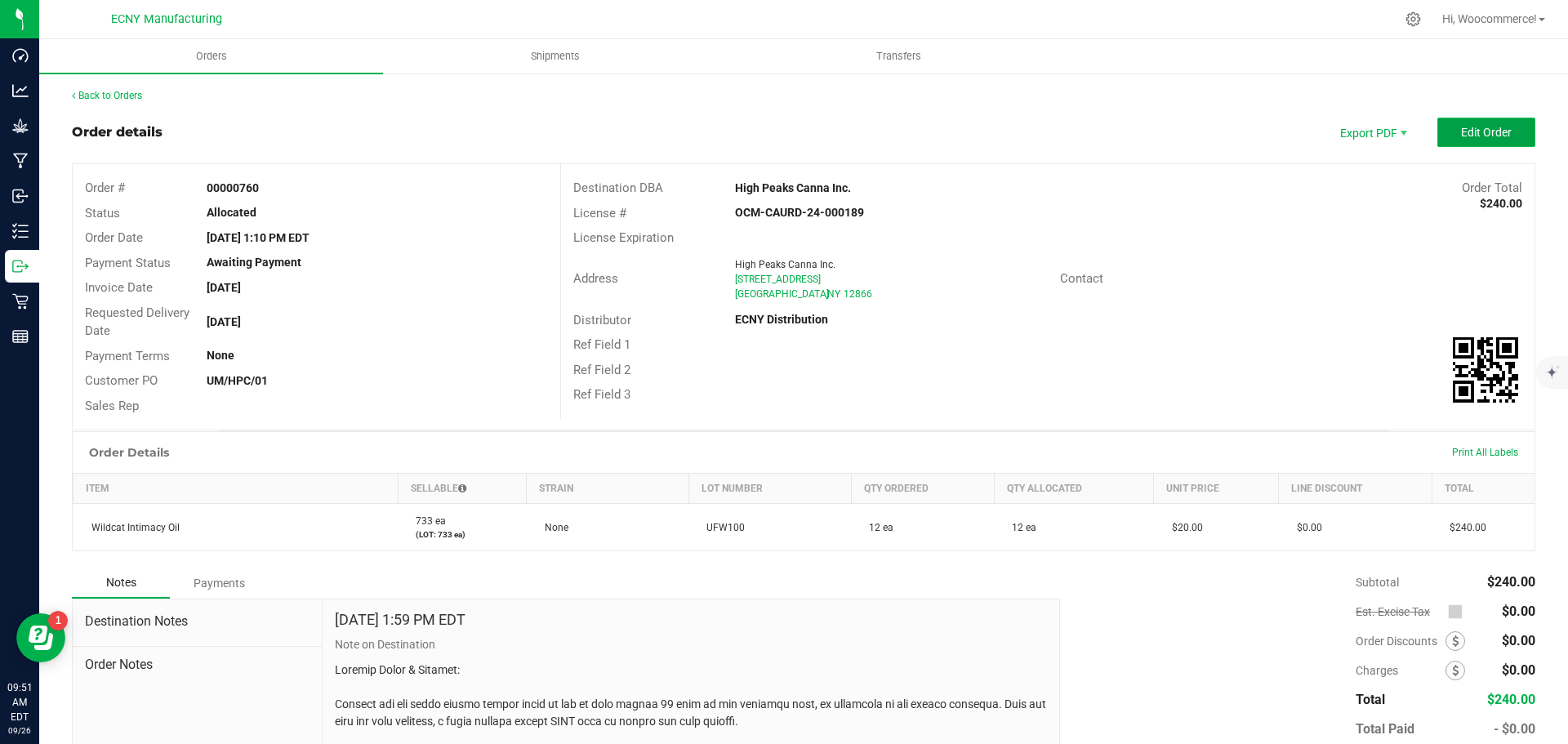
click at [1441, 126] on button "Edit Order" at bounding box center [1486, 132] width 98 height 29
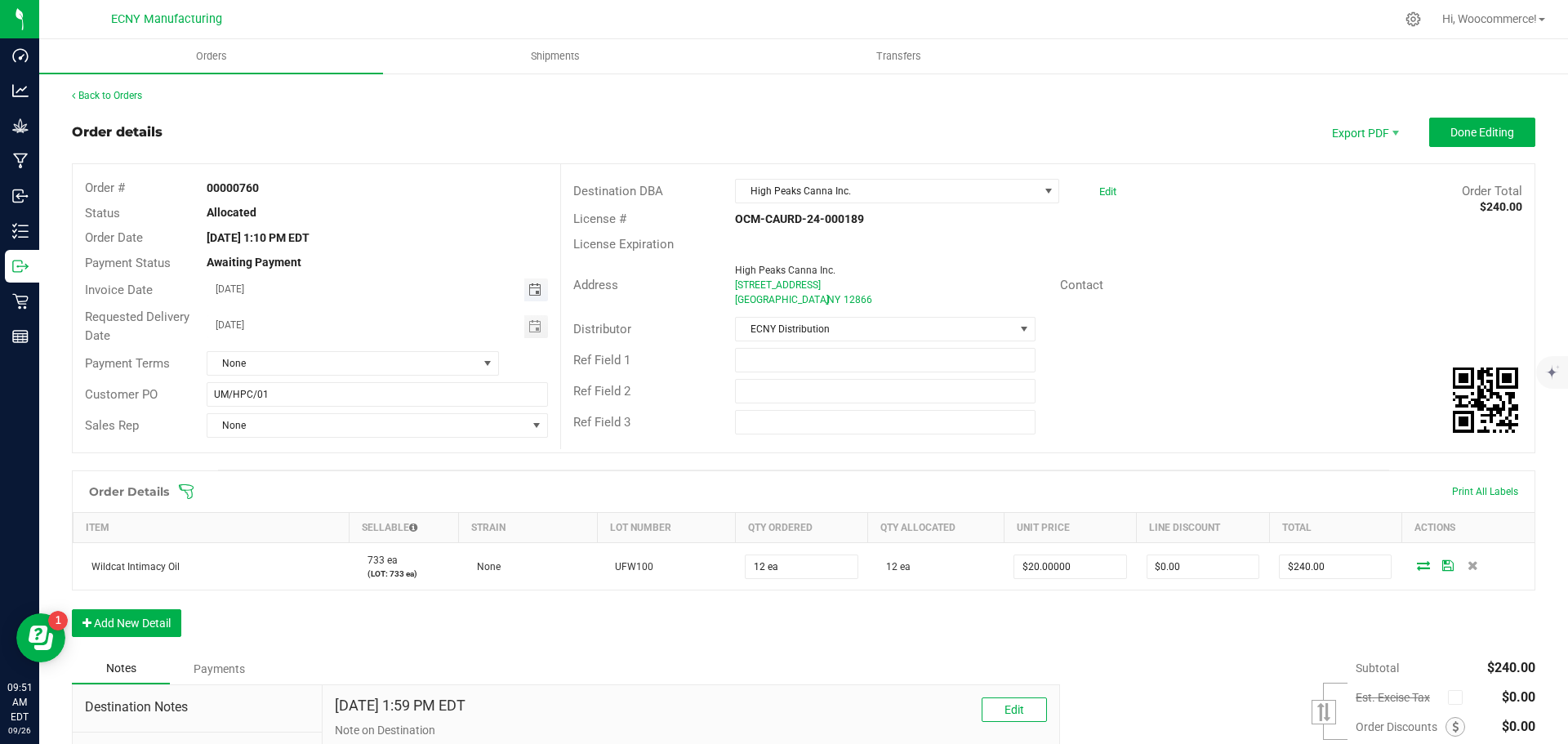
click at [529, 291] on span "Toggle calendar" at bounding box center [534, 289] width 13 height 13
click at [240, 437] on li "Oct" at bounding box center [231, 439] width 49 height 19
click at [352, 376] on span "1" at bounding box center [351, 374] width 23 height 25
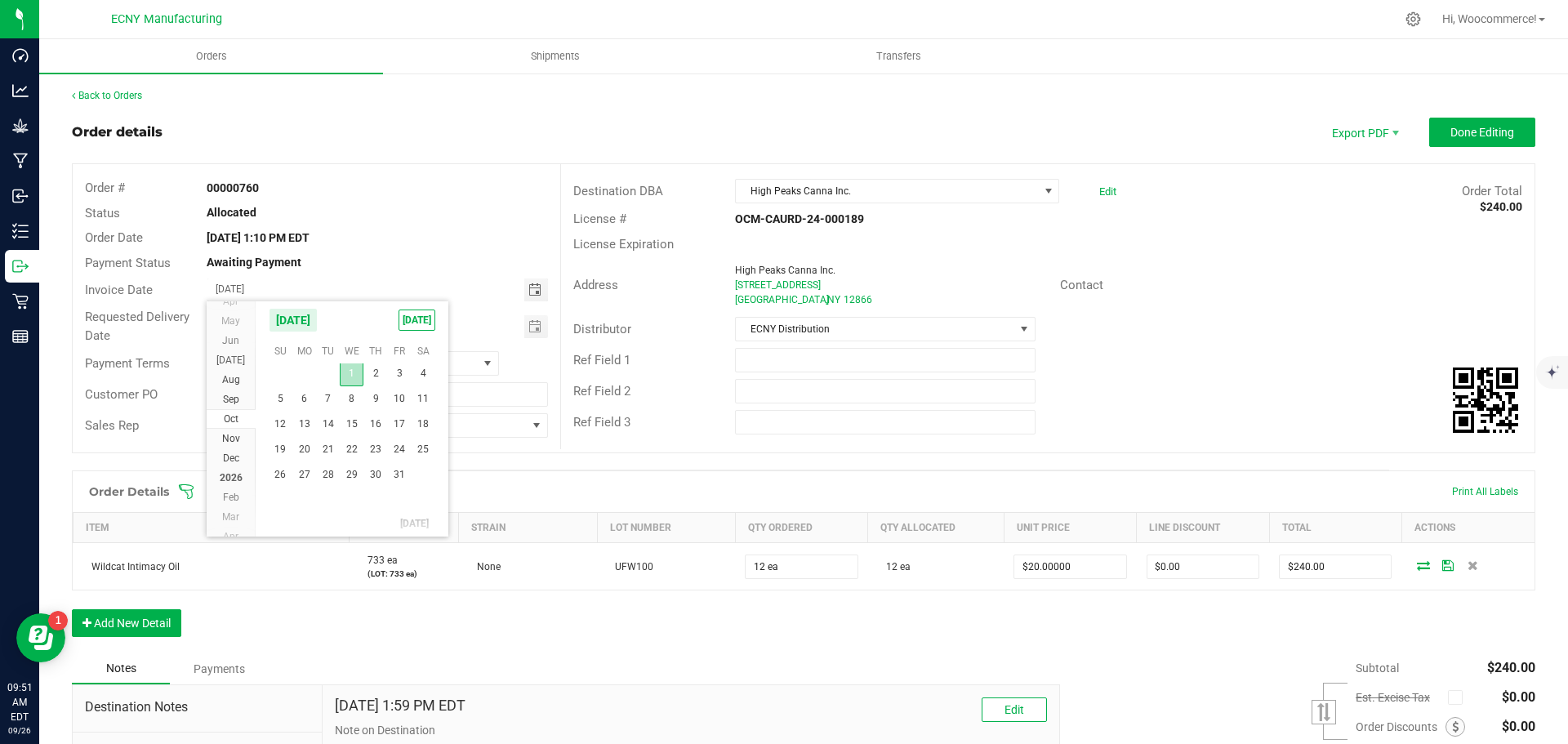
type input "[DATE]"
click at [528, 330] on span "Toggle calendar" at bounding box center [534, 326] width 13 height 13
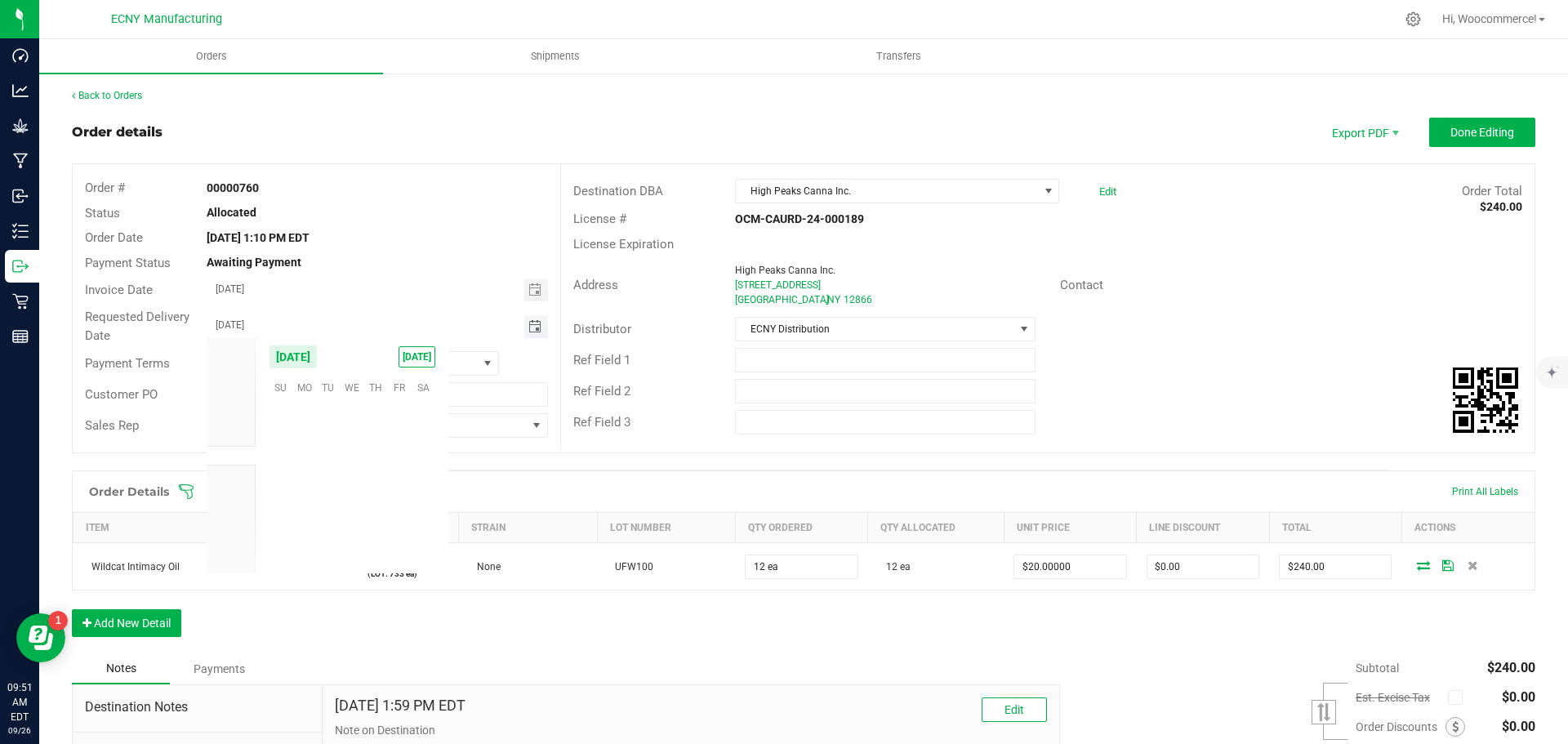
scroll to position [265034, 0]
click at [233, 456] on span "Sep" at bounding box center [231, 457] width 17 height 12
click at [229, 471] on span "Oct" at bounding box center [231, 476] width 15 height 12
click at [347, 408] on span "1" at bounding box center [351, 411] width 23 height 25
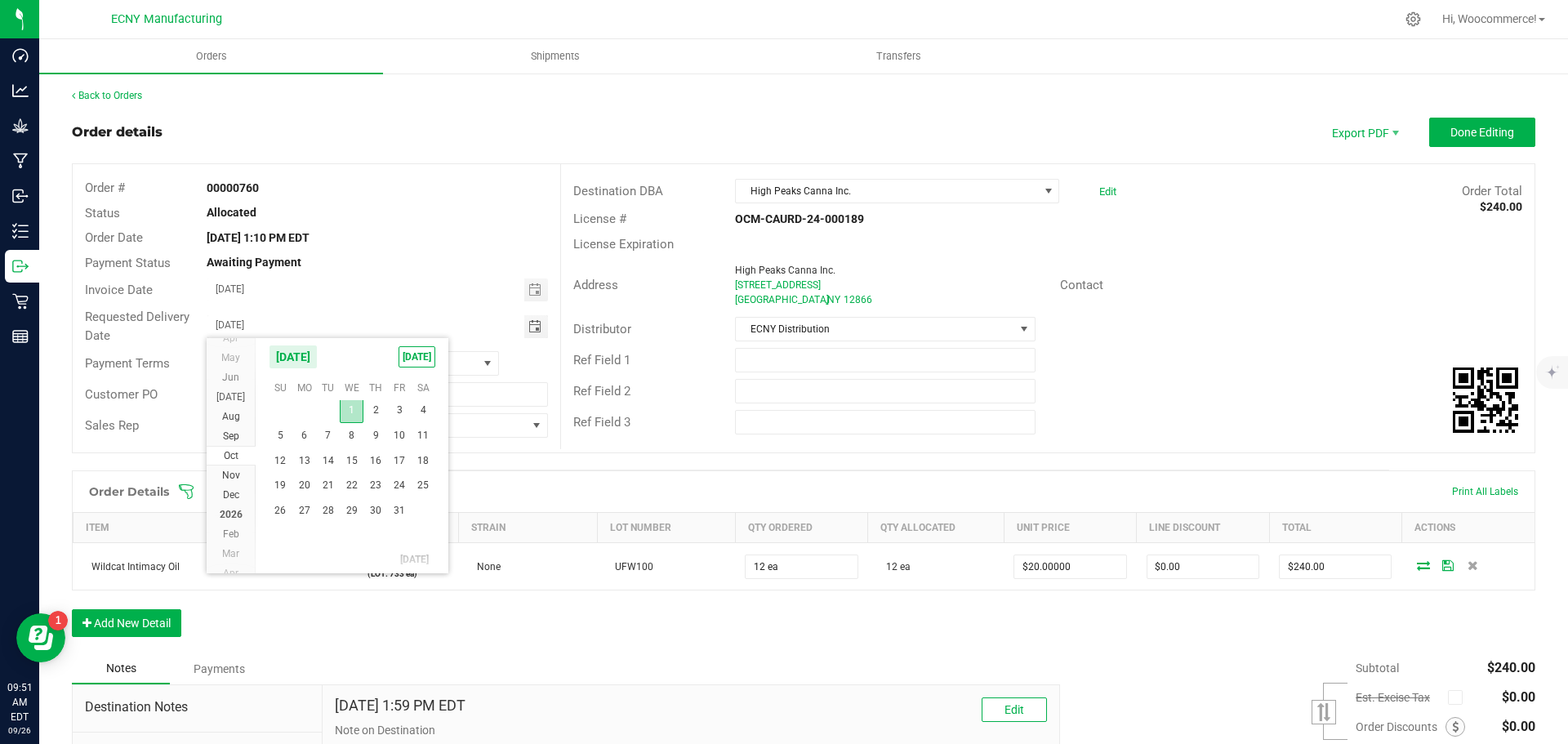
type input "[DATE]"
click at [350, 364] on span "None" at bounding box center [343, 364] width 270 height 23
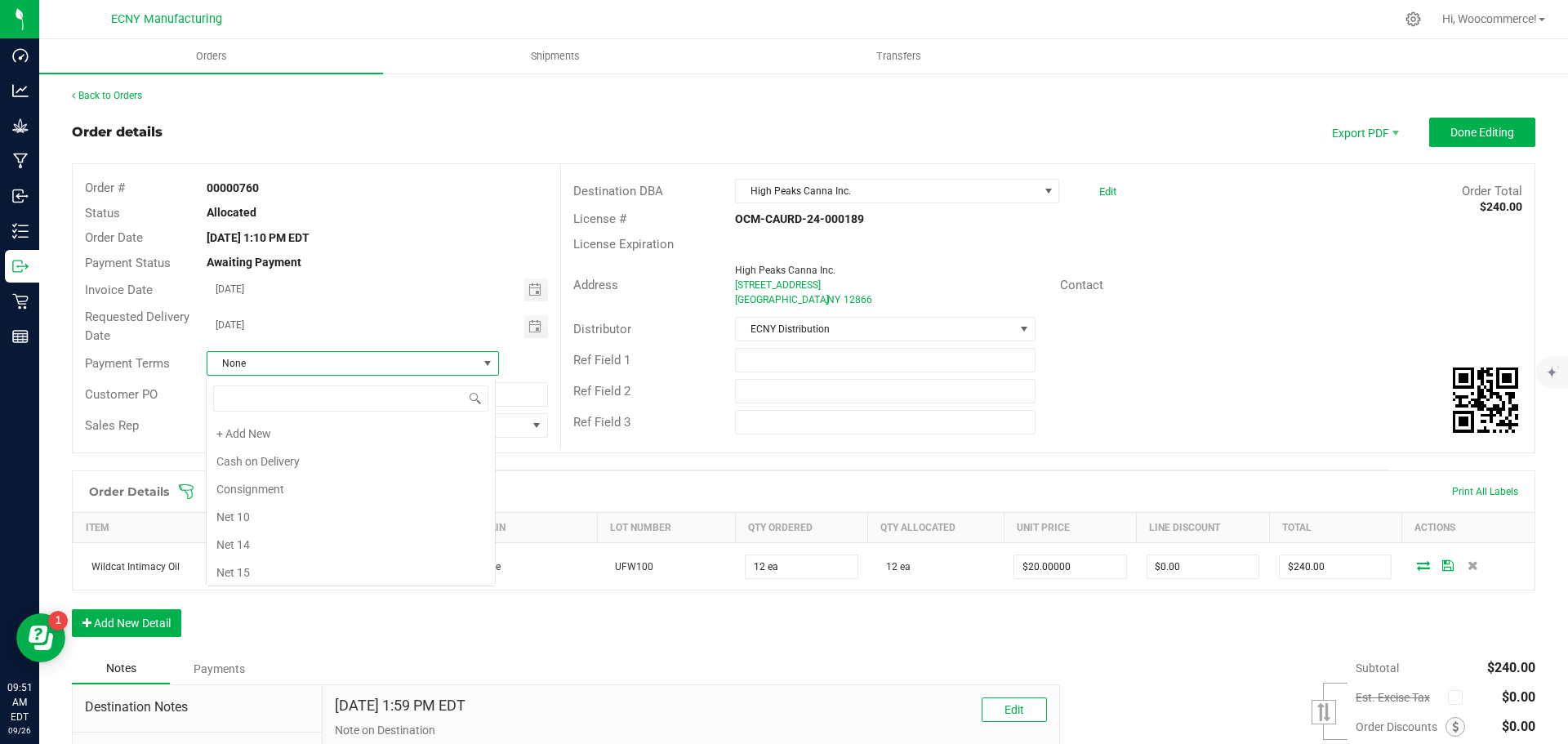
scroll to position [24, 290]
click at [267, 451] on li "Net 30" at bounding box center [350, 458] width 288 height 28
click at [265, 429] on span "None" at bounding box center [367, 426] width 318 height 23
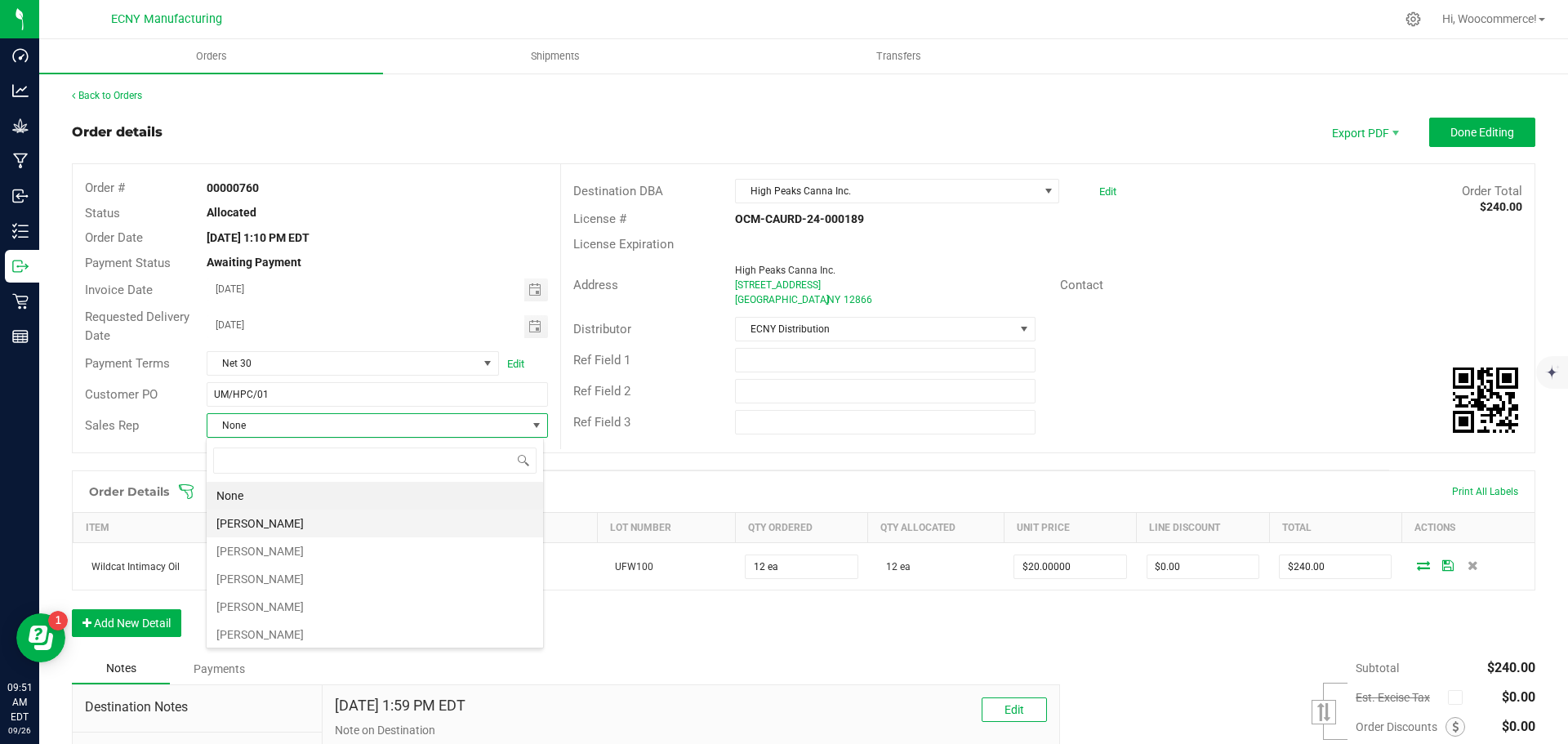
scroll to position [3, 0]
click at [315, 416] on span "None" at bounding box center [367, 426] width 318 height 23
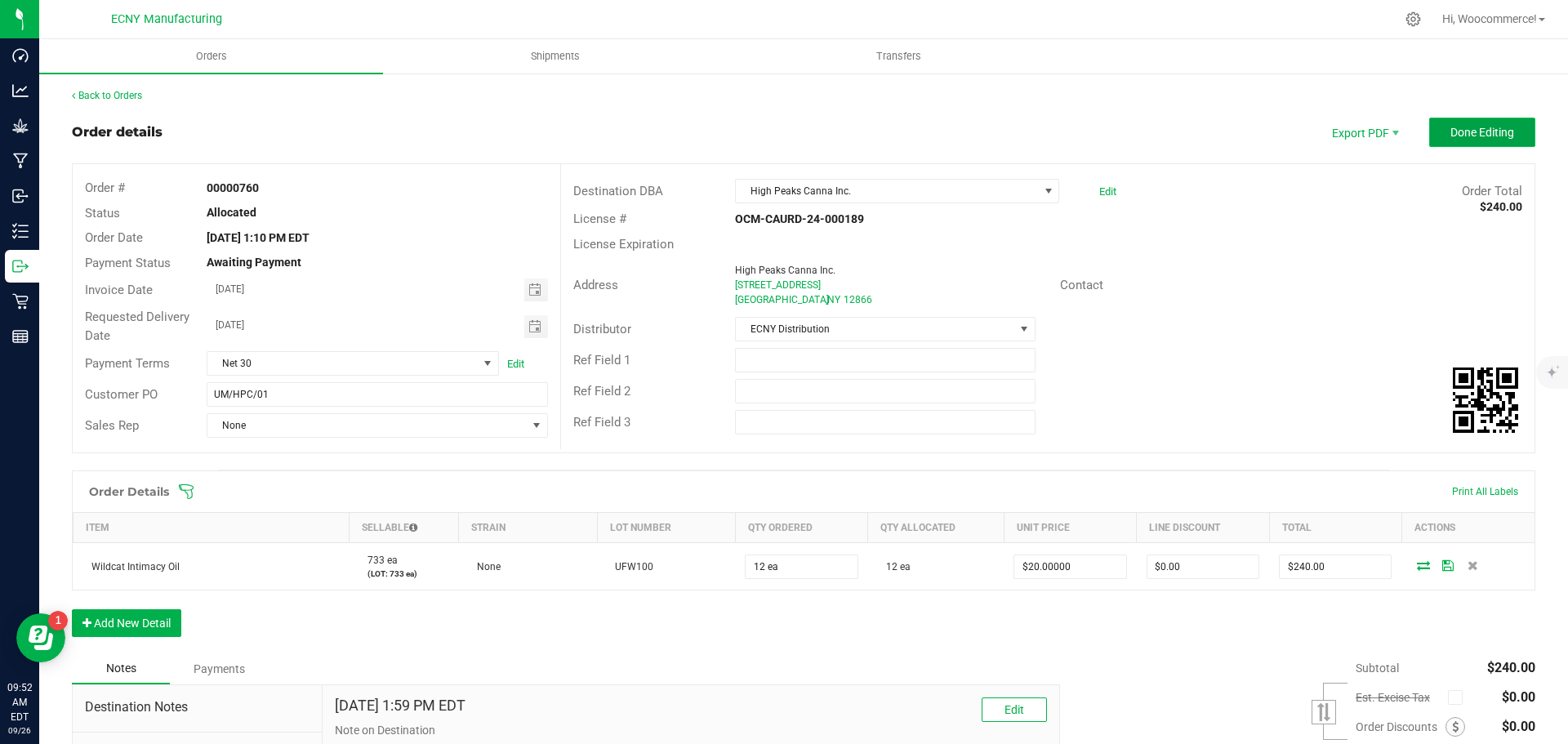
click at [1434, 142] on button "Done Editing" at bounding box center [1482, 132] width 106 height 29
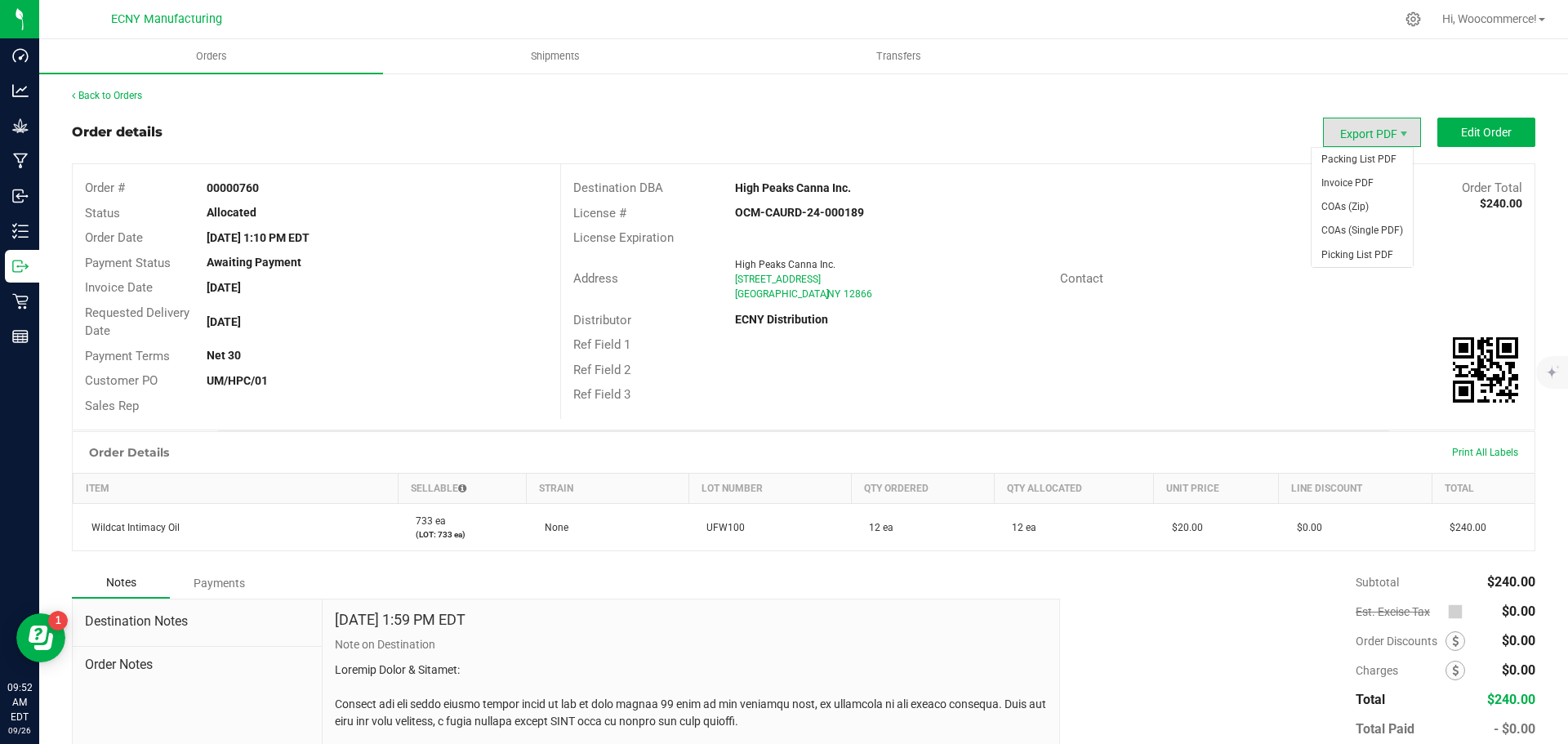
click at [1362, 133] on span "Export PDF" at bounding box center [1372, 132] width 98 height 29
click at [1332, 189] on span "Invoice PDF" at bounding box center [1362, 184] width 101 height 23
click at [574, 23] on div at bounding box center [844, 18] width 1103 height 32
click at [538, 52] on span "Shipments" at bounding box center [555, 55] width 93 height 15
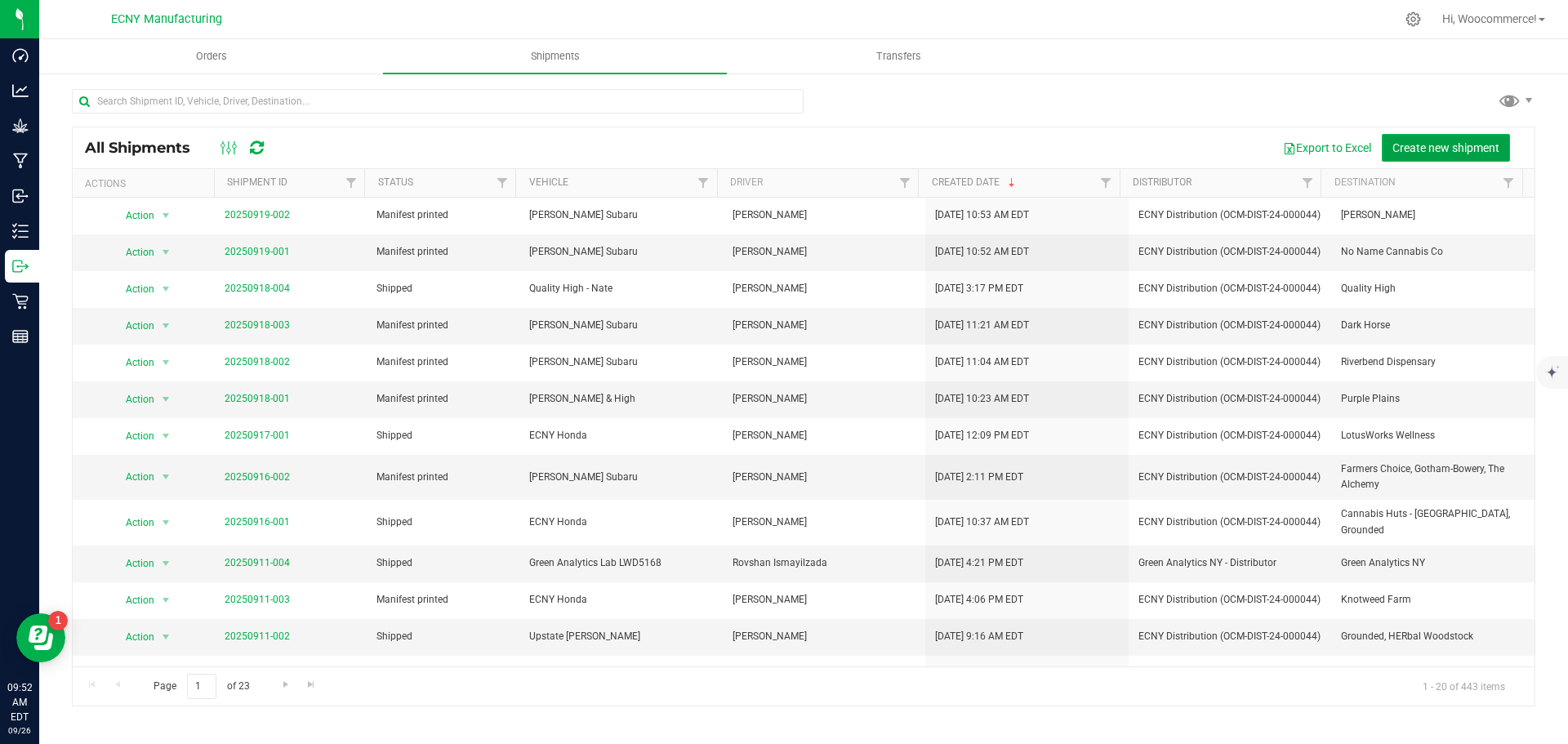
click at [1443, 142] on span "Create new shipment" at bounding box center [1447, 148] width 107 height 13
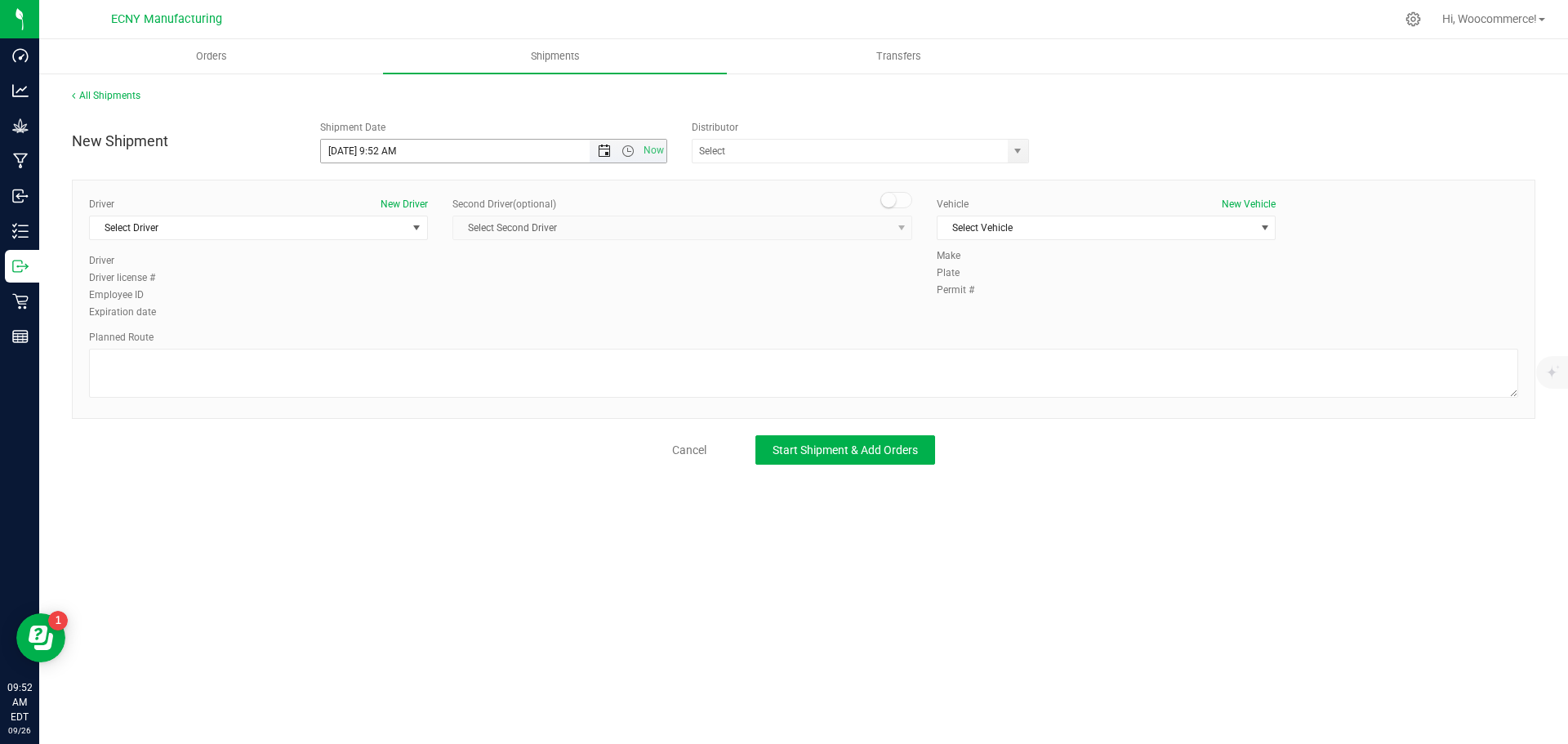
click at [595, 154] on span "Open the date view" at bounding box center [604, 151] width 28 height 13
click at [408, 340] on link "1" at bounding box center [406, 343] width 23 height 25
click at [381, 152] on input "[DATE] 9:52 AM" at bounding box center [470, 152] width 297 height 23
drag, startPoint x: 381, startPoint y: 152, endPoint x: 430, endPoint y: 156, distance: 49.2
click at [430, 156] on input "[DATE] 9:52 AM" at bounding box center [470, 152] width 297 height 23
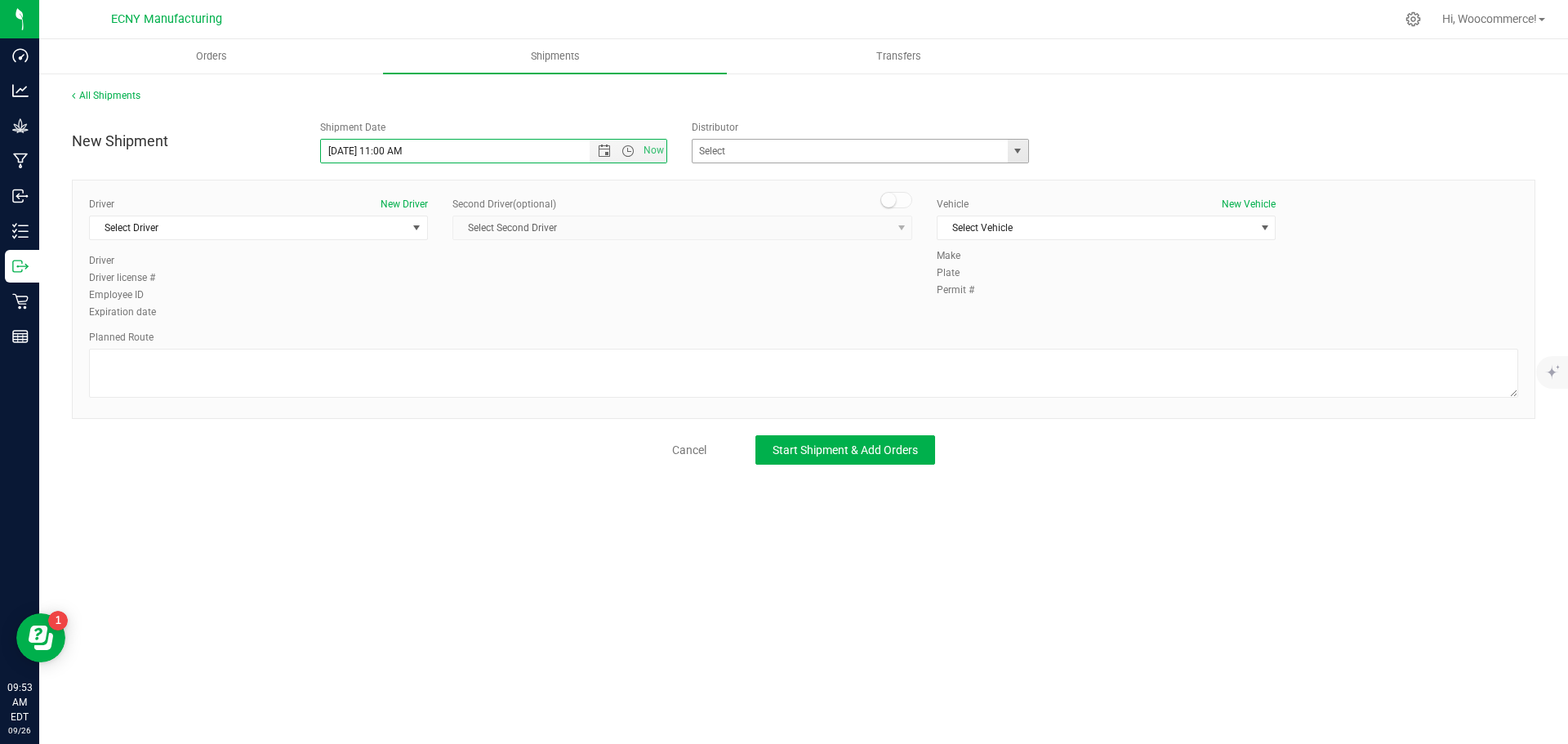
type input "[DATE] 11:00 AM"
click at [850, 139] on span at bounding box center [860, 151] width 337 height 24
click at [834, 147] on input "text" at bounding box center [845, 152] width 306 height 23
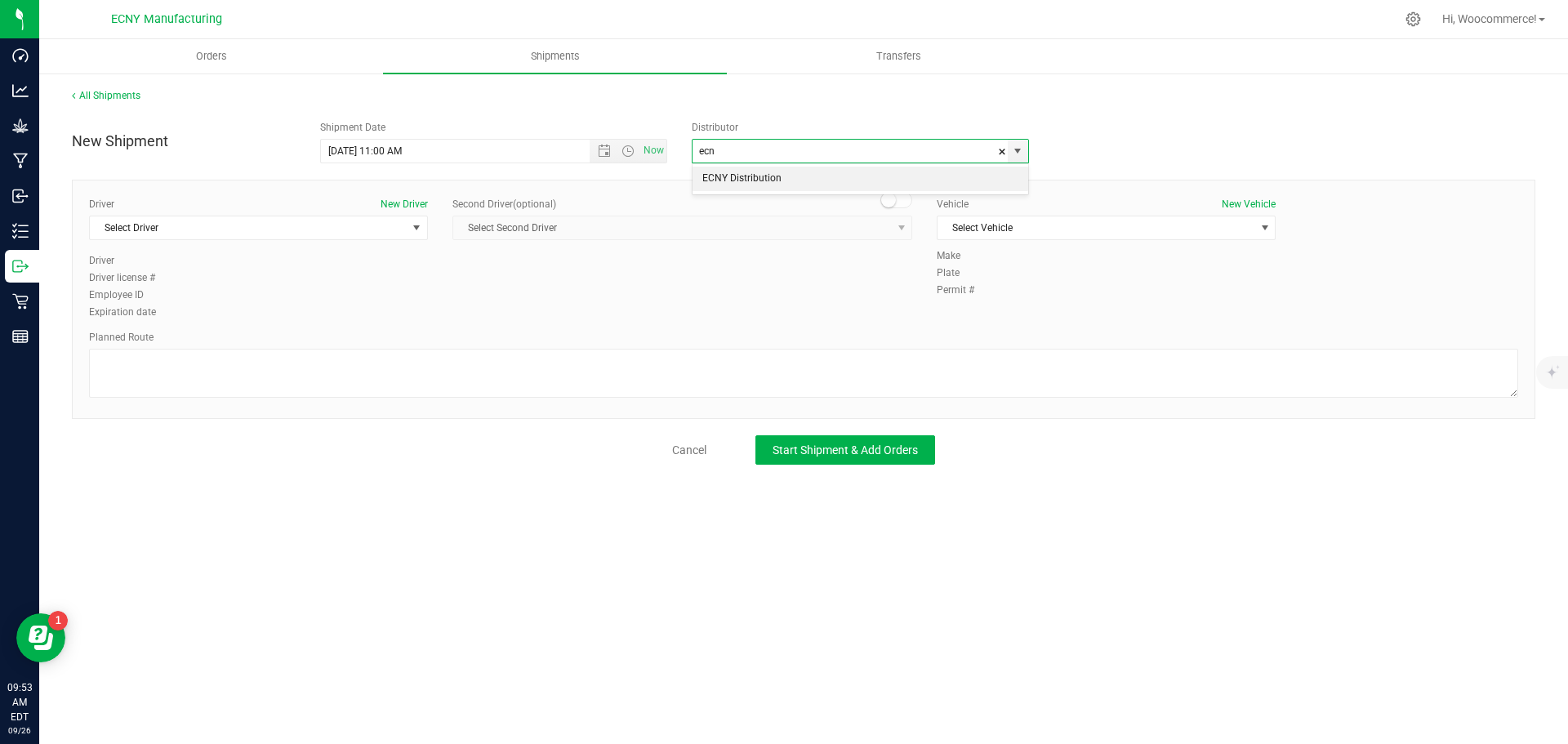
click at [775, 183] on li "ECNY Distribution" at bounding box center [860, 179] width 336 height 24
type input "ECNY Distribution"
click at [250, 224] on span "Select Driver" at bounding box center [249, 228] width 317 height 23
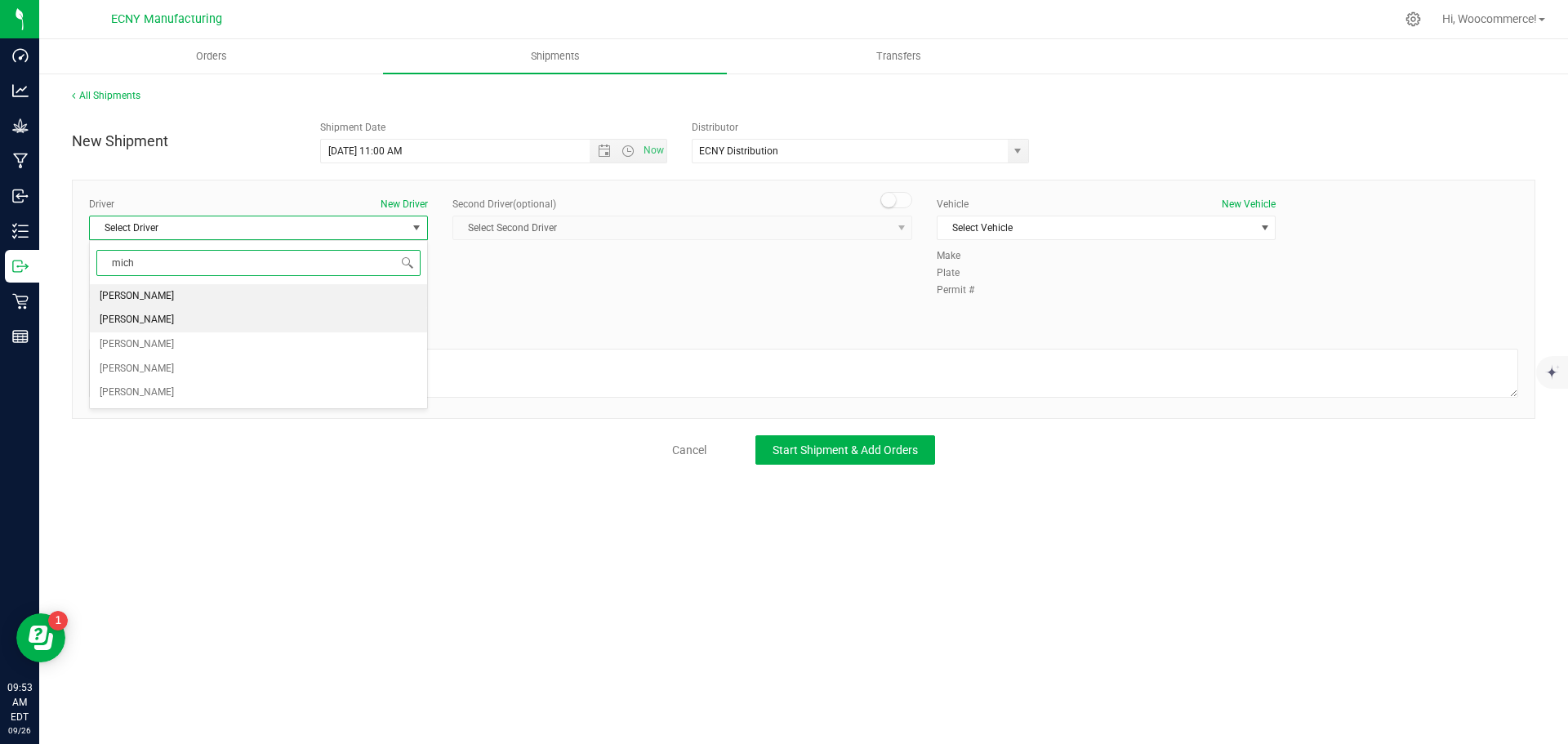
click at [174, 316] on span "[PERSON_NAME]" at bounding box center [137, 321] width 75 height 21
type input "mich"
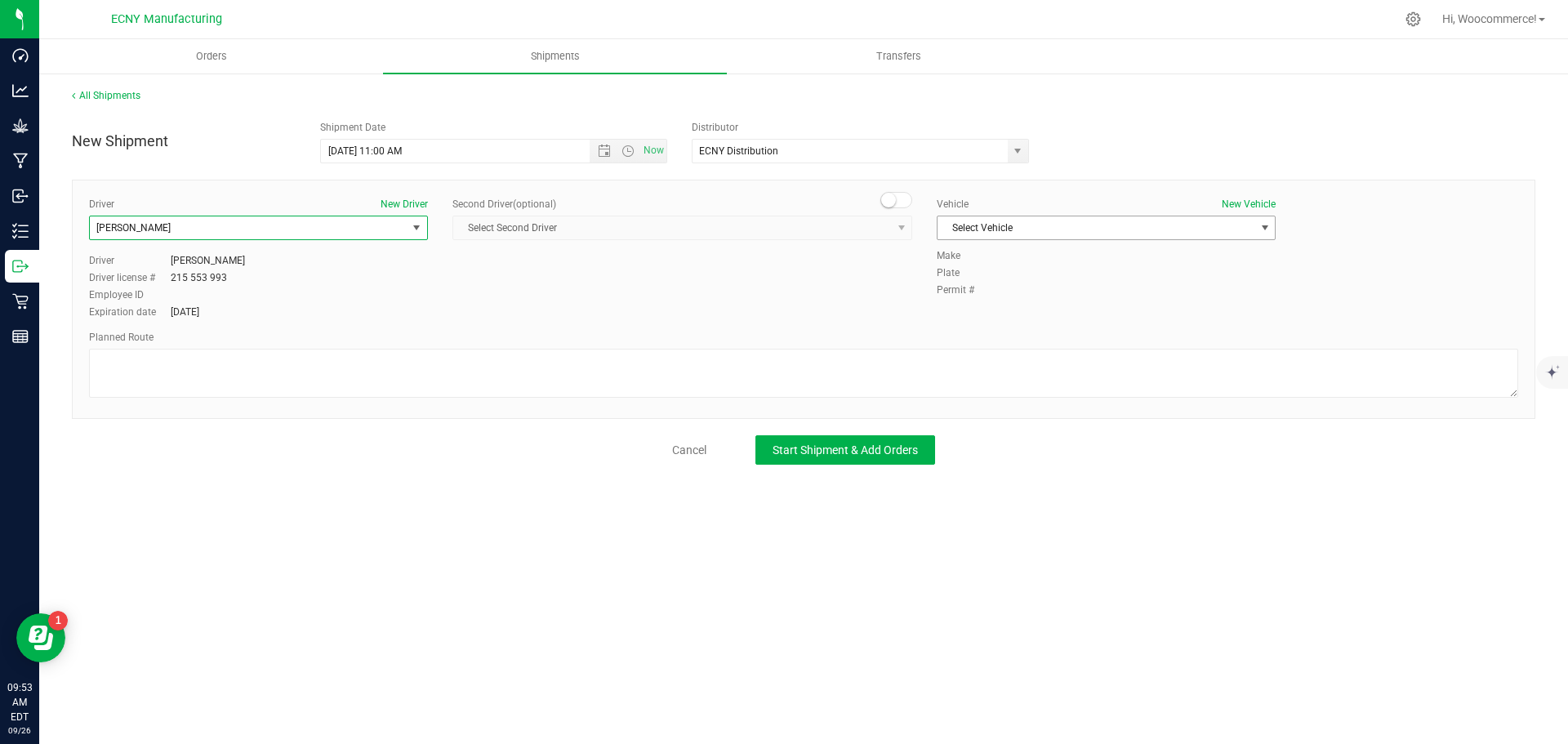
click at [1043, 229] on span "Select Vehicle" at bounding box center [1096, 228] width 317 height 23
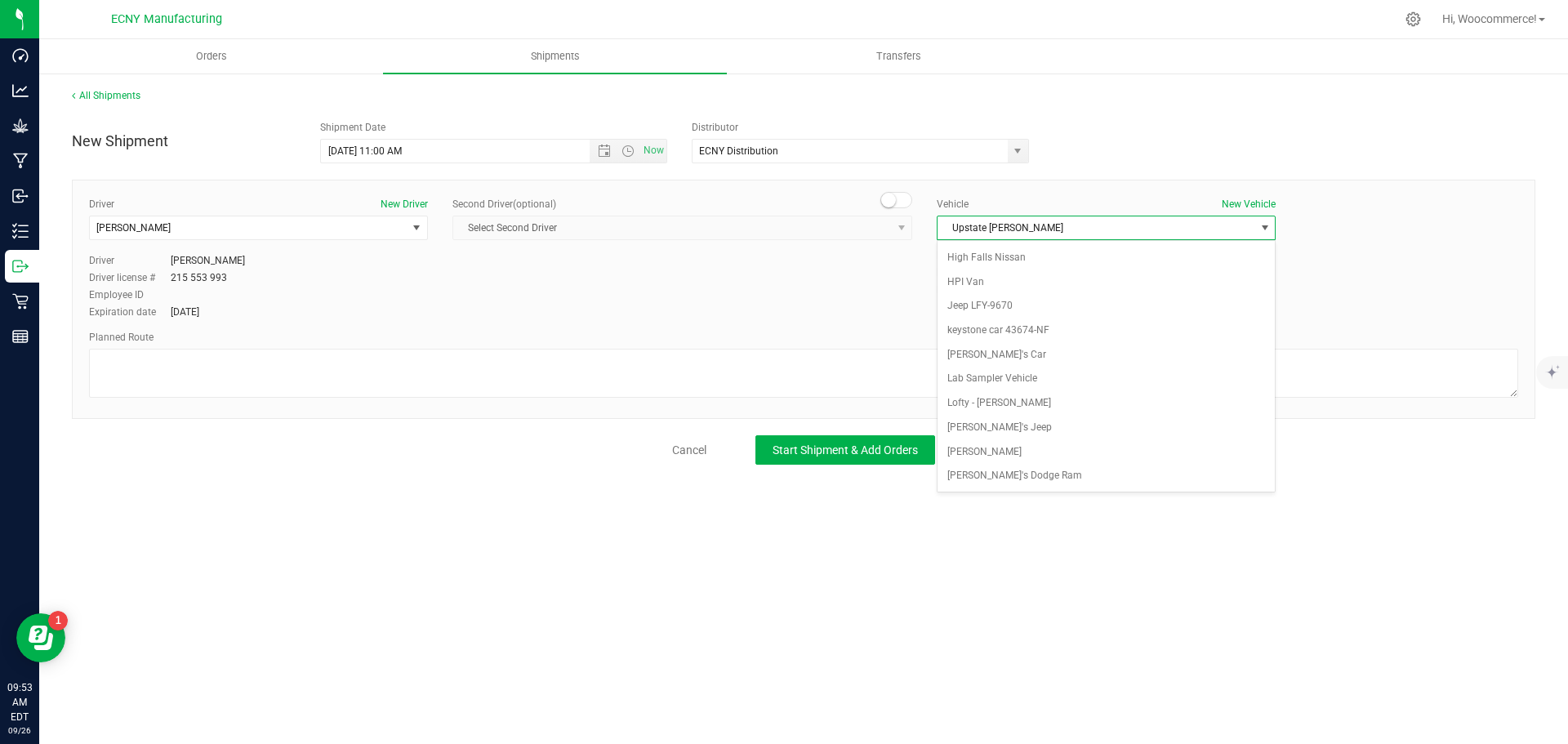
scroll to position [1334, 0]
click at [971, 481] on li "Upstate [PERSON_NAME]" at bounding box center [1106, 476] width 337 height 24
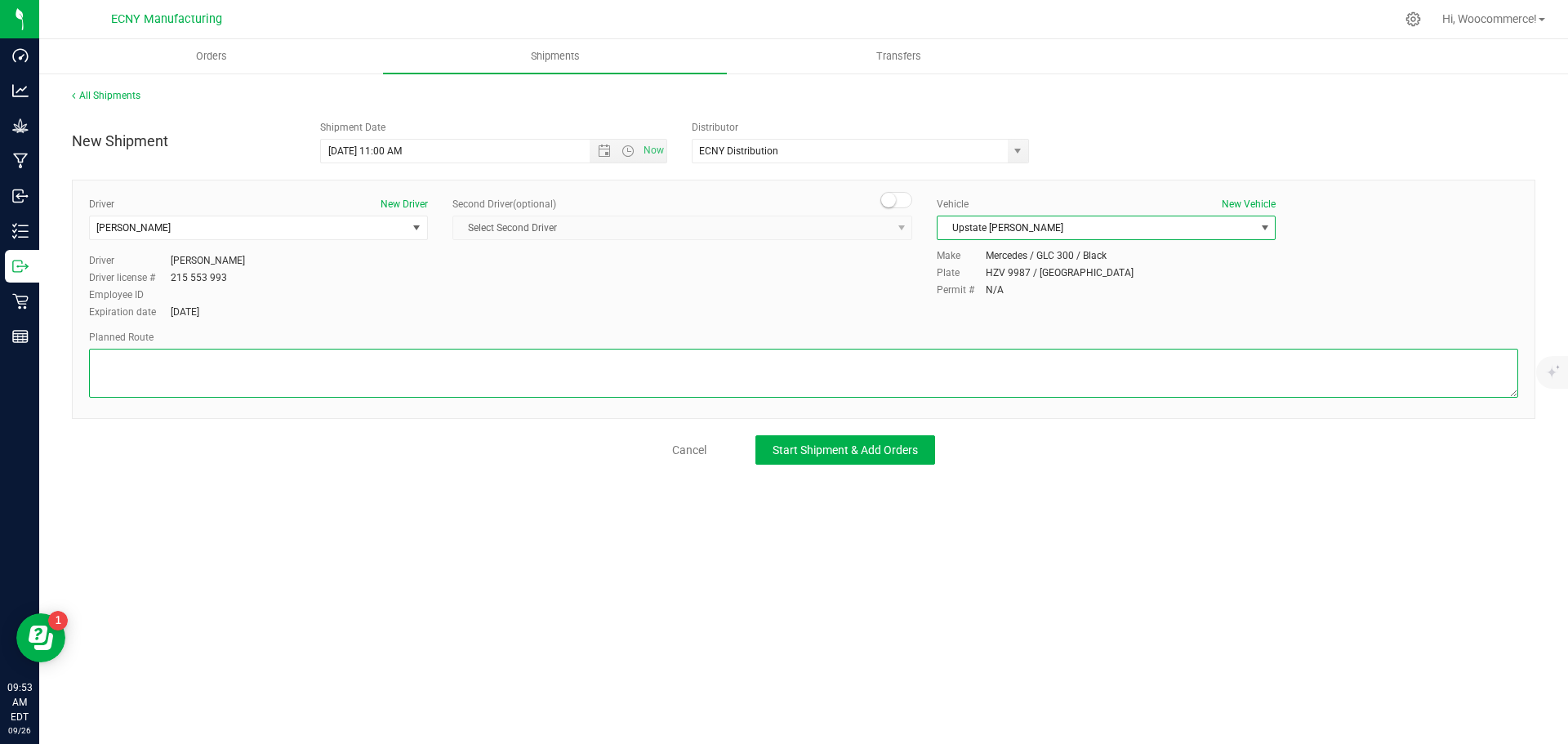
click at [871, 358] on textarea at bounding box center [804, 373] width 1429 height 49
type textarea "GPS"
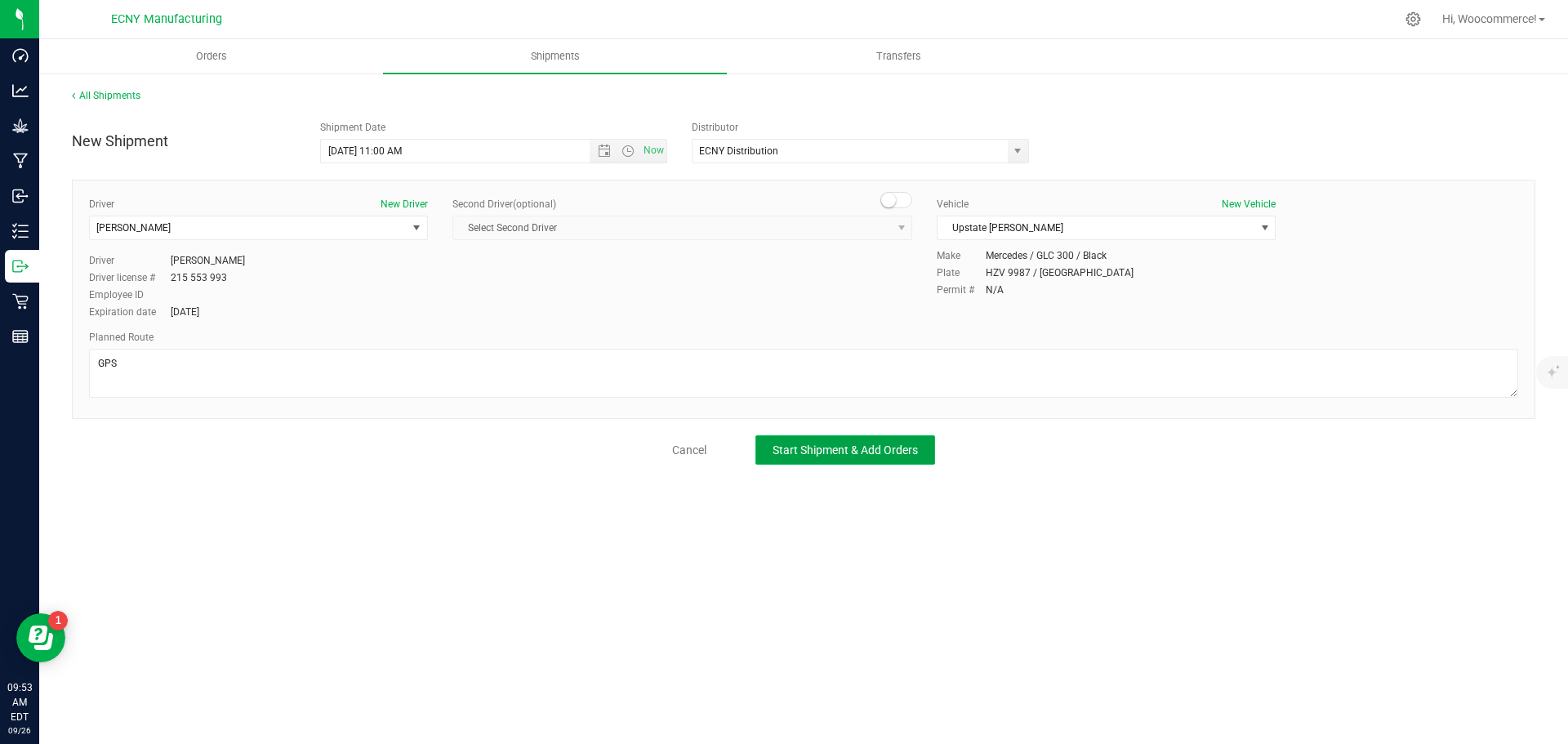
click at [759, 454] on button "Start Shipment & Add Orders" at bounding box center [845, 450] width 180 height 29
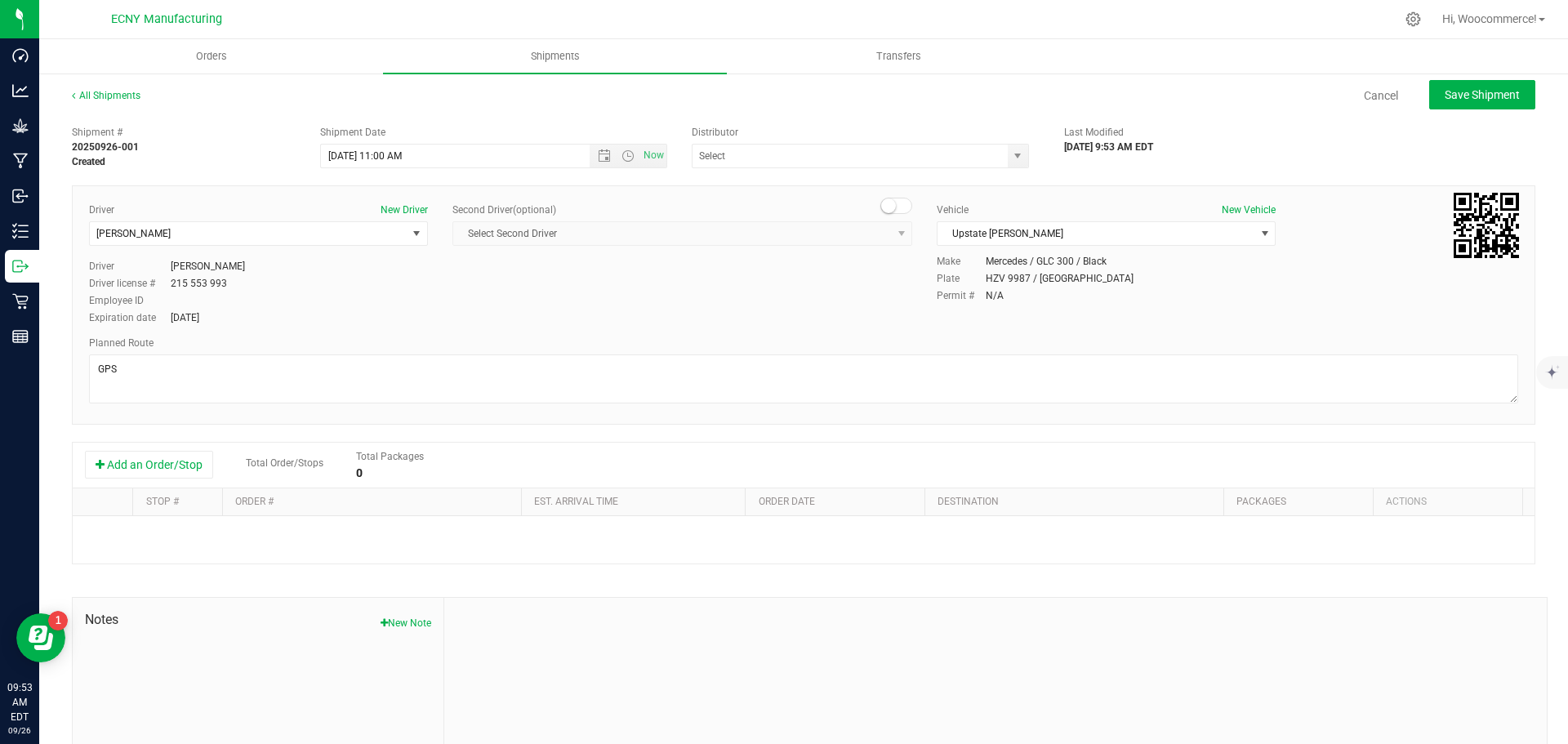
type input "ECNY Distribution"
click at [384, 157] on input "[DATE] 11:00 AM" at bounding box center [470, 156] width 297 height 23
click at [407, 154] on input "[DATE] 12:00 AM" at bounding box center [470, 156] width 297 height 23
type input "[DATE] 12:00 PM"
click at [170, 466] on button "Add an Order/Stop" at bounding box center [150, 464] width 128 height 28
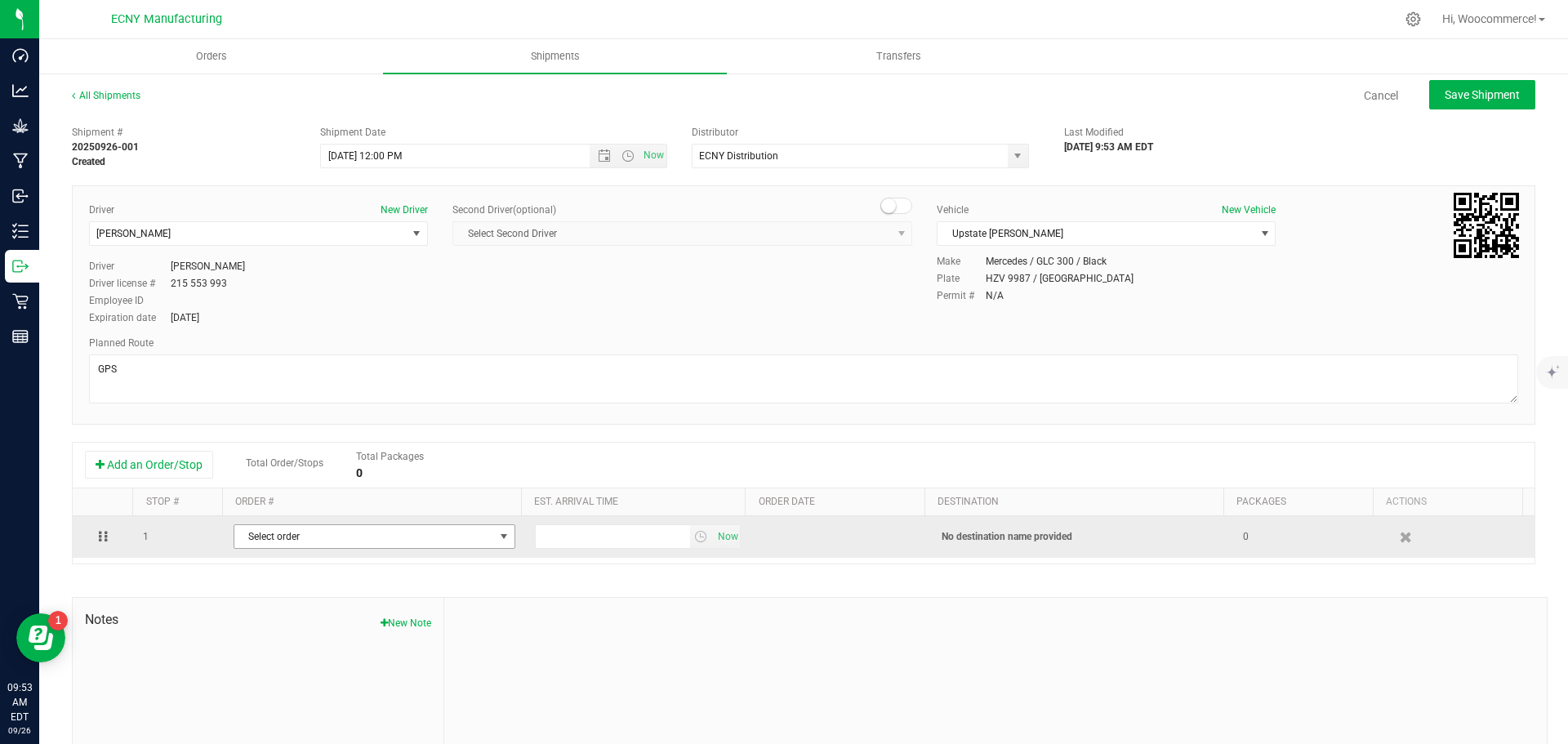
click at [287, 531] on span "Select order" at bounding box center [364, 537] width 260 height 23
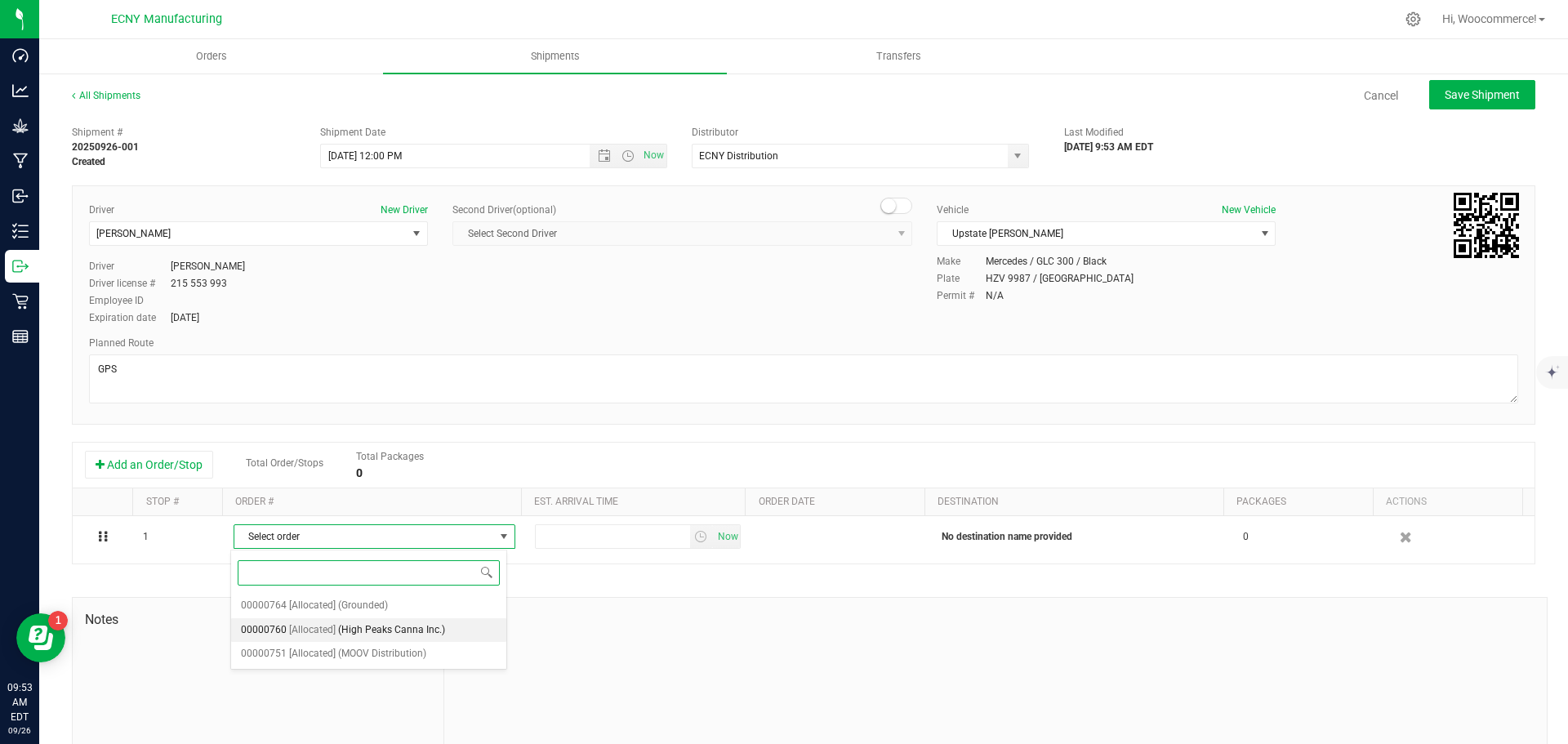
click at [354, 623] on span "(High Peaks Canna Inc.)" at bounding box center [391, 631] width 107 height 21
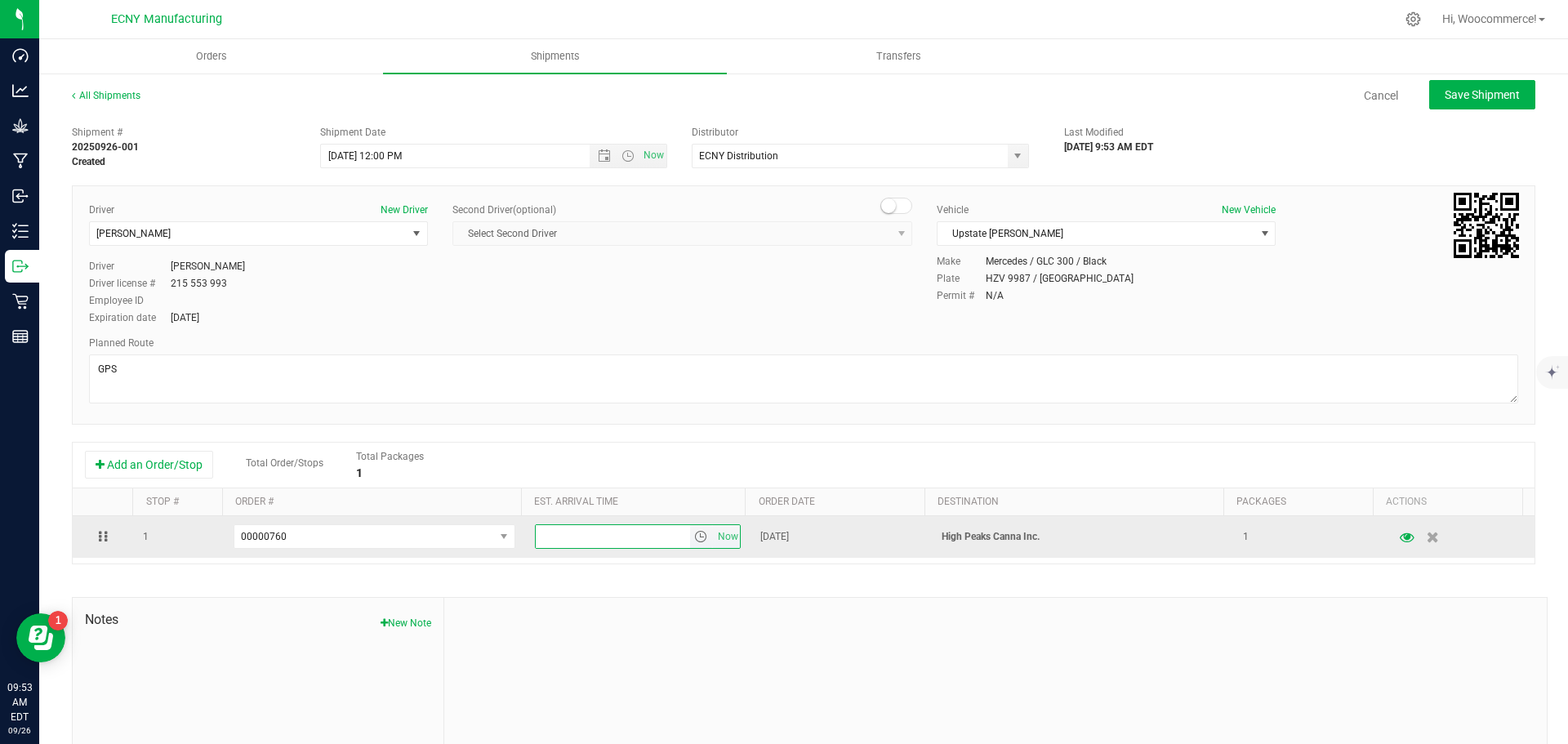
click at [549, 542] on input "text" at bounding box center [613, 537] width 154 height 23
type input "2:00 PM"
click at [548, 544] on input "2:00 PM" at bounding box center [613, 537] width 154 height 23
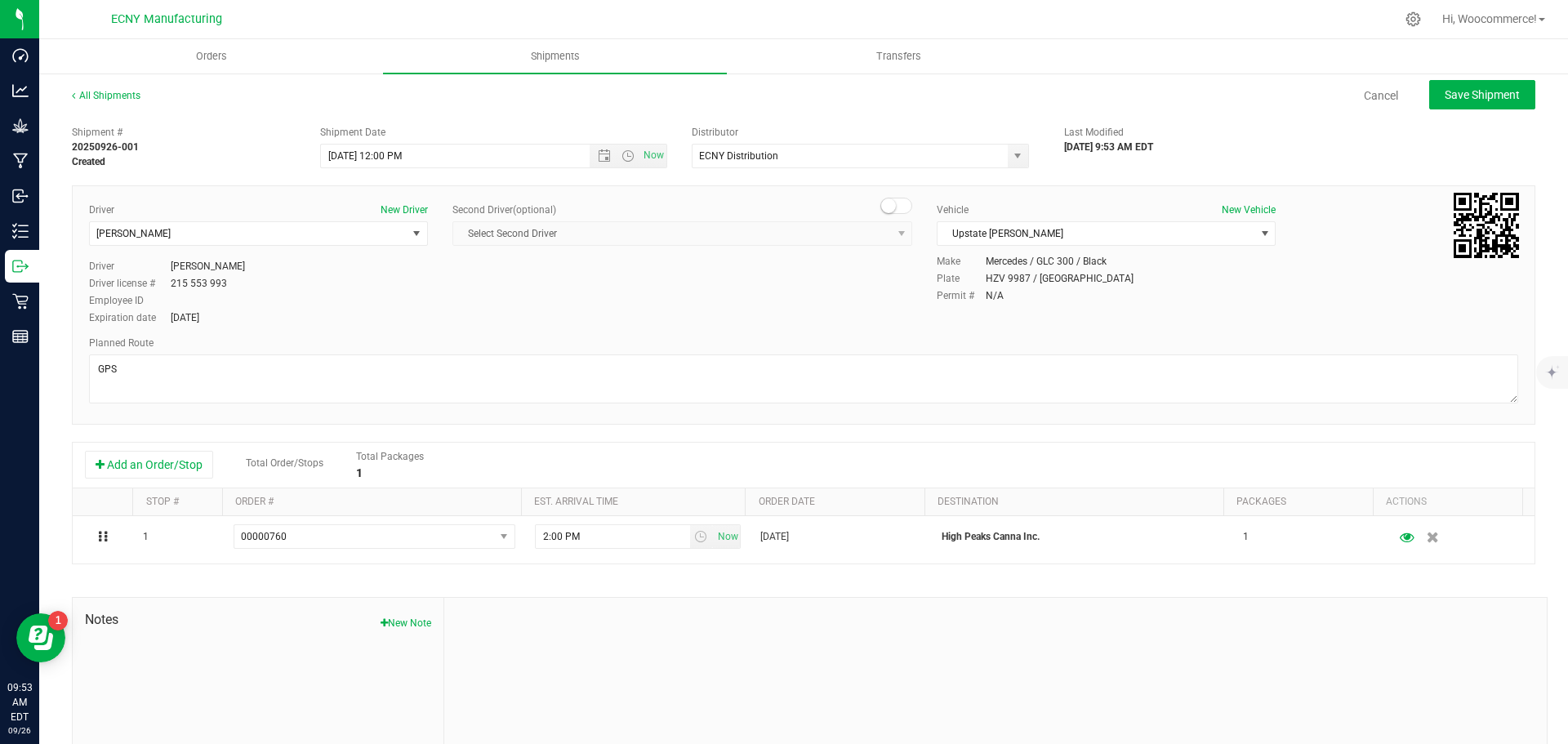
click at [895, 612] on div at bounding box center [996, 707] width 1103 height 219
click at [1441, 106] on button "Save Shipment" at bounding box center [1482, 94] width 106 height 29
type input "[DATE] 4:00 PM"
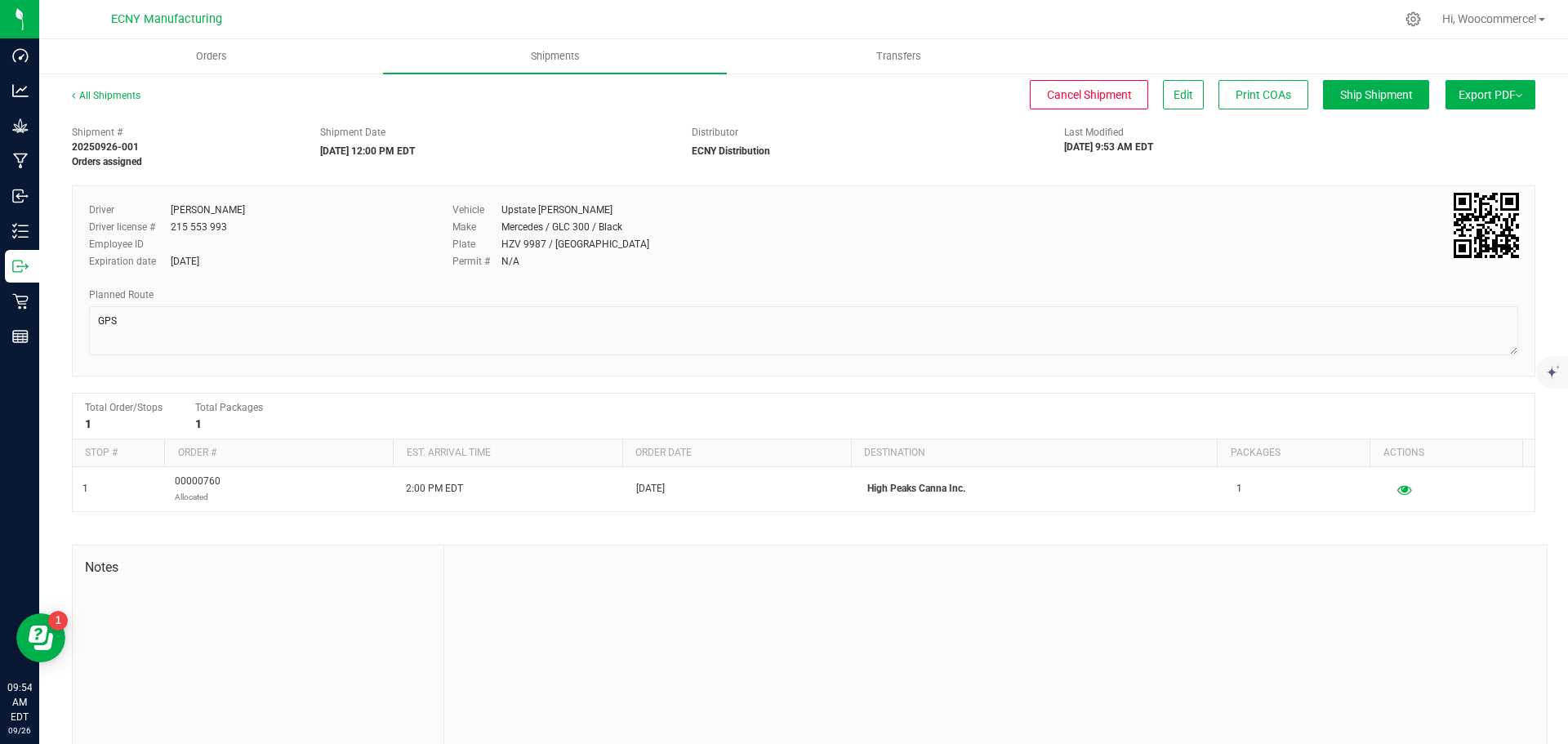
click at [1463, 106] on button "Export PDF" at bounding box center [1490, 94] width 90 height 29
click at [1418, 152] on span "Manifest by Lot" at bounding box center [1449, 155] width 68 height 12
